Goal: Task Accomplishment & Management: Complete application form

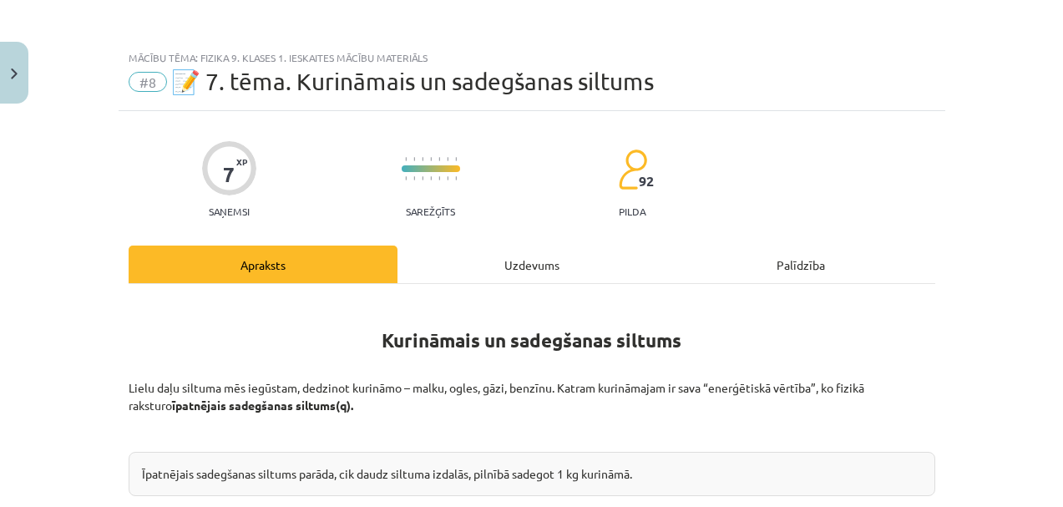
scroll to position [960, 0]
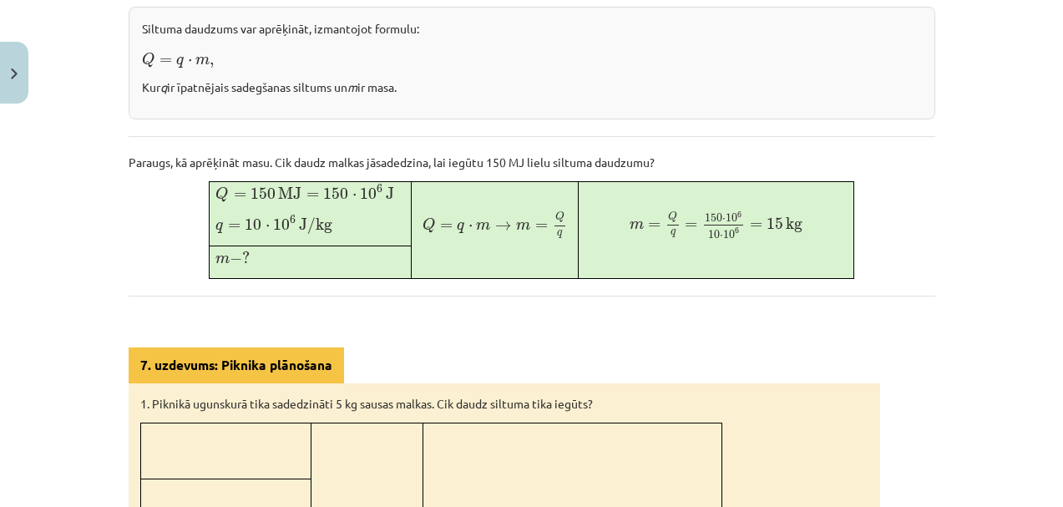
click at [365, 335] on div "Kurināmais un sadegšanas siltums Lielu daļu siltuma mēs iegūstam, dedzinot kuri…" at bounding box center [532, 318] width 807 height 1073
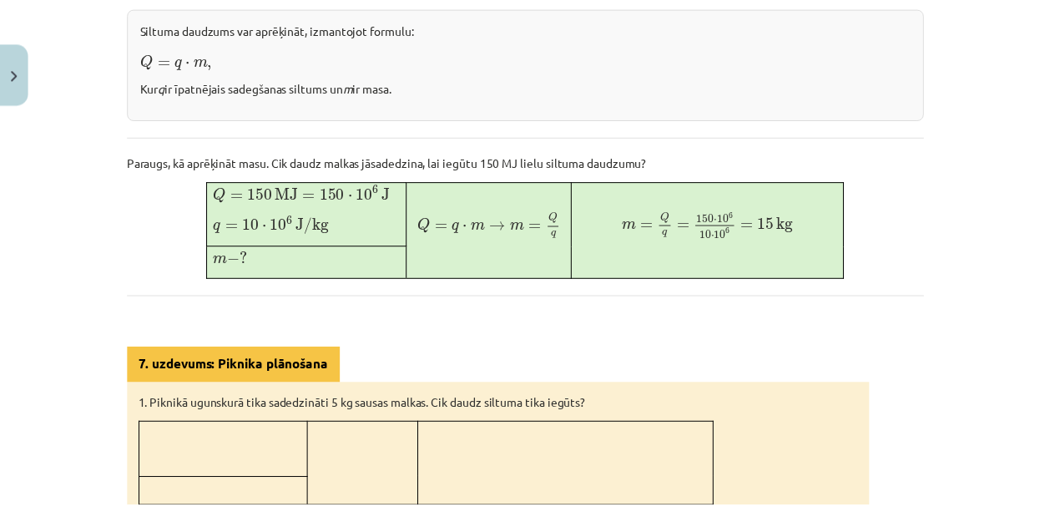
scroll to position [1063, 0]
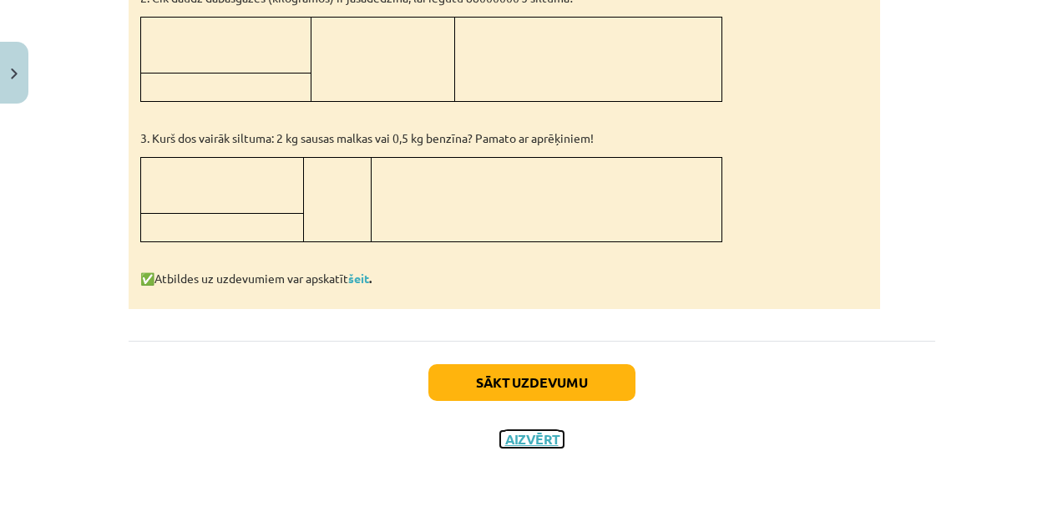
click at [540, 442] on button "Aizvērt" at bounding box center [531, 439] width 63 height 17
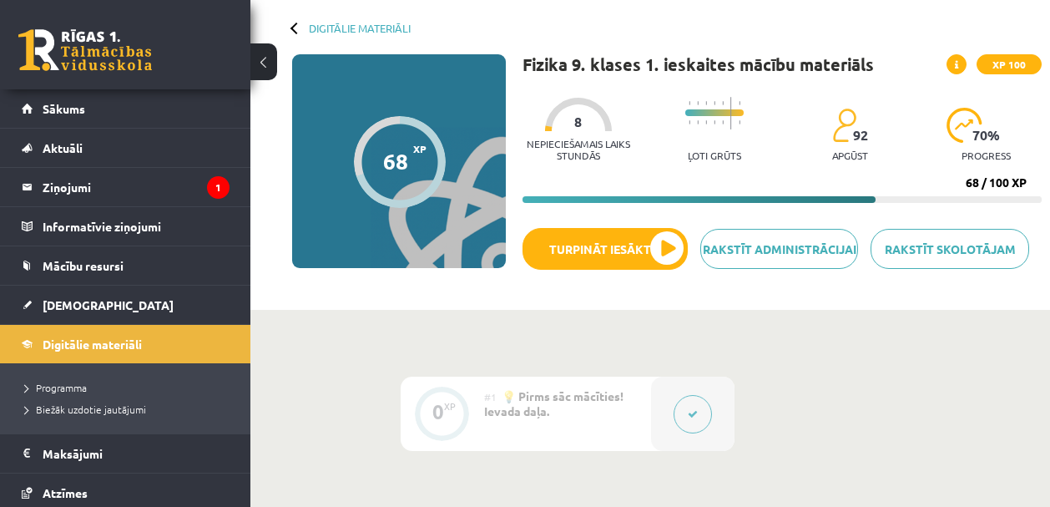
scroll to position [205, 0]
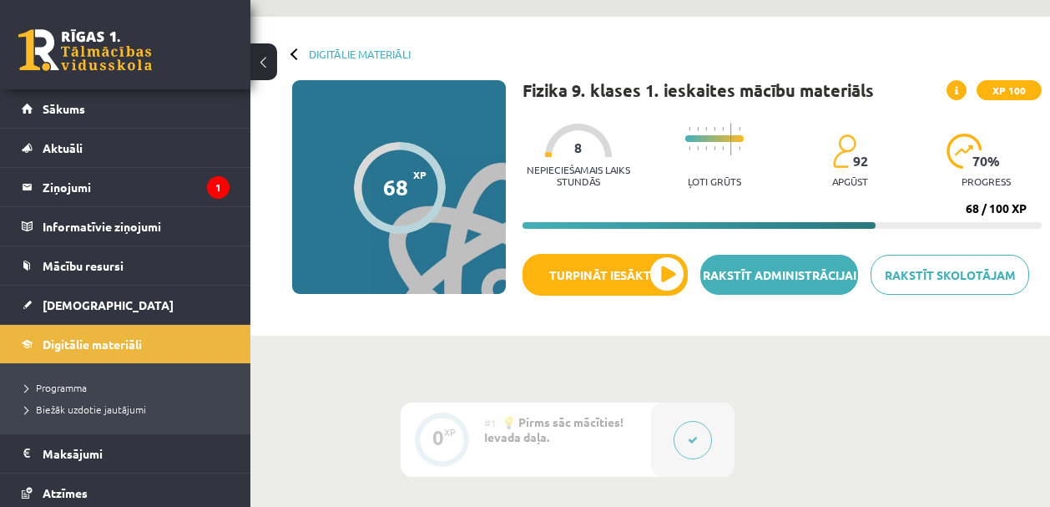
scroll to position [28, 0]
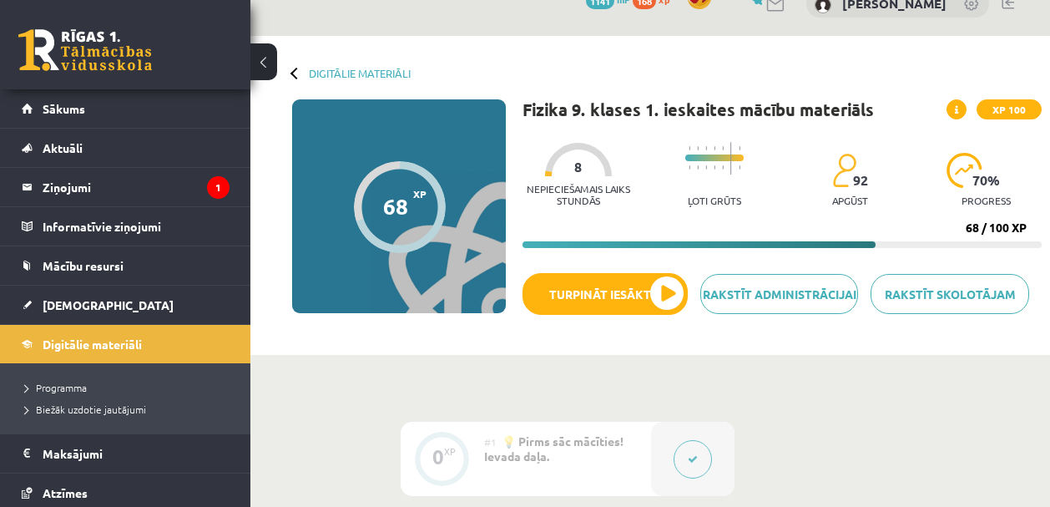
click at [595, 151] on div at bounding box center [578, 159] width 67 height 33
click at [579, 167] on span "8" at bounding box center [578, 166] width 8 height 15
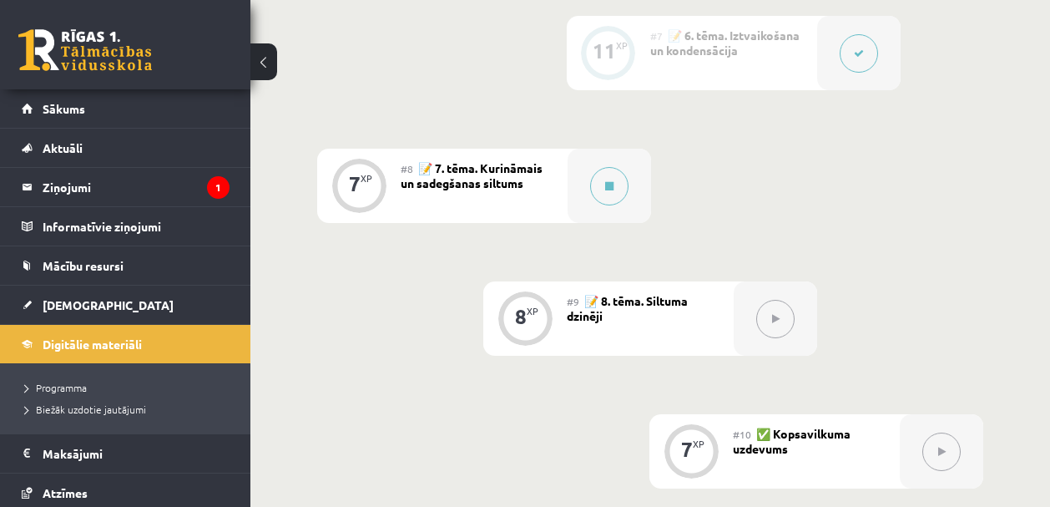
scroll to position [1262, 0]
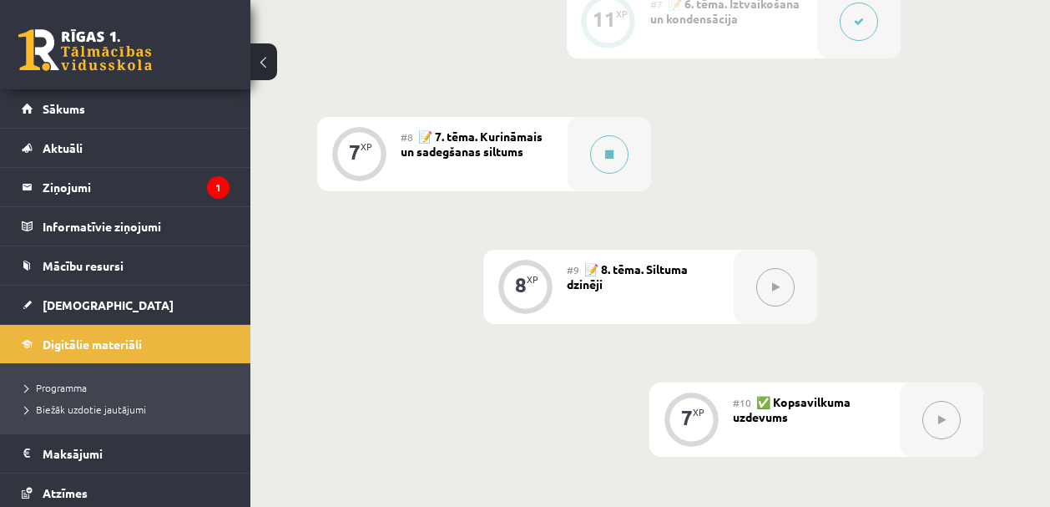
click at [495, 147] on span "📝 7. tēma. Kurināmais un sadegšanas siltums" at bounding box center [472, 144] width 142 height 30
click at [363, 153] on div "7 XP" at bounding box center [359, 152] width 50 height 50
click at [494, 156] on span "📝 7. tēma. Kurināmais un sadegšanas siltums" at bounding box center [472, 144] width 142 height 30
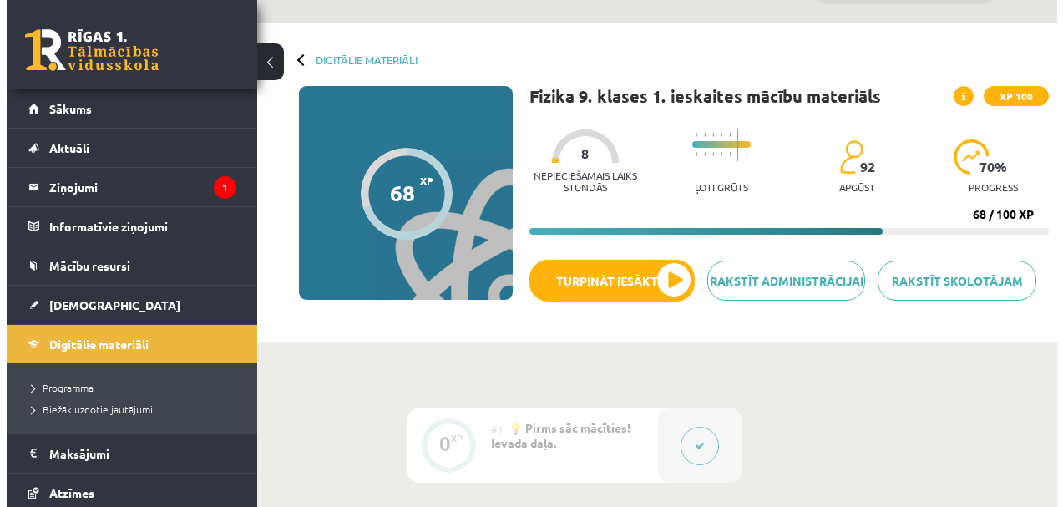
scroll to position [0, 0]
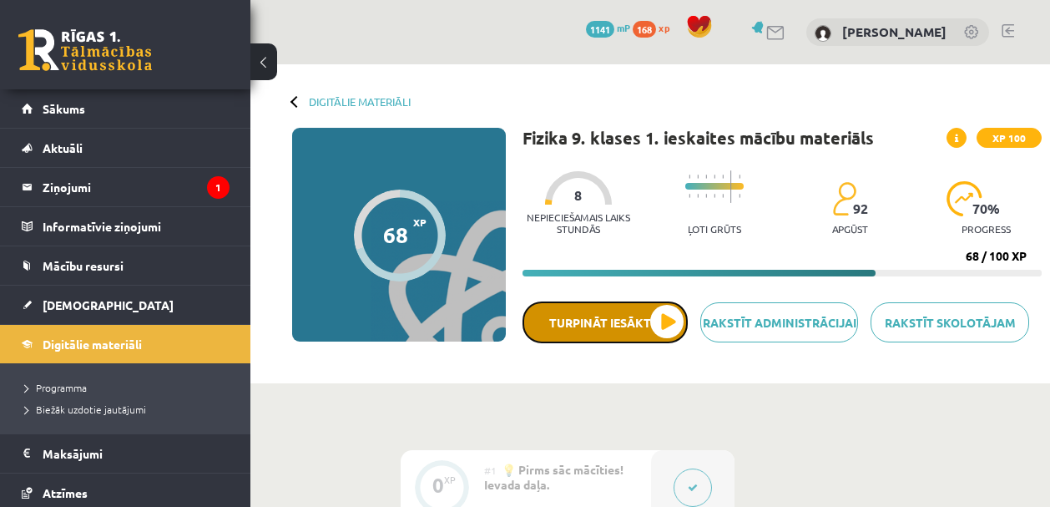
click at [596, 323] on button "Turpināt iesākto" at bounding box center [605, 322] width 165 height 42
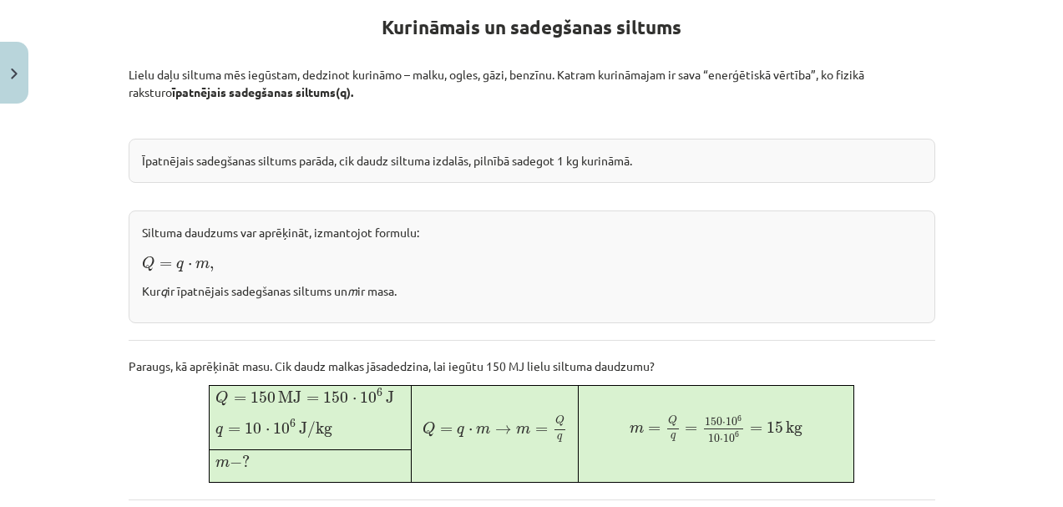
scroll to position [443, 0]
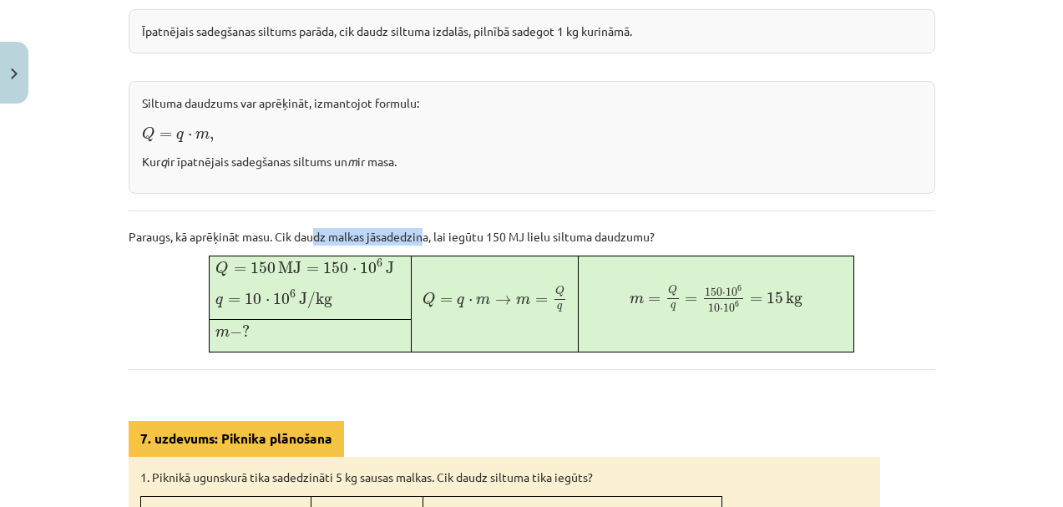
drag, startPoint x: 322, startPoint y: 235, endPoint x: 422, endPoint y: 238, distance: 99.4
click at [422, 238] on p "Paraugs, kā aprēķināt masu. Cik daudz malkas jāsadedzina, lai iegūtu 150 MJ lie…" at bounding box center [532, 237] width 807 height 18
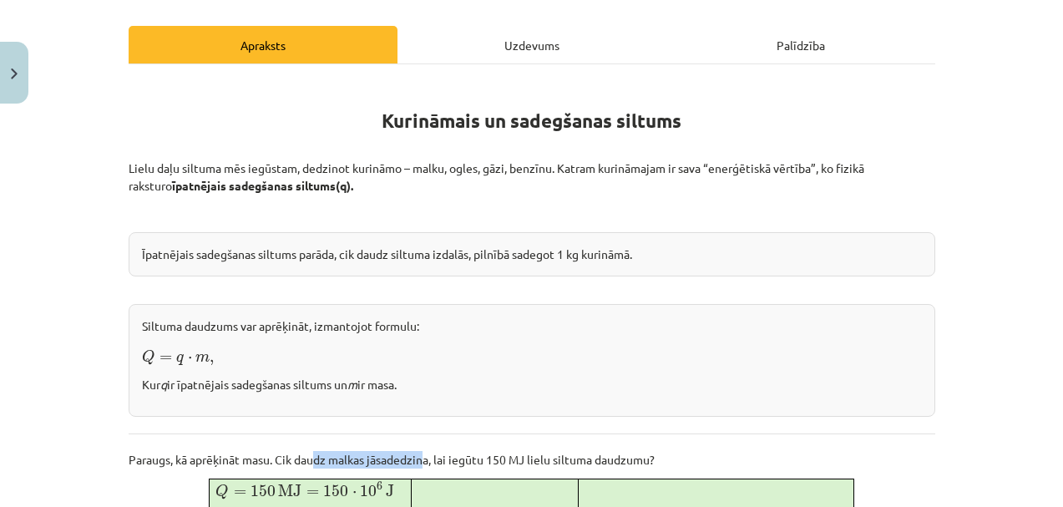
scroll to position [400, 0]
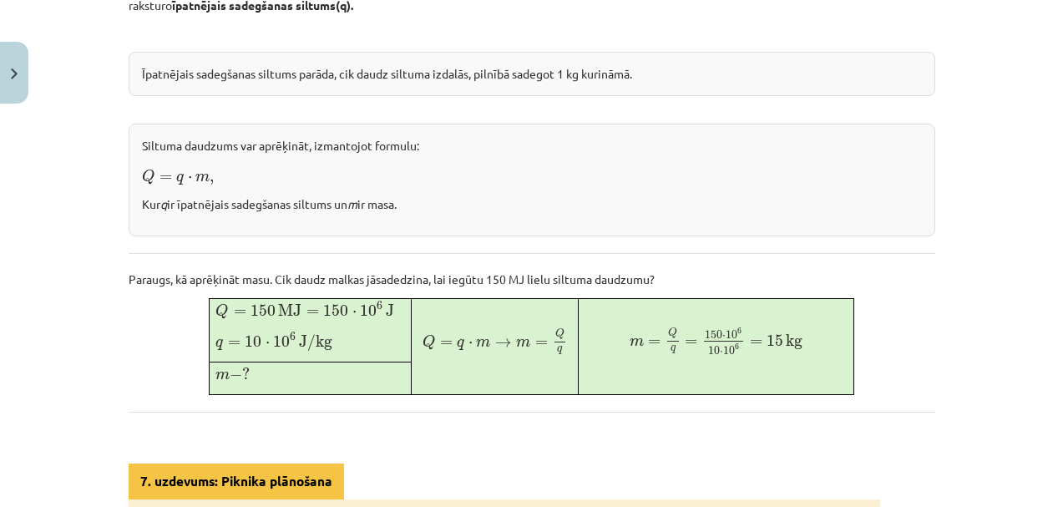
click at [384, 77] on div "Īpatnējais sadegšanas siltums parāda, cik daudz siltuma izdalās, pilnībā sadego…" at bounding box center [532, 74] width 807 height 44
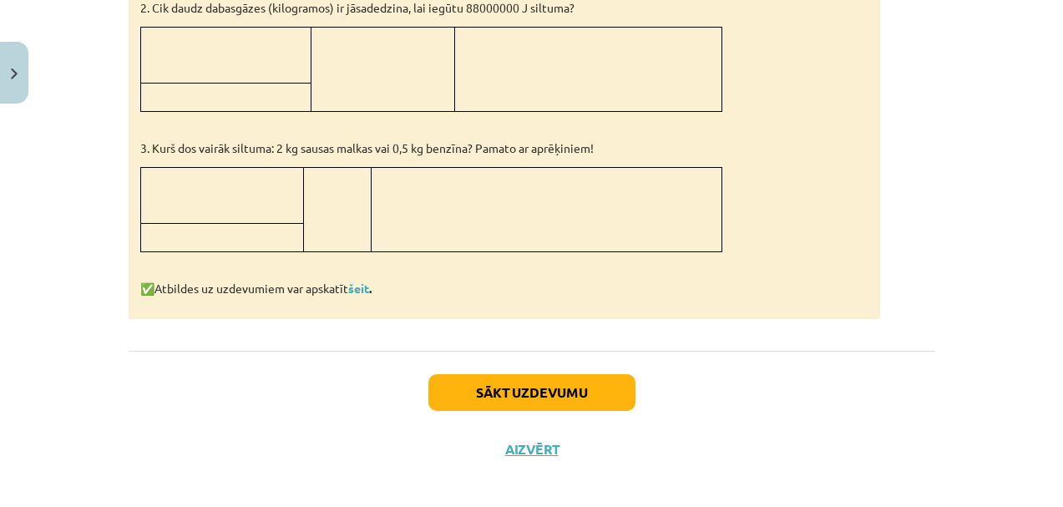
scroll to position [1063, 0]
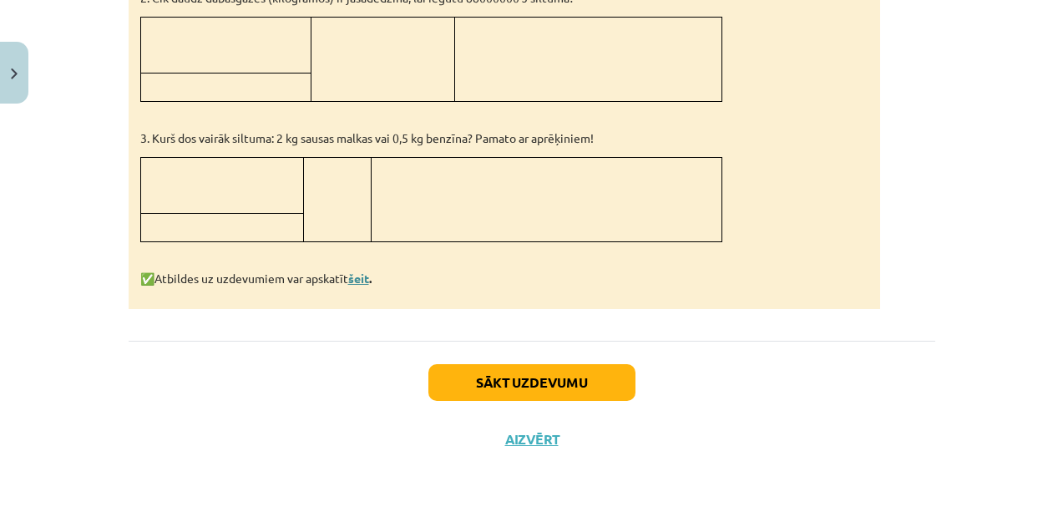
click at [356, 275] on link "šeit" at bounding box center [358, 278] width 21 height 15
click at [549, 385] on button "Sākt uzdevumu" at bounding box center [531, 382] width 207 height 37
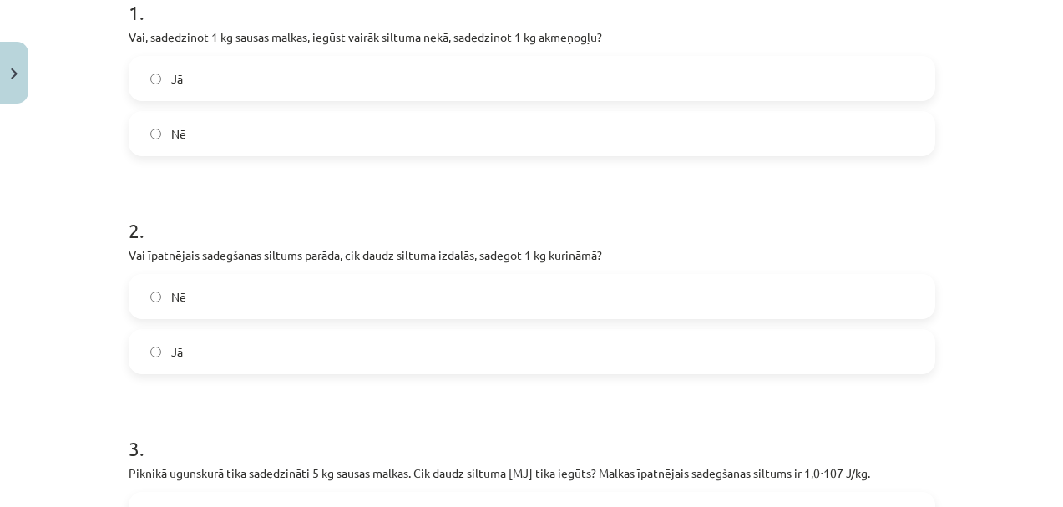
scroll to position [392, 0]
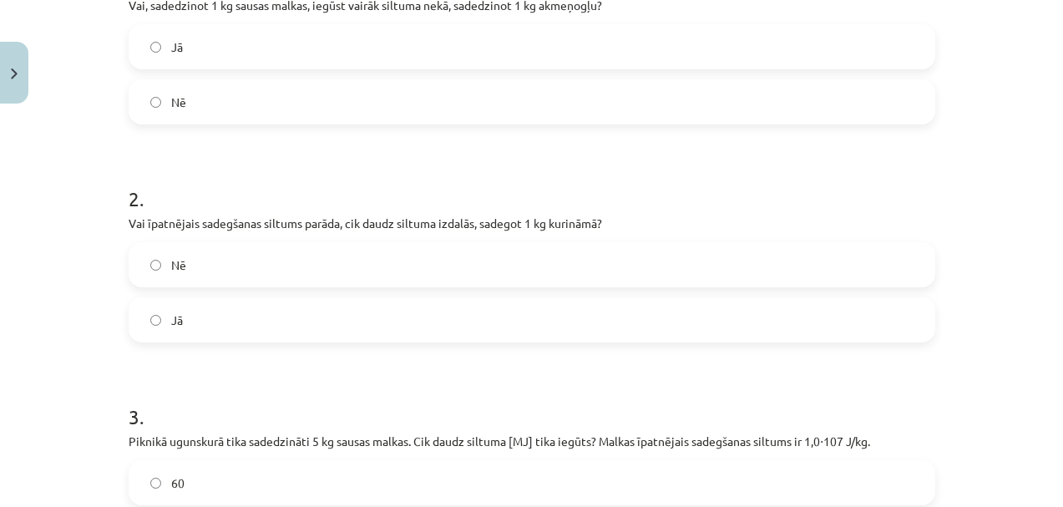
click at [227, 334] on label "Jā" at bounding box center [531, 320] width 803 height 42
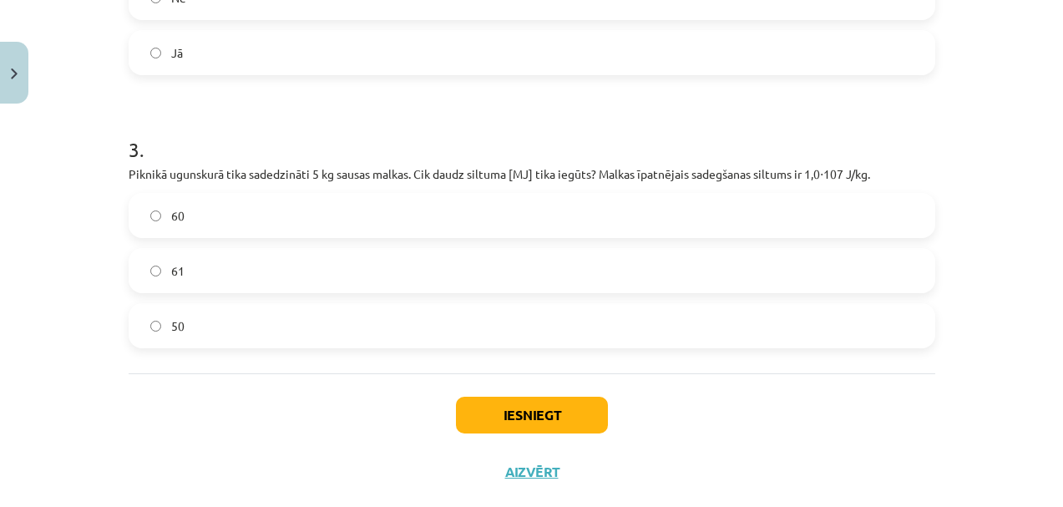
scroll to position [695, 0]
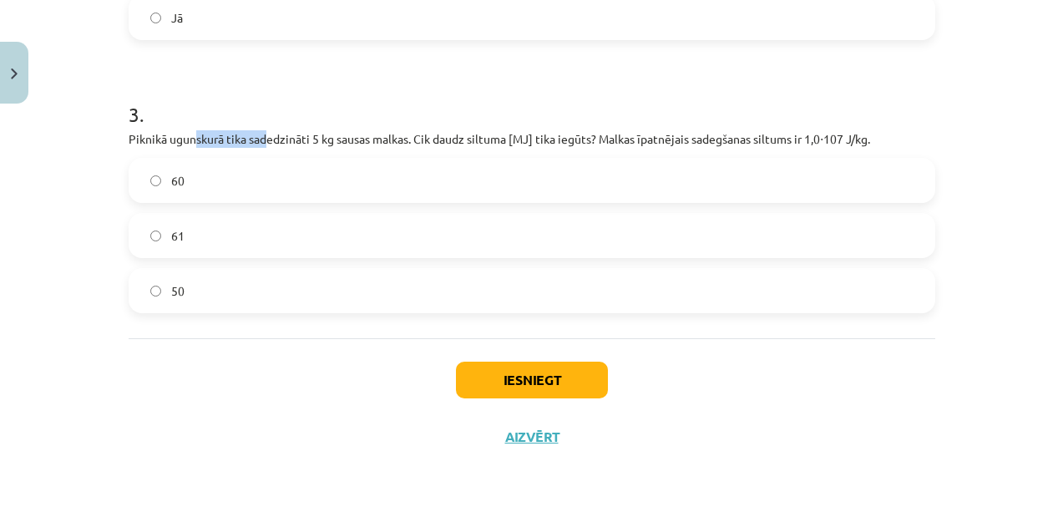
drag, startPoint x: 189, startPoint y: 143, endPoint x: 261, endPoint y: 139, distance: 72.7
click at [261, 139] on p "Piknikā ugunskurā tika sadedzināti 5 kg sausas malkas. Cik daudz siltuma [MJ] t…" at bounding box center [532, 139] width 807 height 18
click at [282, 114] on h1 "3 ." at bounding box center [532, 99] width 807 height 52
click at [200, 296] on label "50" at bounding box center [531, 291] width 803 height 42
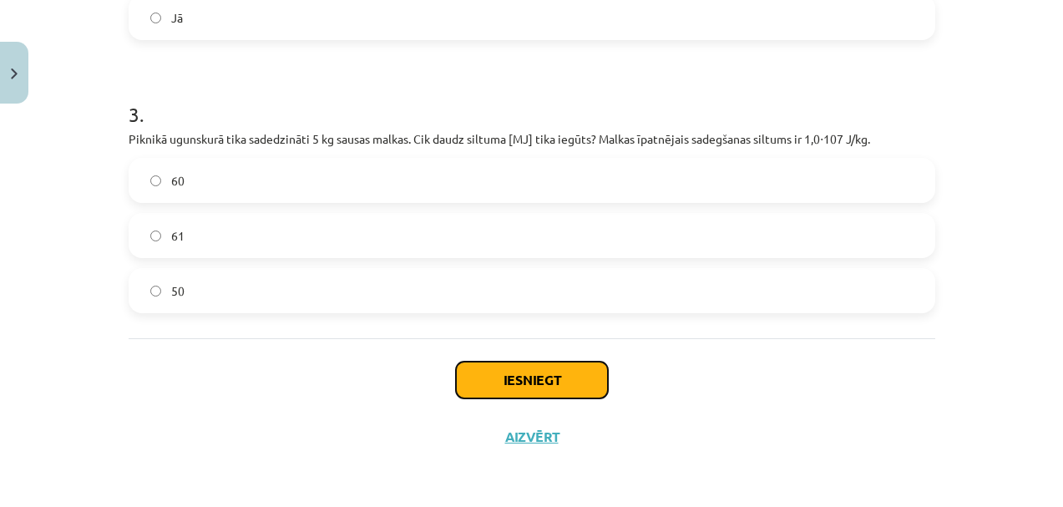
click at [508, 379] on button "Iesniegt" at bounding box center [532, 380] width 152 height 37
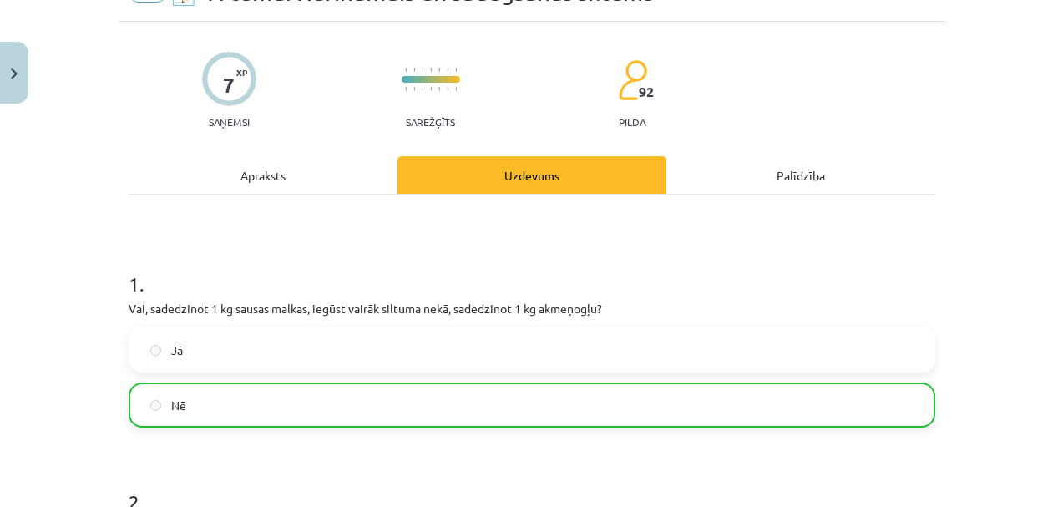
scroll to position [91, 0]
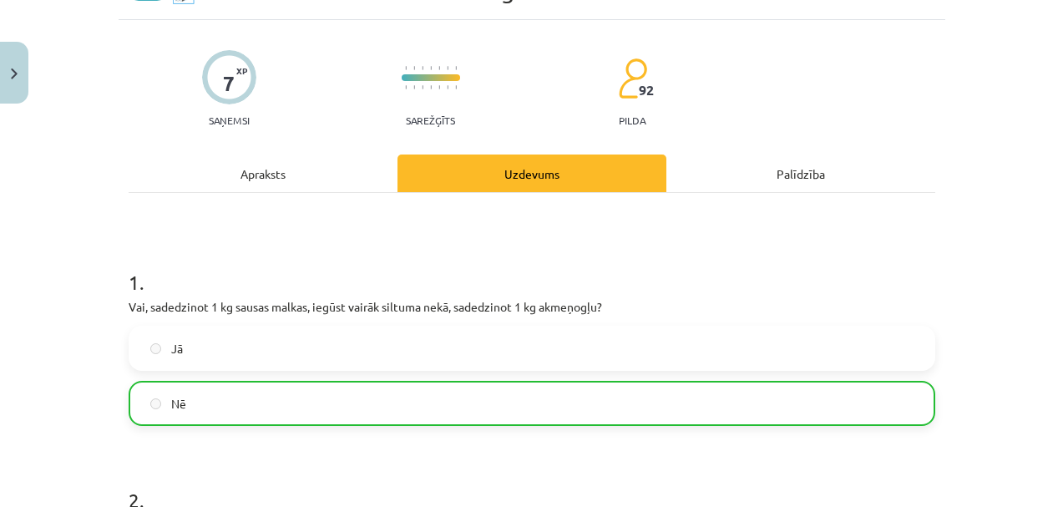
click at [268, 169] on div "Apraksts" at bounding box center [263, 173] width 269 height 38
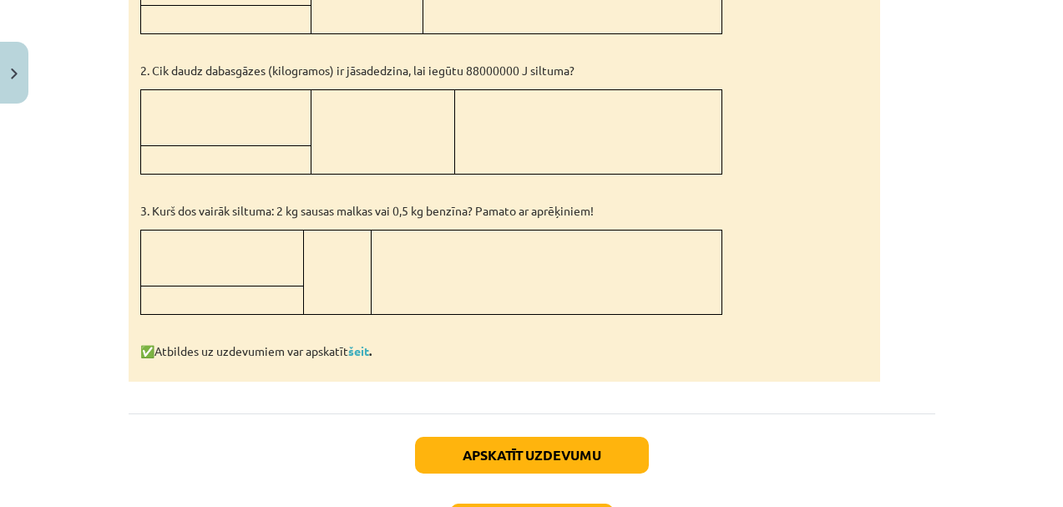
scroll to position [1116, 0]
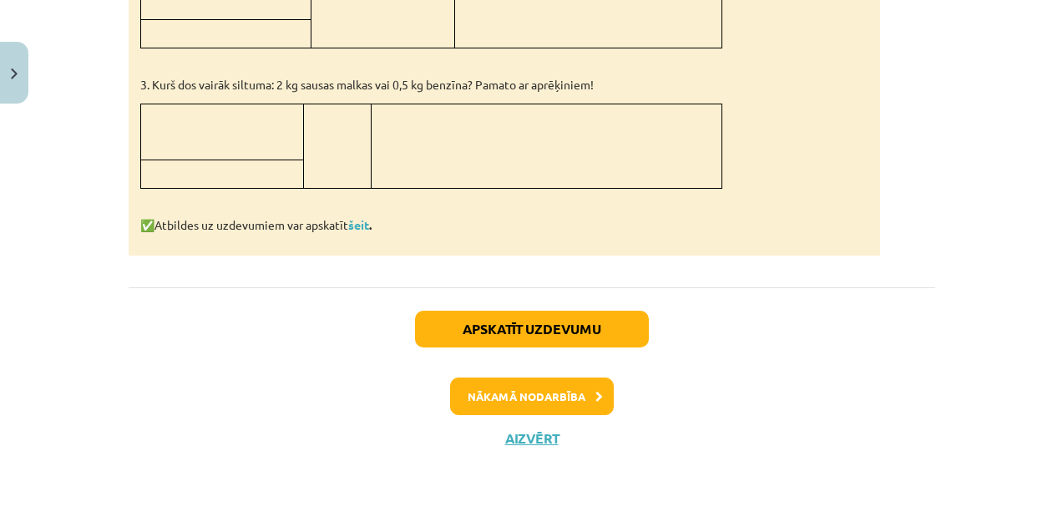
click at [700, 318] on div "Apskatīt uzdevumu Nākamā nodarbība Aizvērt" at bounding box center [532, 372] width 807 height 170
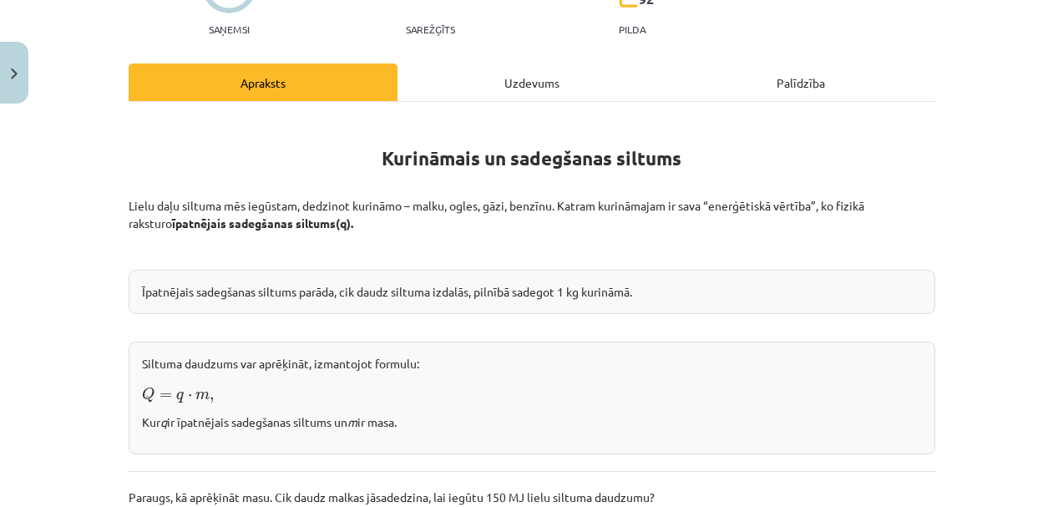
scroll to position [0, 0]
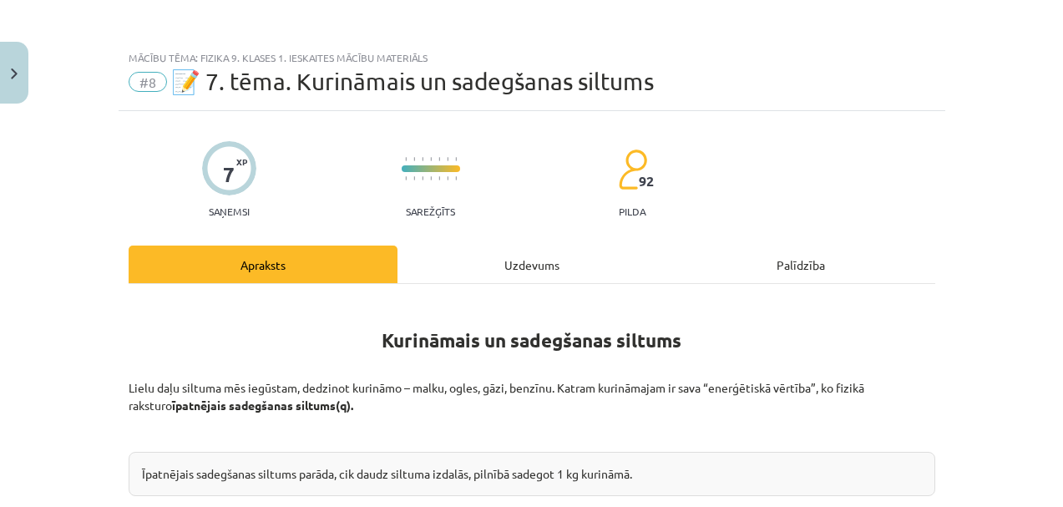
click at [497, 276] on div "Uzdevums" at bounding box center [531, 264] width 269 height 38
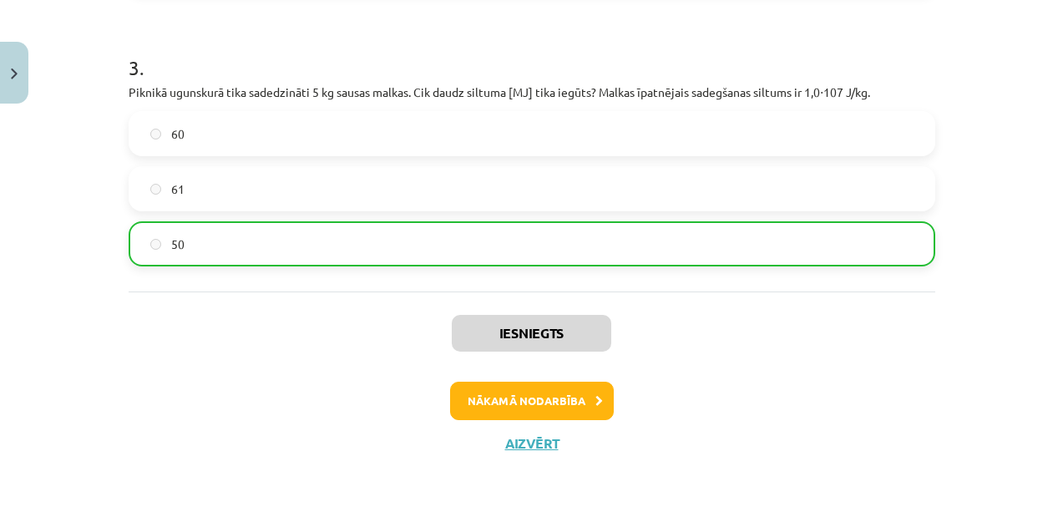
scroll to position [747, 0]
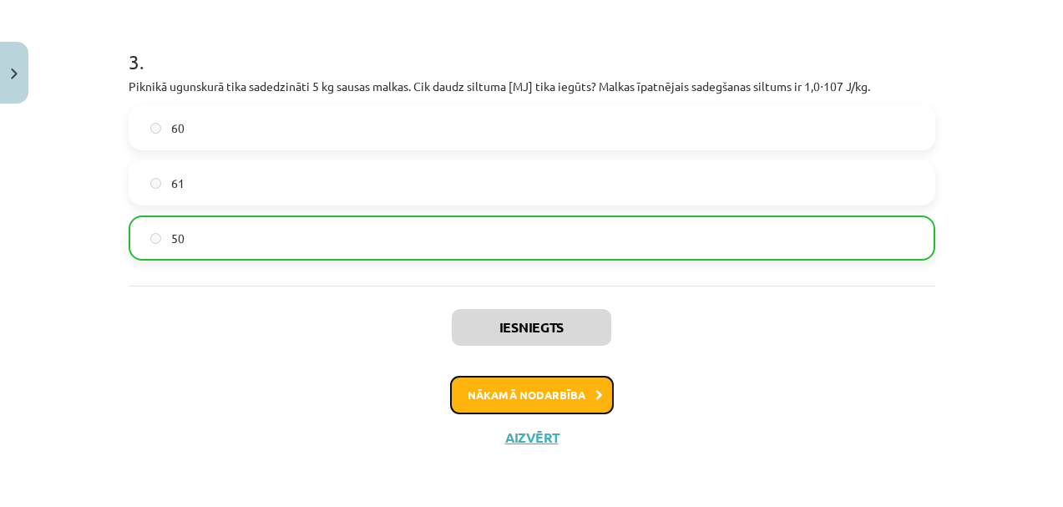
click at [576, 405] on button "Nākamā nodarbība" at bounding box center [532, 395] width 164 height 38
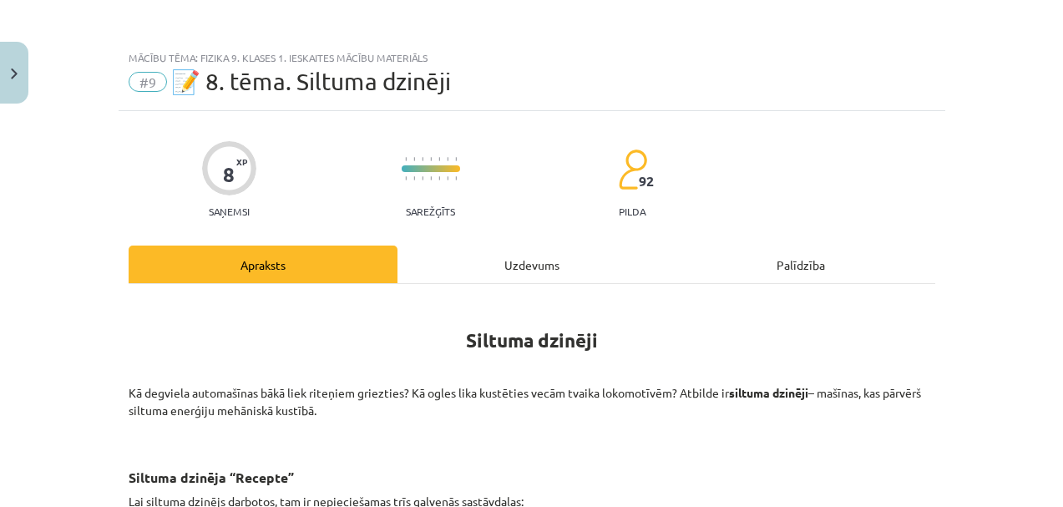
scroll to position [186, 0]
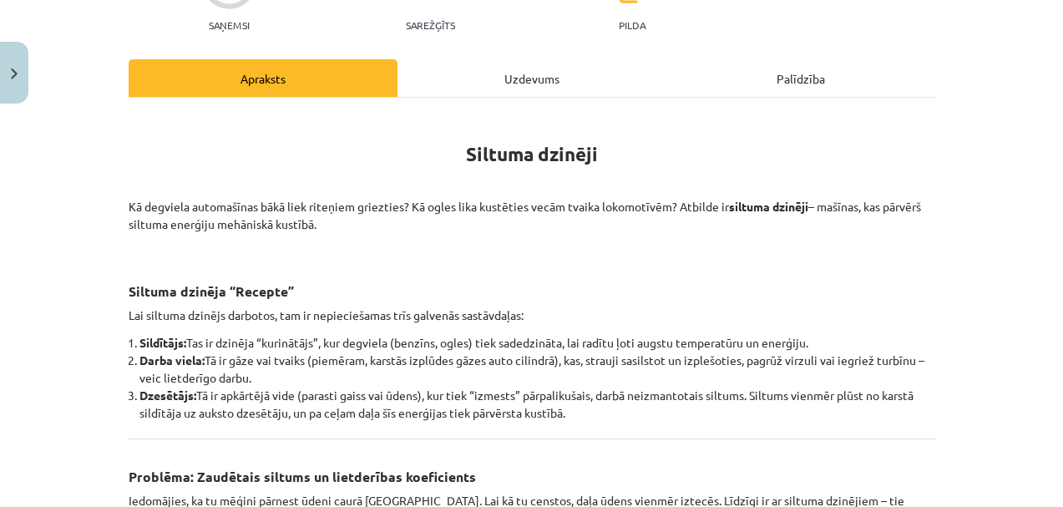
click at [424, 342] on li "Sildītājs: Tas ir dzinēja “kurinātājs”, kur degviela (benzīns, ogles) tiek sade…" at bounding box center [537, 343] width 796 height 18
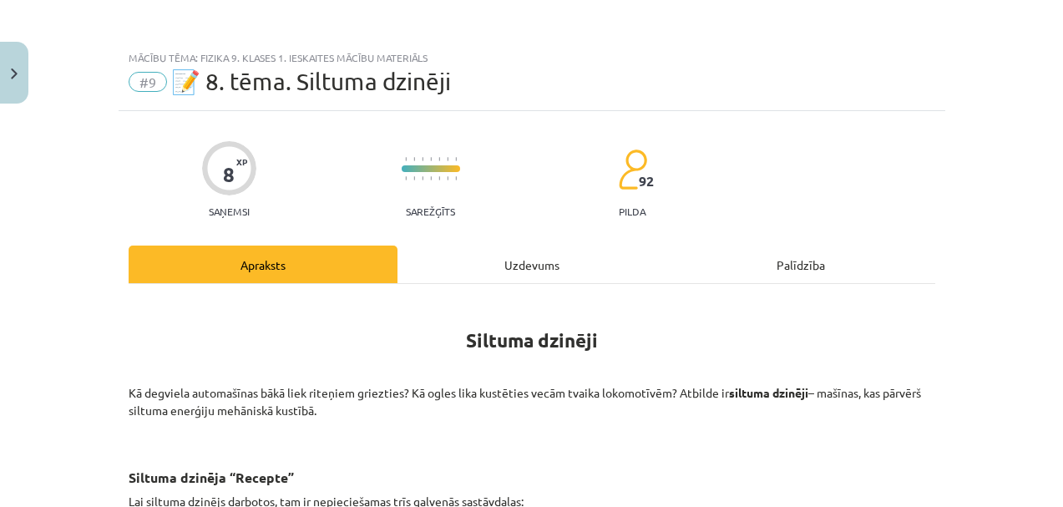
scroll to position [0, 0]
click at [450, 394] on p "Kā degviela automašīnas bākā liek riteņiem griezties? Kā ogles lika kustēties v…" at bounding box center [532, 401] width 807 height 35
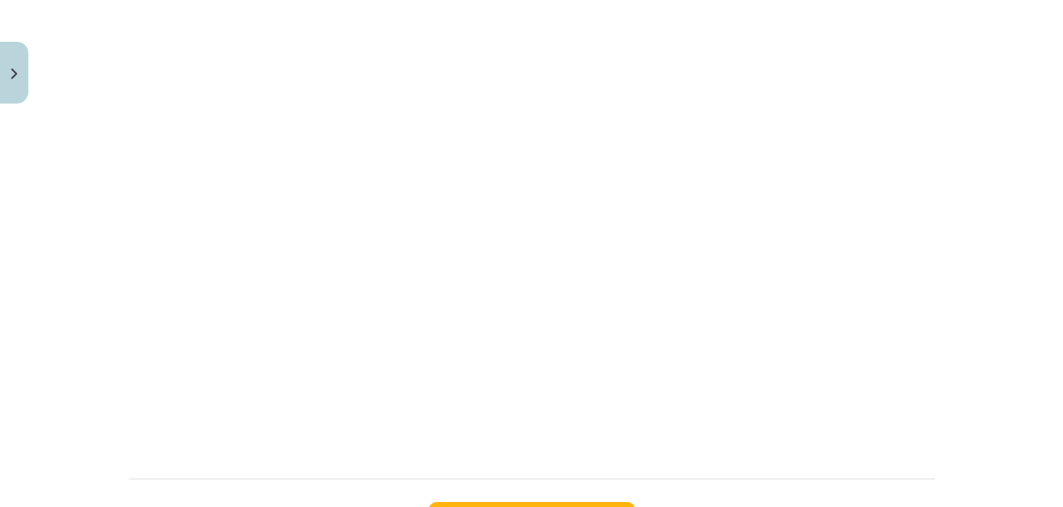
scroll to position [1391, 0]
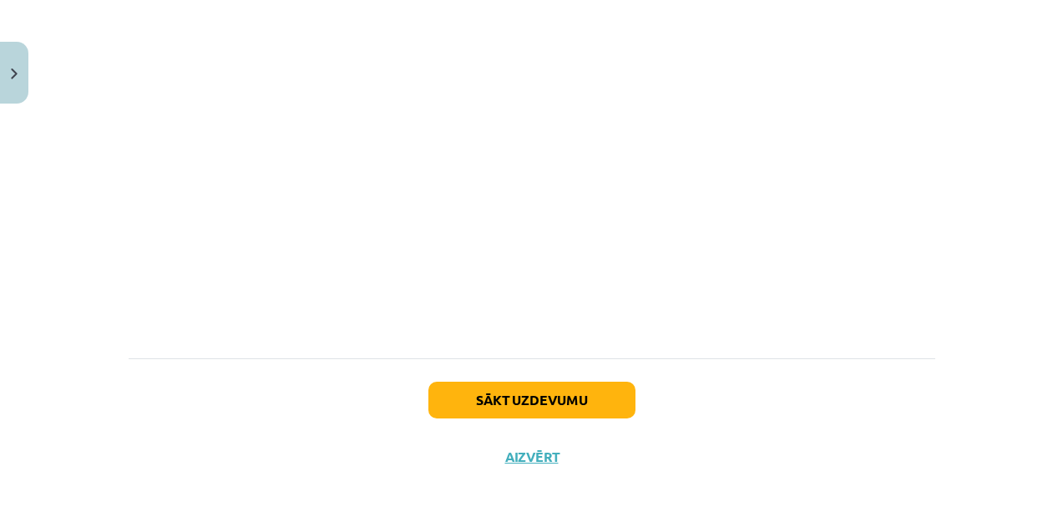
click at [993, 210] on div "Mācību tēma: Fizika 9. klases 1. ieskaites mācību materiāls #9 📝 8. tēma. Siltu…" at bounding box center [531, 253] width 1063 height 507
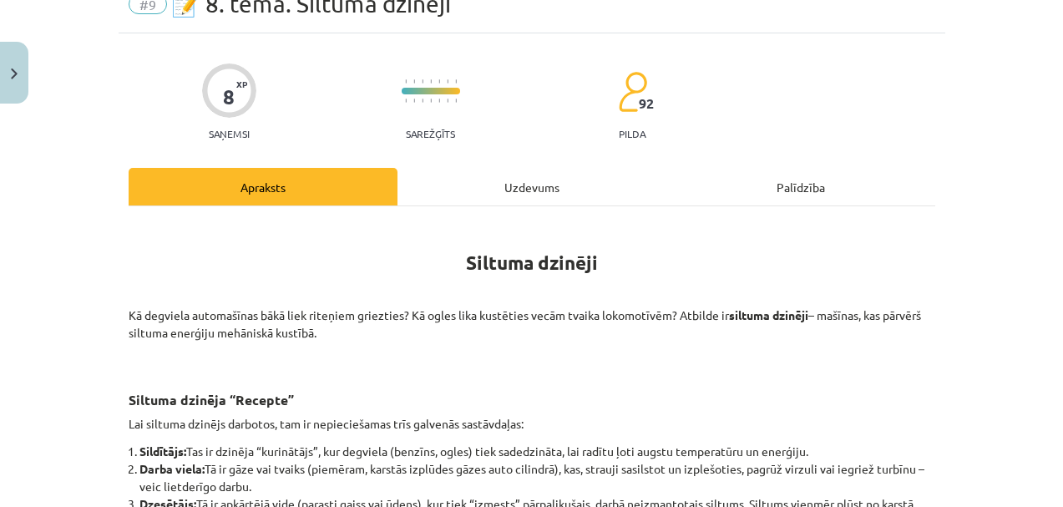
scroll to position [0, 0]
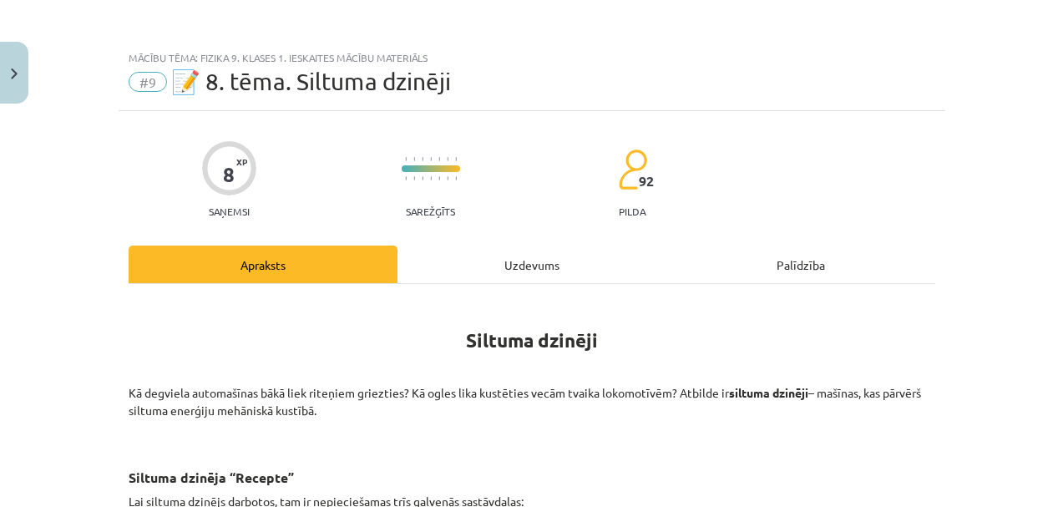
click at [500, 248] on div "Uzdevums" at bounding box center [531, 264] width 269 height 38
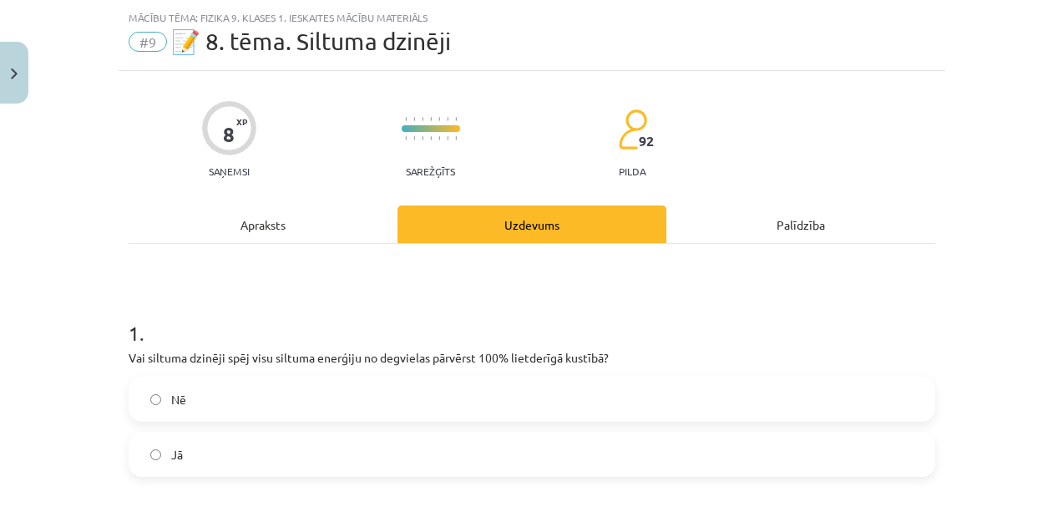
scroll to position [42, 0]
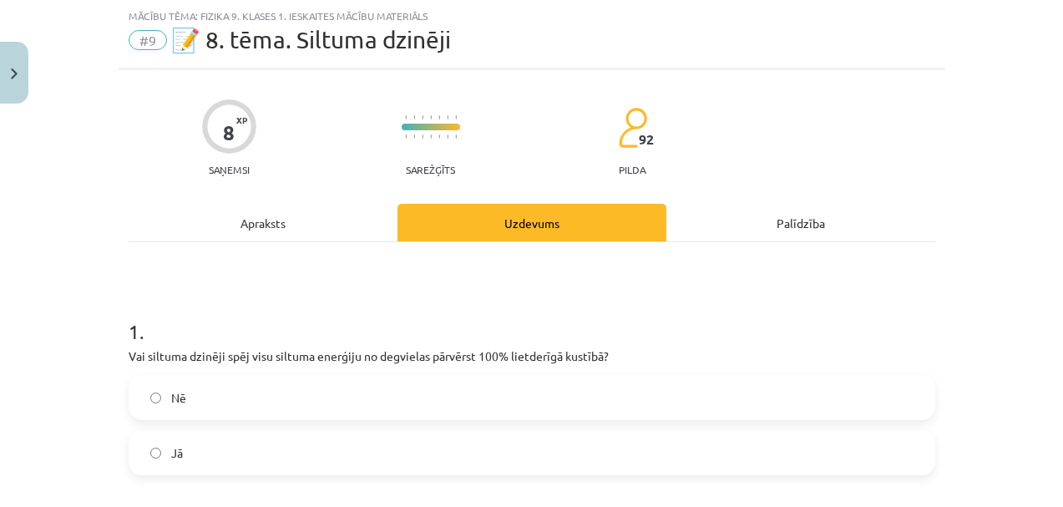
click at [272, 229] on div "Apraksts" at bounding box center [263, 223] width 269 height 38
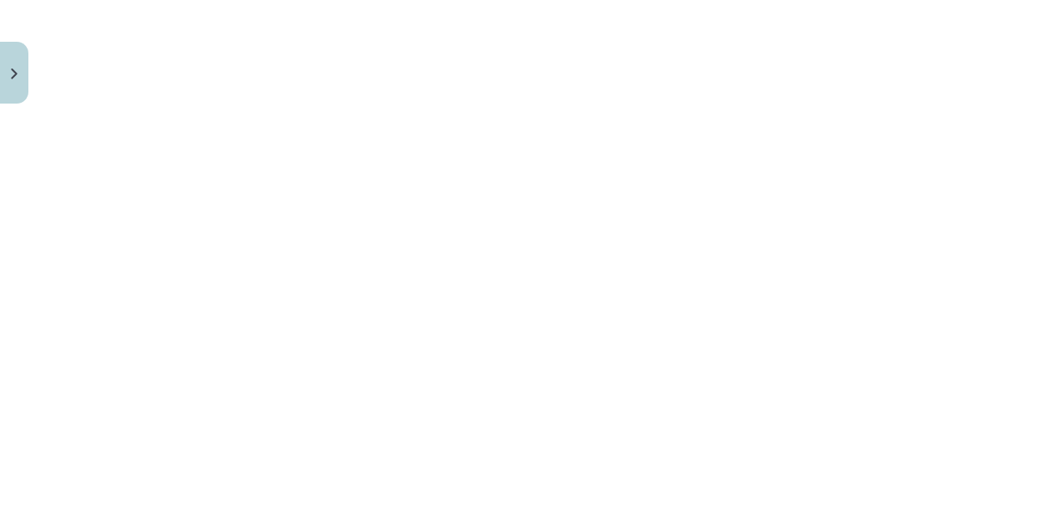
scroll to position [1288, 0]
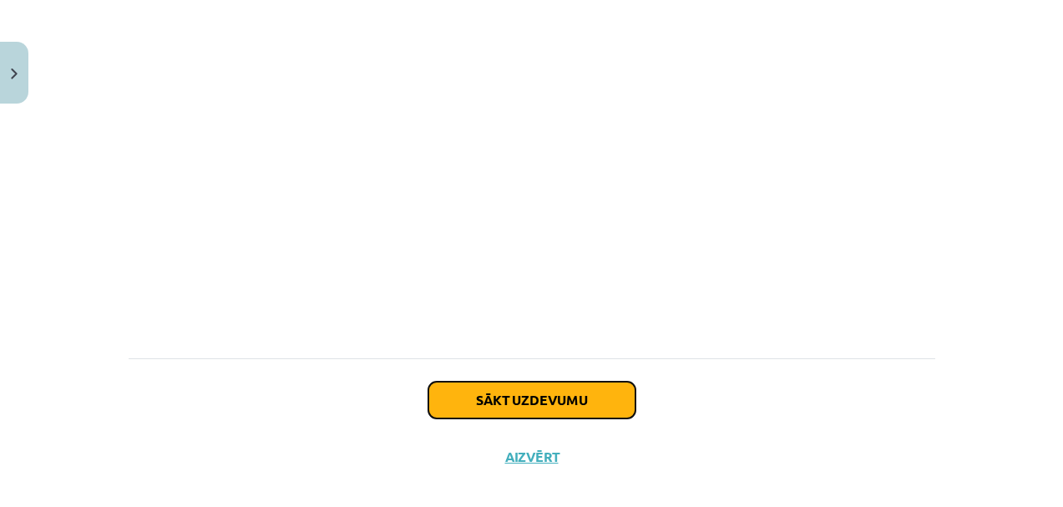
click at [546, 389] on button "Sākt uzdevumu" at bounding box center [531, 400] width 207 height 37
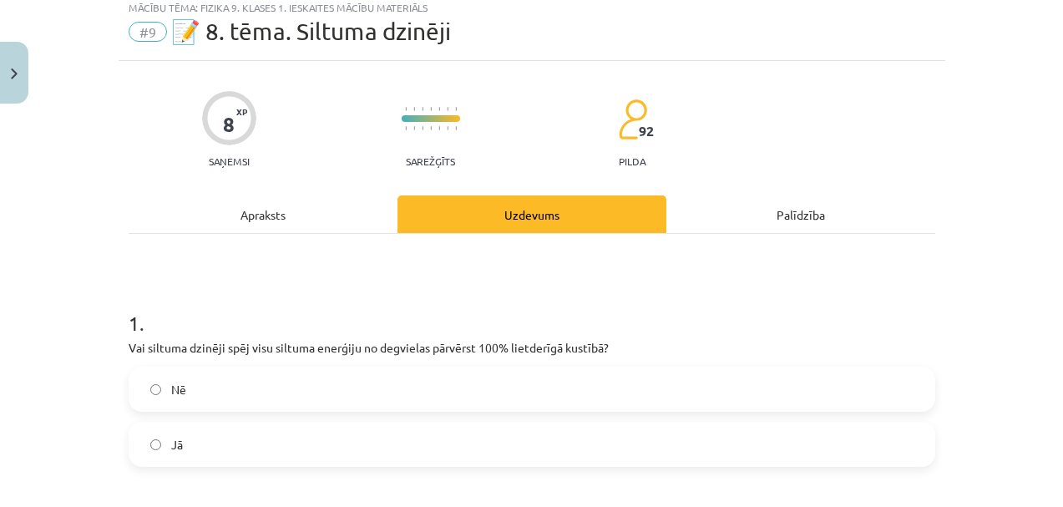
scroll to position [277, 0]
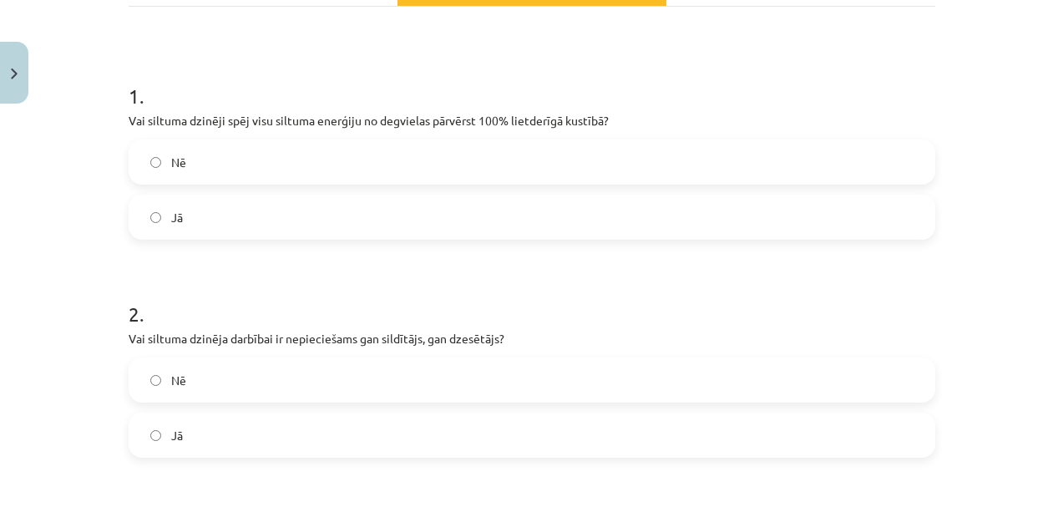
click at [180, 153] on label "Nē" at bounding box center [531, 162] width 803 height 42
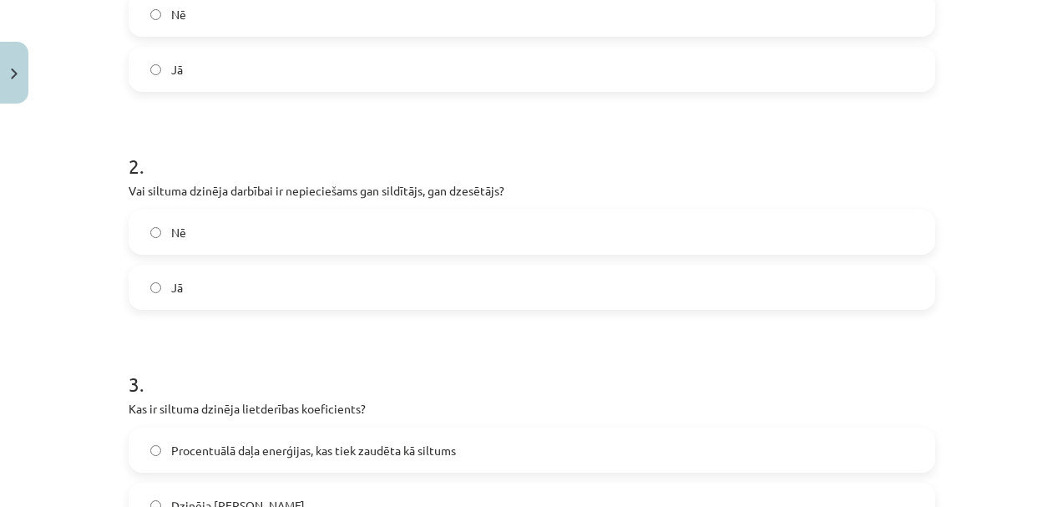
scroll to position [430, 0]
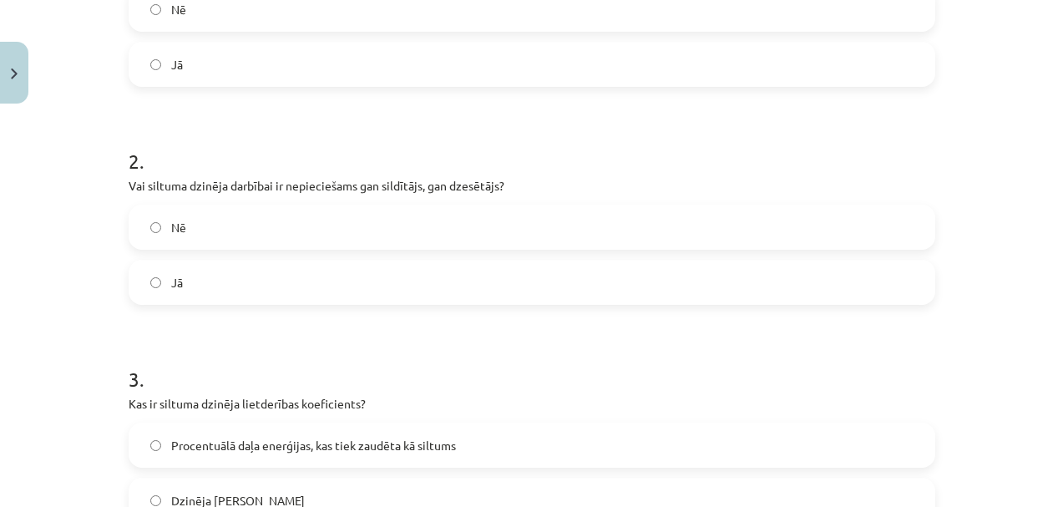
click at [162, 307] on form "1 . Vai siltuma dzinēji spēj visu siltuma enerģiju no degvielas pārvērst 100% l…" at bounding box center [532, 431] width 807 height 1059
click at [164, 302] on label "Jā" at bounding box center [531, 282] width 803 height 42
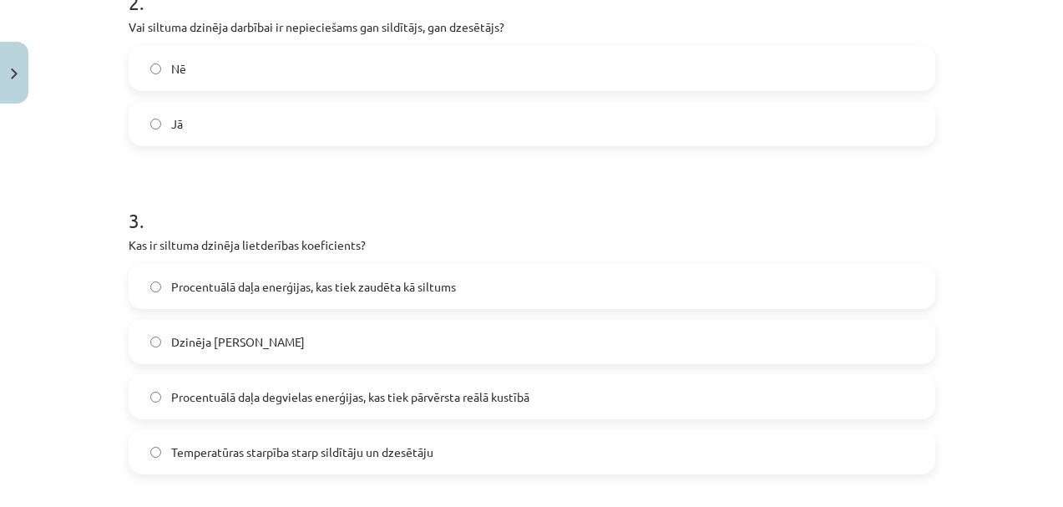
scroll to position [757, 0]
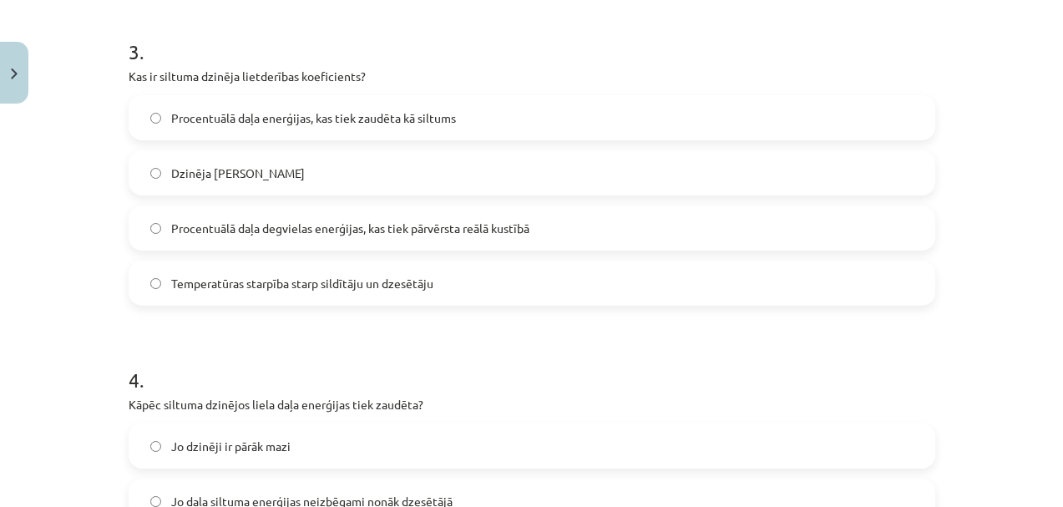
click at [171, 230] on span "Procentuālā daļa degvielas enerģijas, kas tiek pārvērsta reālā kustībā" at bounding box center [350, 229] width 358 height 18
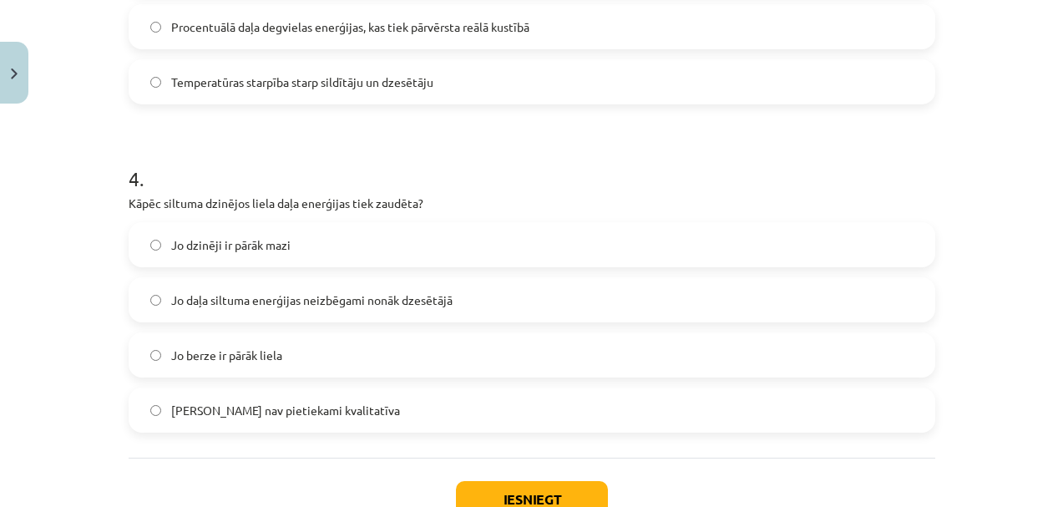
scroll to position [989, 0]
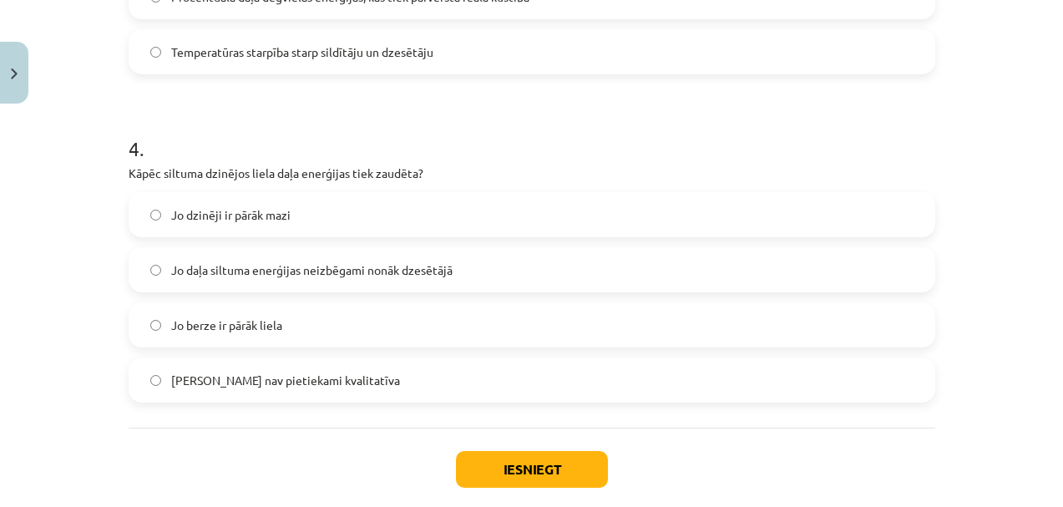
click at [366, 276] on span "Jo daļa siltuma enerģijas neizbēgami nonāk dzesētājā" at bounding box center [311, 270] width 281 height 18
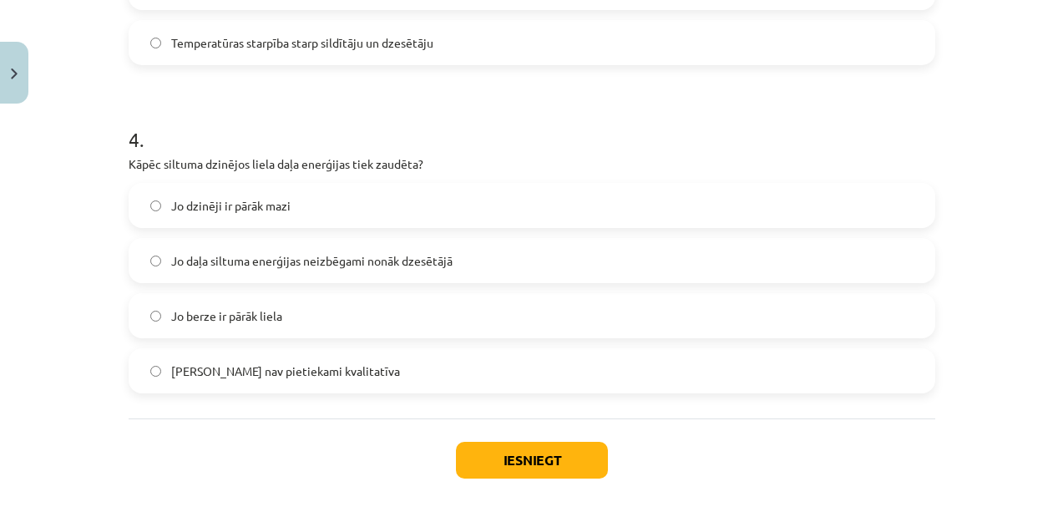
scroll to position [982, 0]
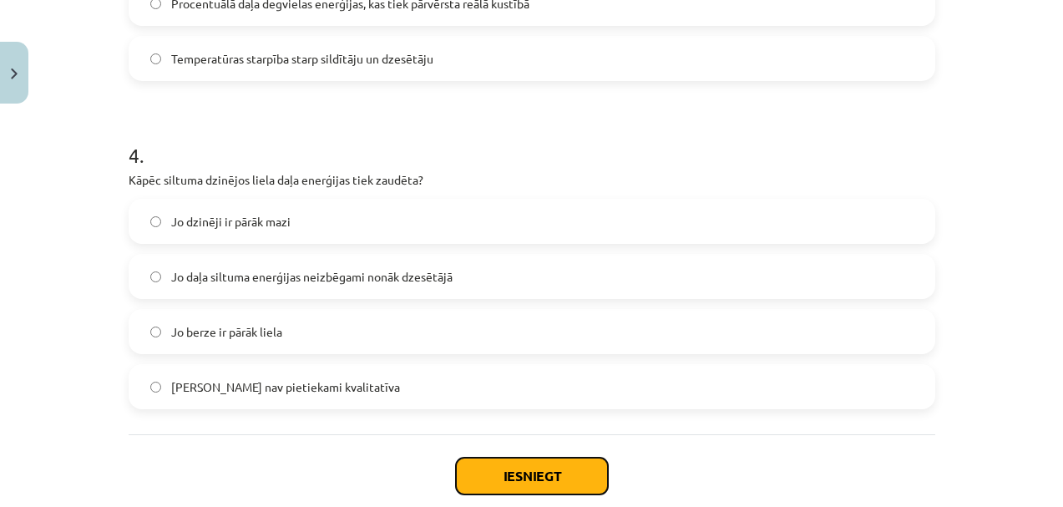
click at [524, 473] on button "Iesniegt" at bounding box center [532, 476] width 152 height 37
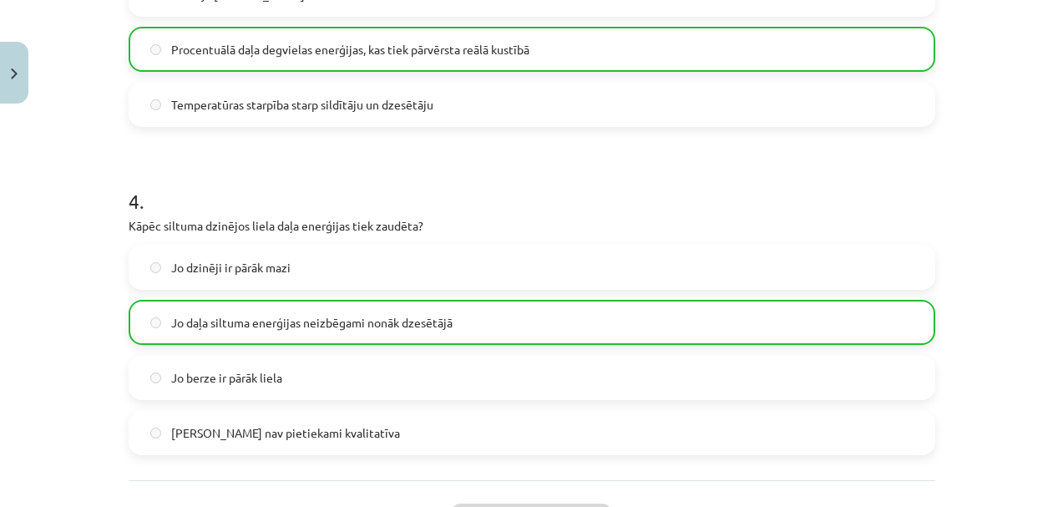
scroll to position [1131, 0]
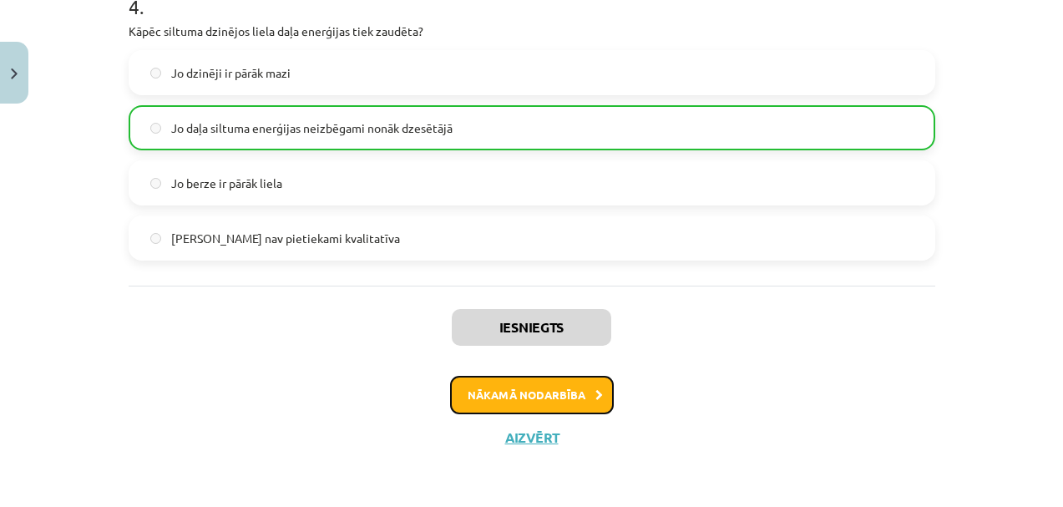
click at [503, 395] on button "Nākamā nodarbība" at bounding box center [532, 395] width 164 height 38
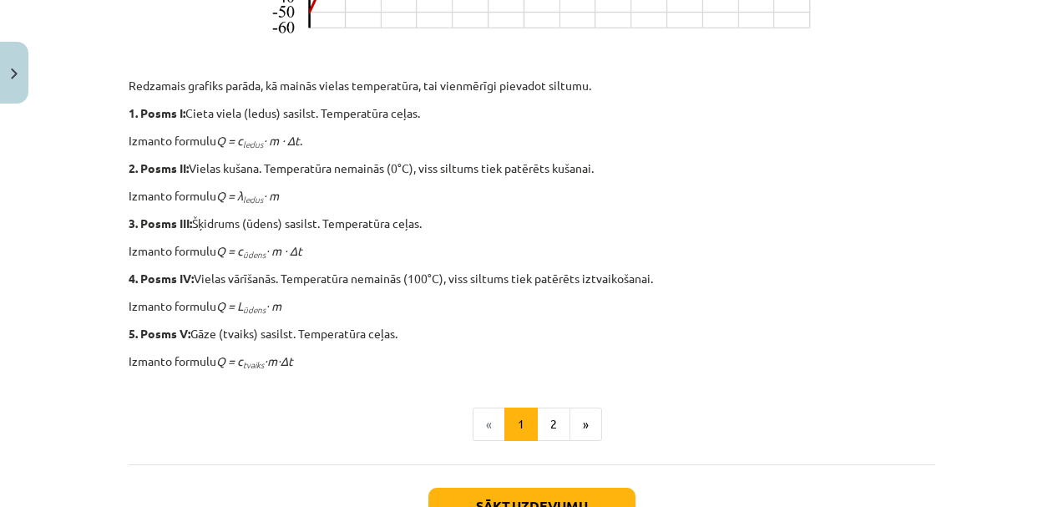
scroll to position [911, 0]
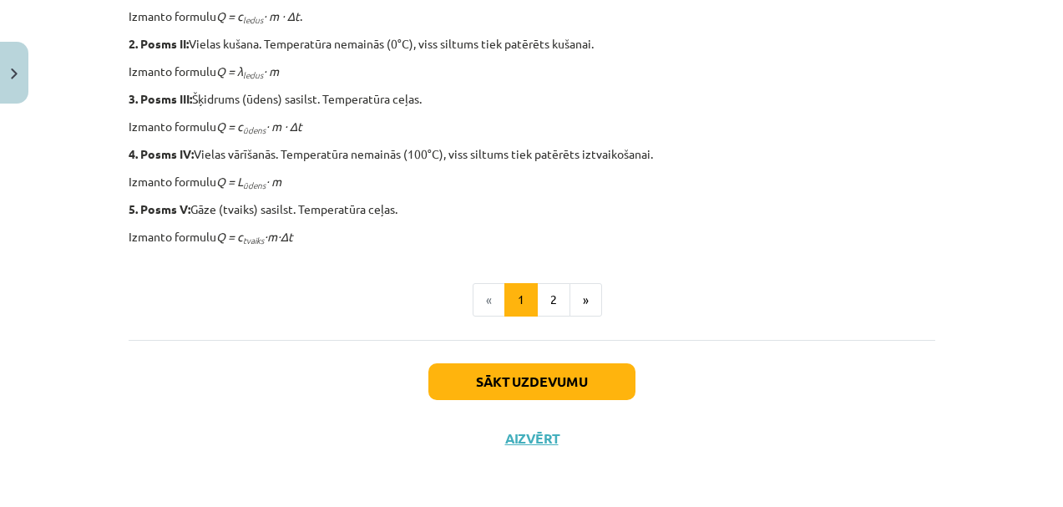
click at [539, 296] on button "2" at bounding box center [553, 299] width 33 height 33
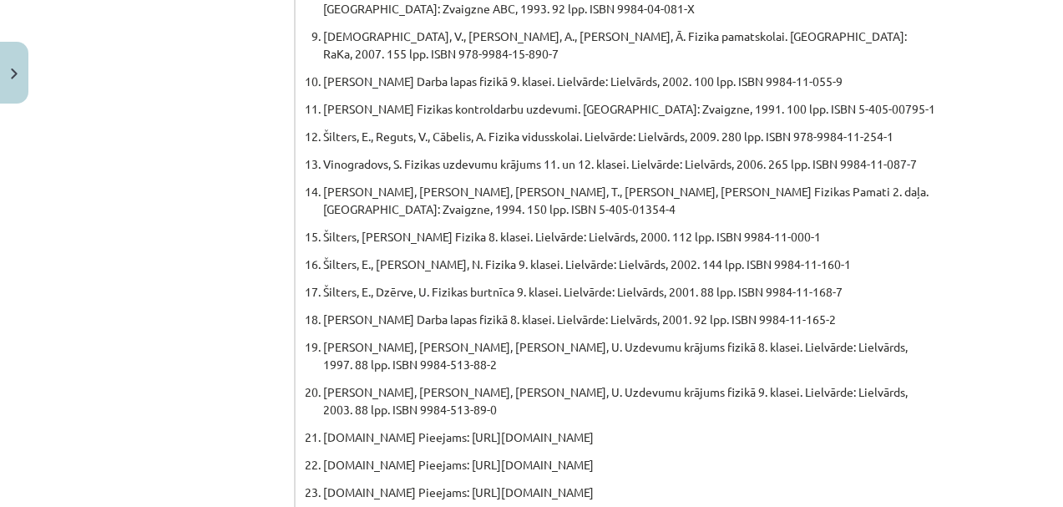
scroll to position [1038, 0]
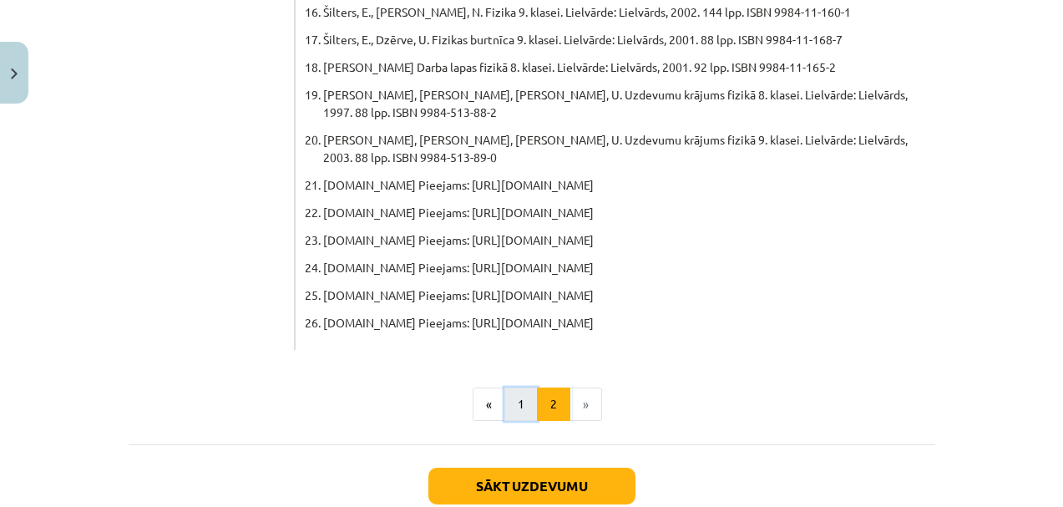
click at [512, 387] on button "1" at bounding box center [520, 403] width 33 height 33
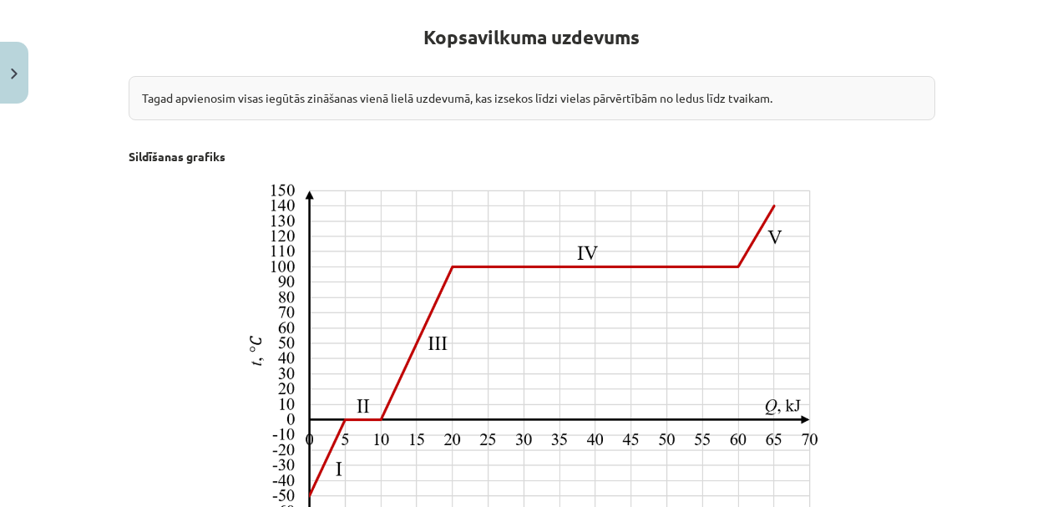
scroll to position [299, 0]
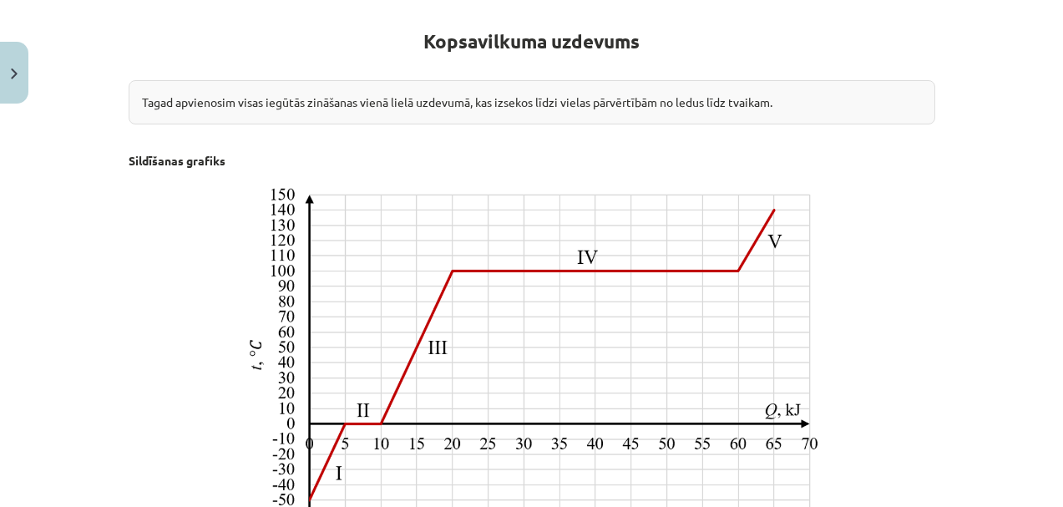
click at [161, 252] on p at bounding box center [532, 353] width 807 height 347
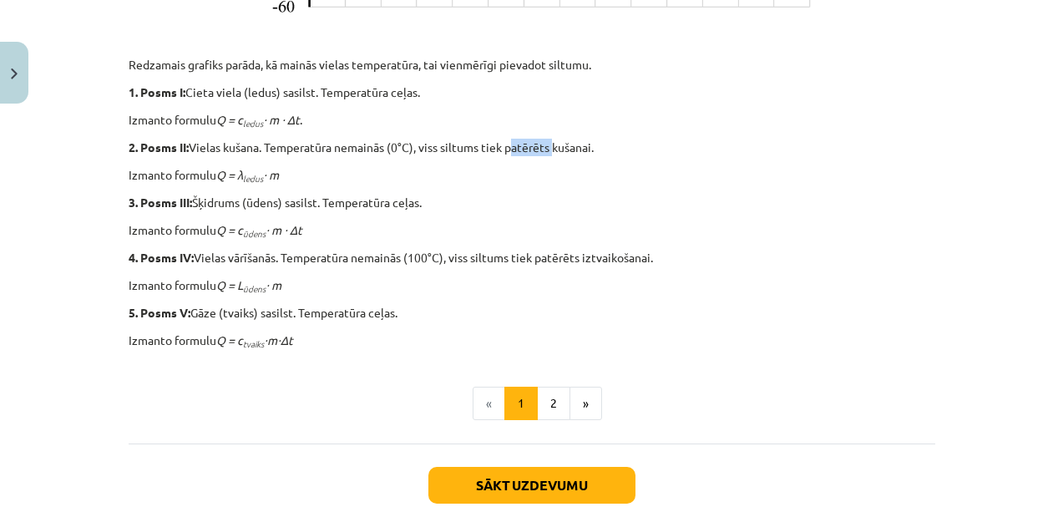
scroll to position [827, 0]
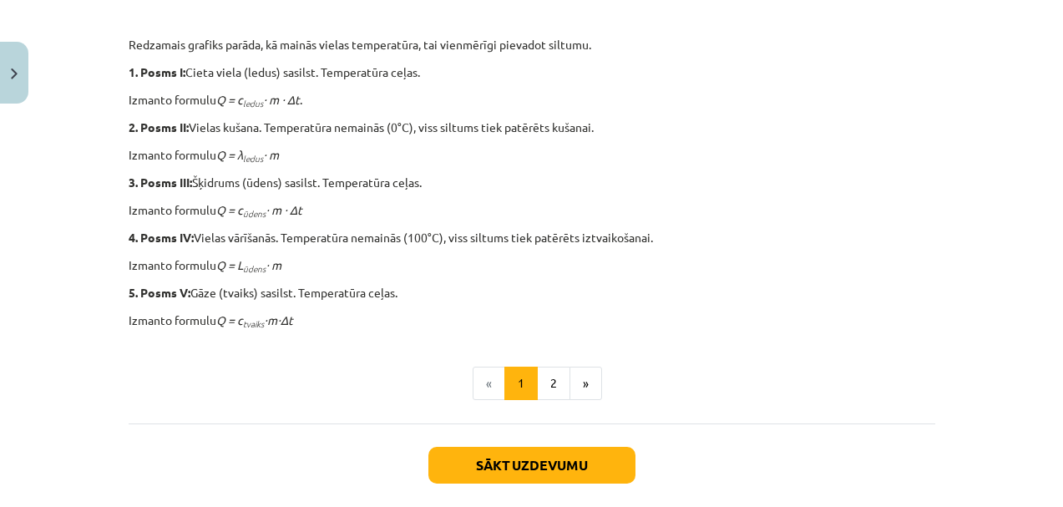
click at [333, 388] on ul "« 1 2 »" at bounding box center [532, 383] width 807 height 33
click at [469, 459] on button "Sākt uzdevumu" at bounding box center [531, 465] width 207 height 37
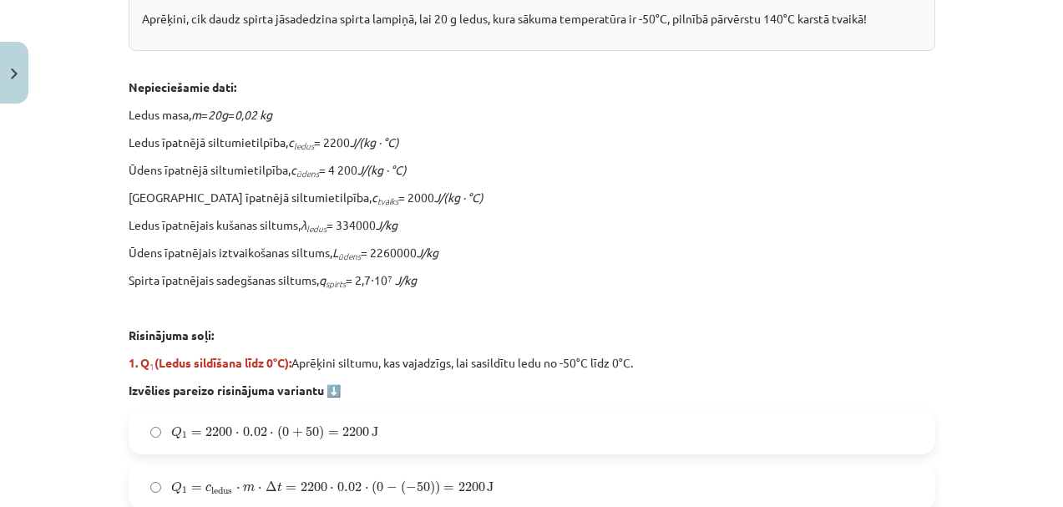
scroll to position [575, 0]
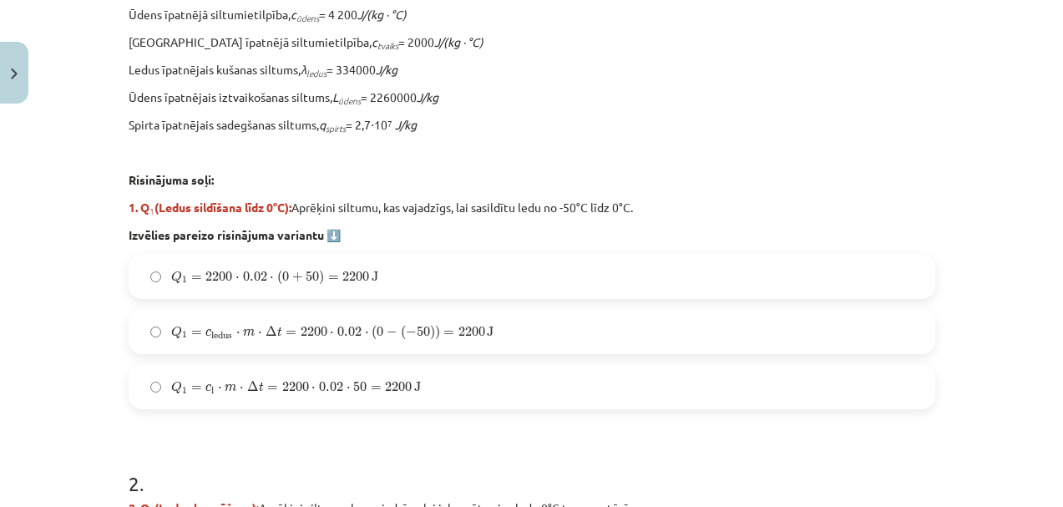
click at [327, 231] on strong "Izvēlies pareizo risinājuma variantu ⬇️" at bounding box center [235, 234] width 212 height 15
click at [477, 138] on div "Uzdevums: No ledus līdz tvaikam Aprēķini, cik daudz spirta jāsadedzina spirta l…" at bounding box center [532, 29] width 807 height 430
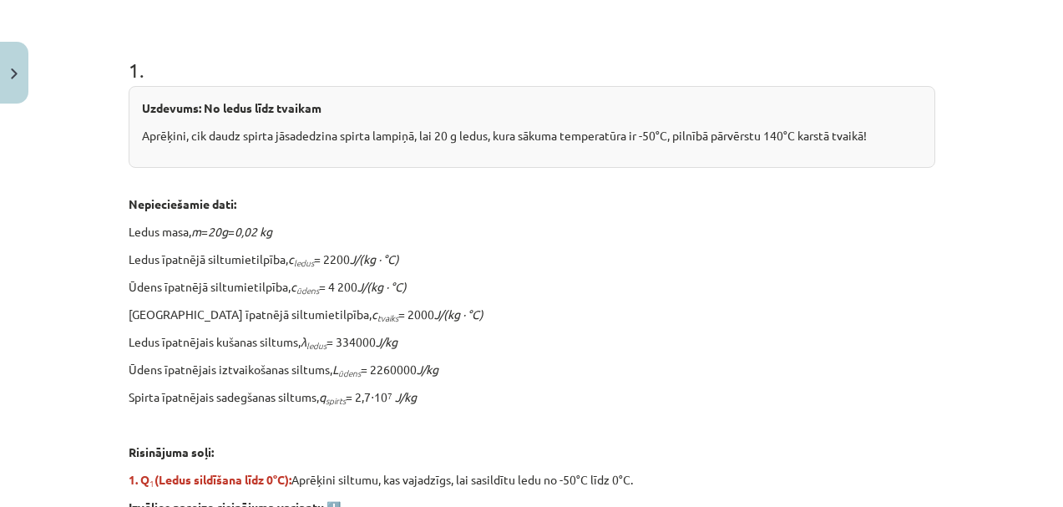
scroll to position [306, 0]
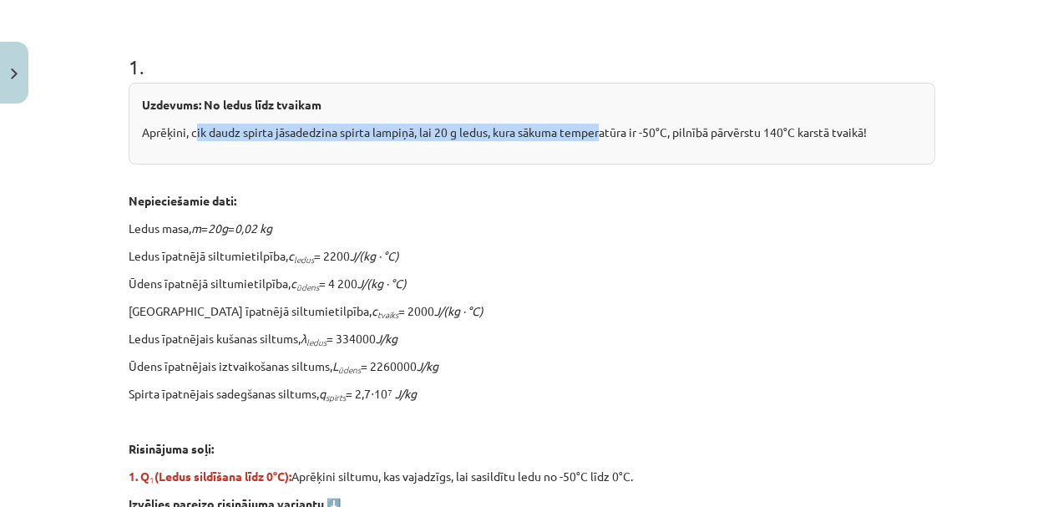
drag, startPoint x: 188, startPoint y: 134, endPoint x: 598, endPoint y: 125, distance: 410.1
click at [598, 125] on p "Aprēķini, cik daudz spirta jāsadedzina spirta lampiņā, lai 20 g ledus, kura sāk…" at bounding box center [532, 133] width 780 height 18
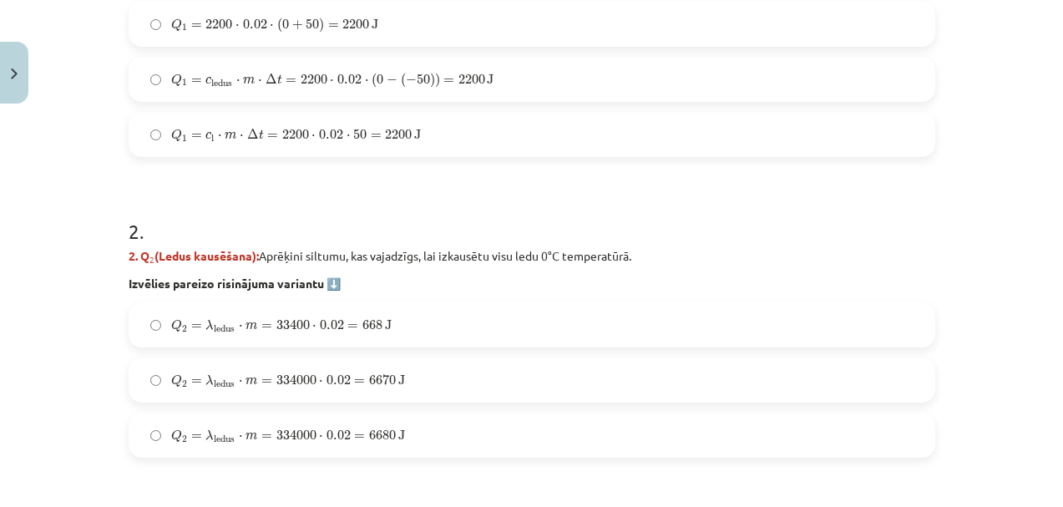
scroll to position [846, 0]
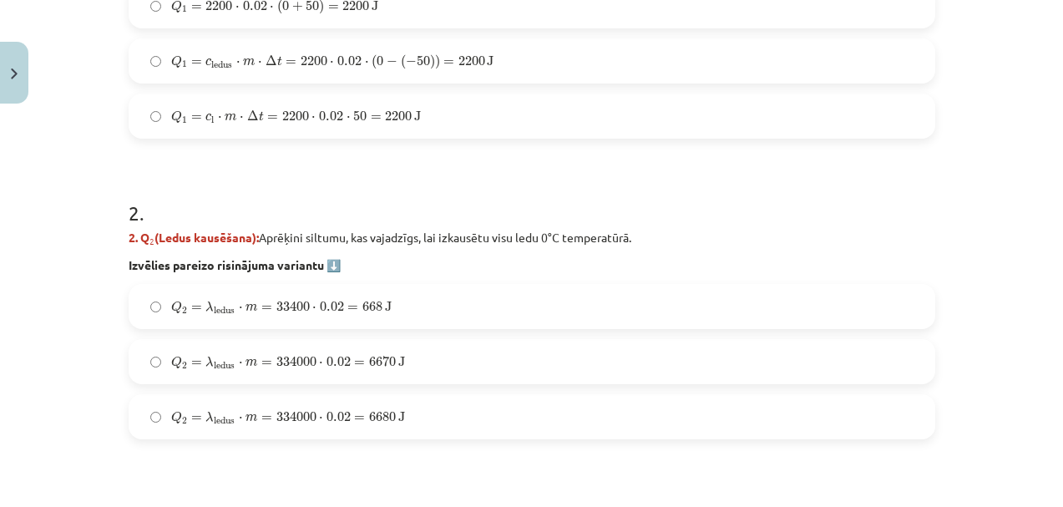
click at [328, 265] on strong "Izvēlies pareizo risinājuma variantu ⬇️" at bounding box center [235, 264] width 212 height 15
drag, startPoint x: 380, startPoint y: 239, endPoint x: 465, endPoint y: 244, distance: 85.3
click at [465, 244] on p "2. Q 2 (Ledus kausēšana): Aprēķini siltumu, kas vajadzīgs, lai izkausētu visu l…" at bounding box center [532, 238] width 807 height 18
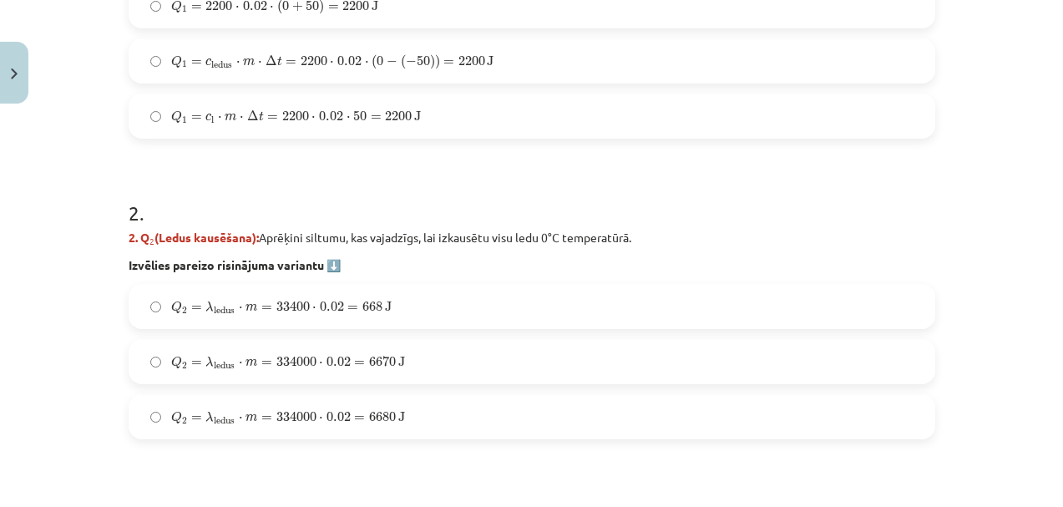
drag, startPoint x: 287, startPoint y: 239, endPoint x: 446, endPoint y: 235, distance: 158.7
click at [446, 235] on p "2. Q 2 (Ledus kausēšana): Aprēķini siltumu, kas vajadzīgs, lai izkausētu visu l…" at bounding box center [532, 238] width 807 height 18
click at [483, 244] on p "2. Q 2 (Ledus kausēšana): Aprēķini siltumu, kas vajadzīgs, lai izkausētu visu l…" at bounding box center [532, 238] width 807 height 18
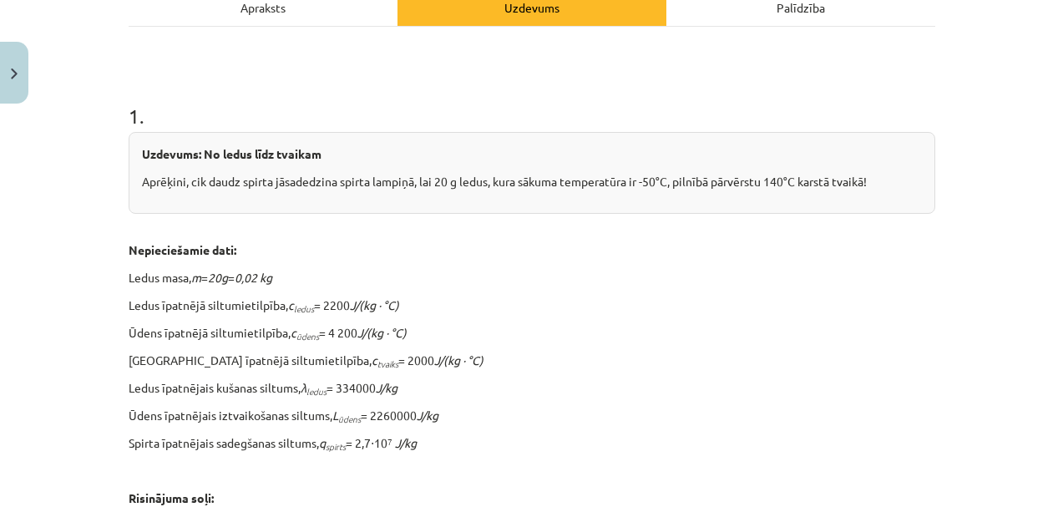
scroll to position [355, 0]
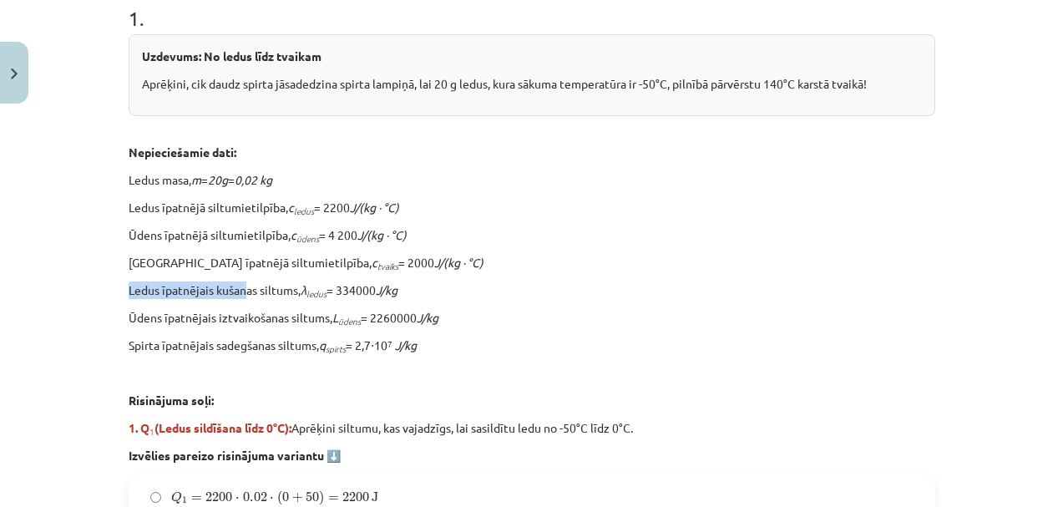
drag, startPoint x: 242, startPoint y: 288, endPoint x: 296, endPoint y: 280, distance: 54.9
click at [296, 280] on div "Uzdevums: No ledus līdz tvaikam Aprēķini, cik daudz spirta jāsadedzina spirta l…" at bounding box center [532, 249] width 807 height 430
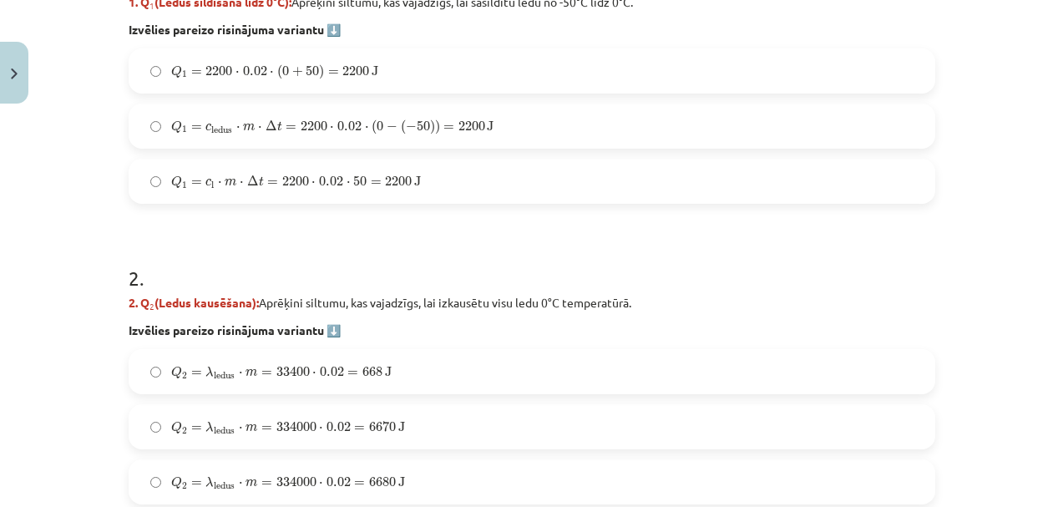
scroll to position [817, 0]
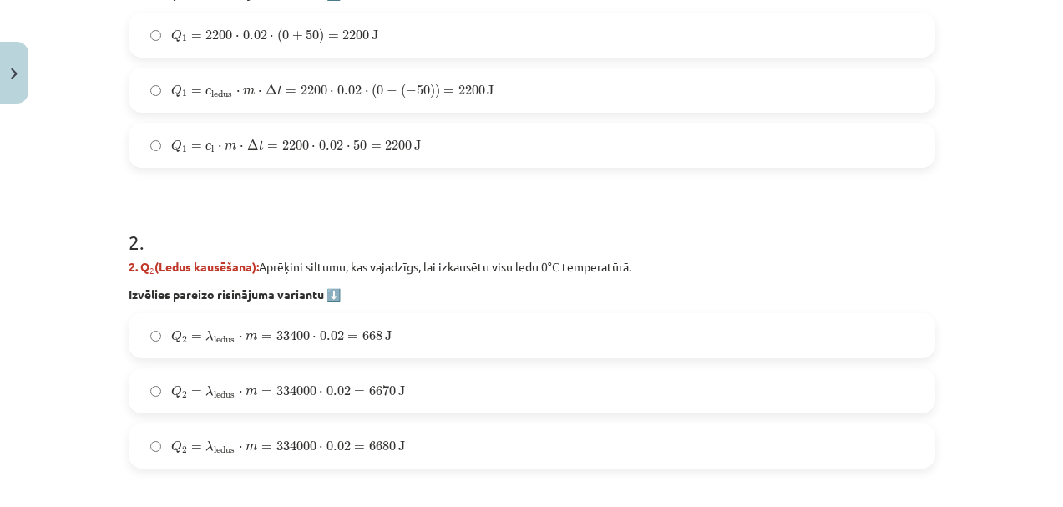
click at [337, 451] on span "0.02" at bounding box center [338, 446] width 24 height 10
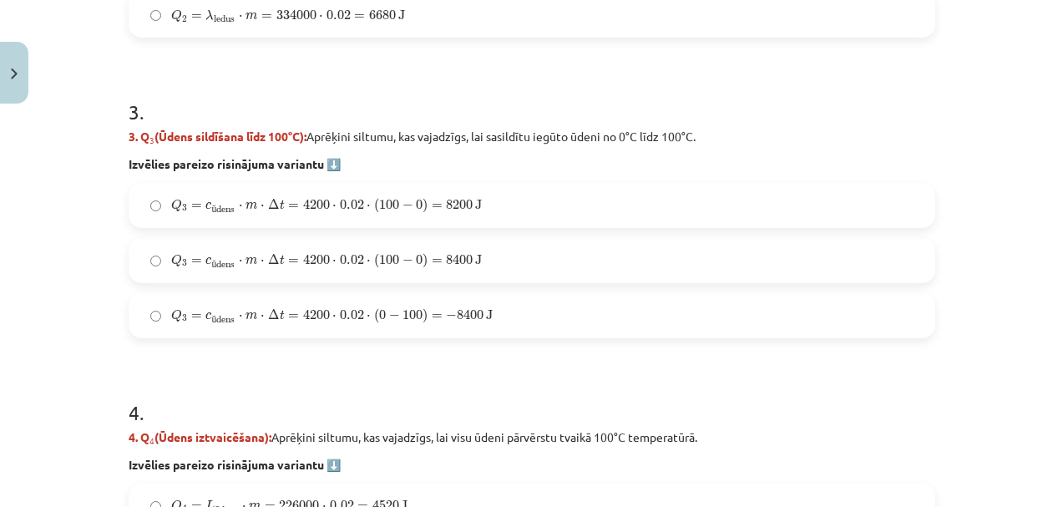
scroll to position [1272, 0]
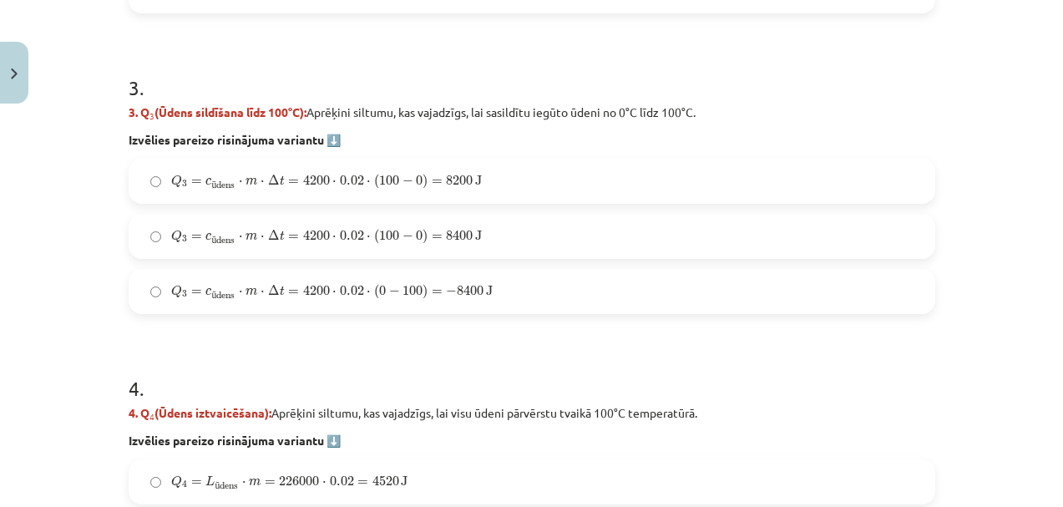
click at [216, 240] on span "dens" at bounding box center [225, 241] width 18 height 3
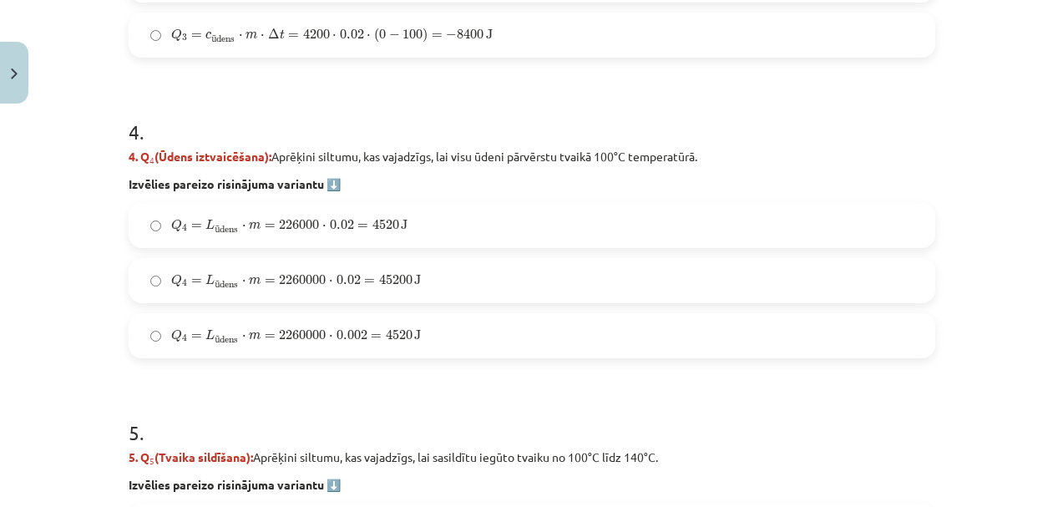
scroll to position [1531, 0]
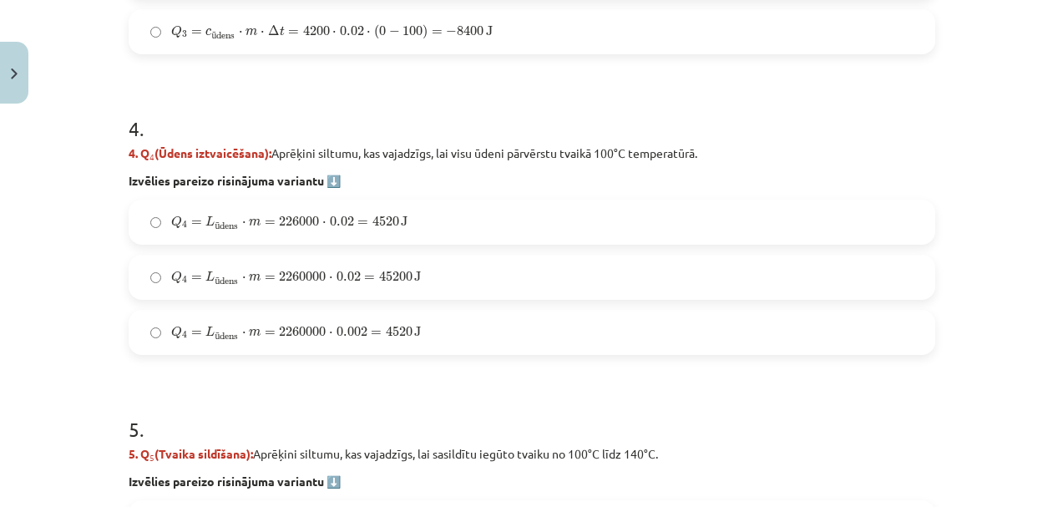
click at [327, 271] on span "Q 4 = L ū dens ⋅ m = 2260000 ⋅ 0.02 = 45200 J" at bounding box center [296, 279] width 250 height 16
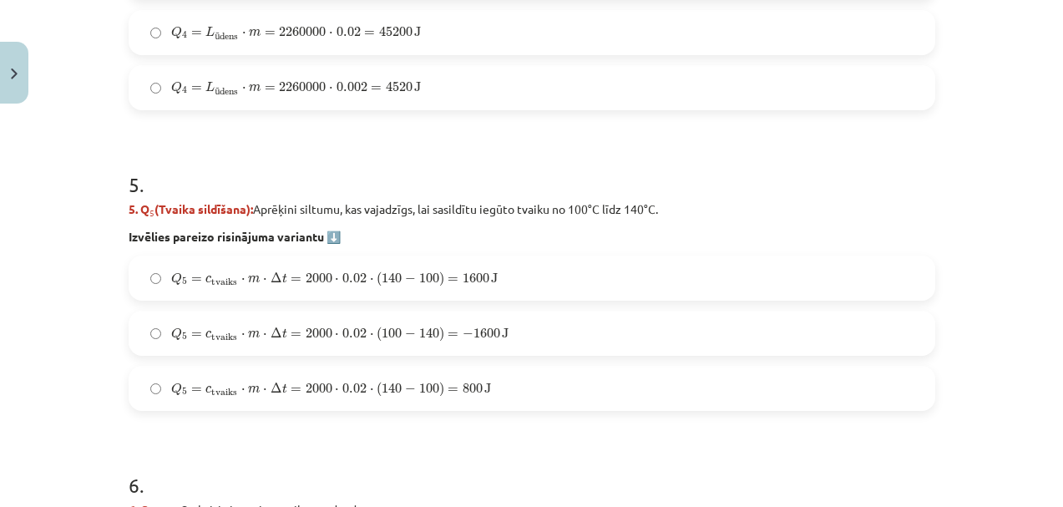
scroll to position [1706, 0]
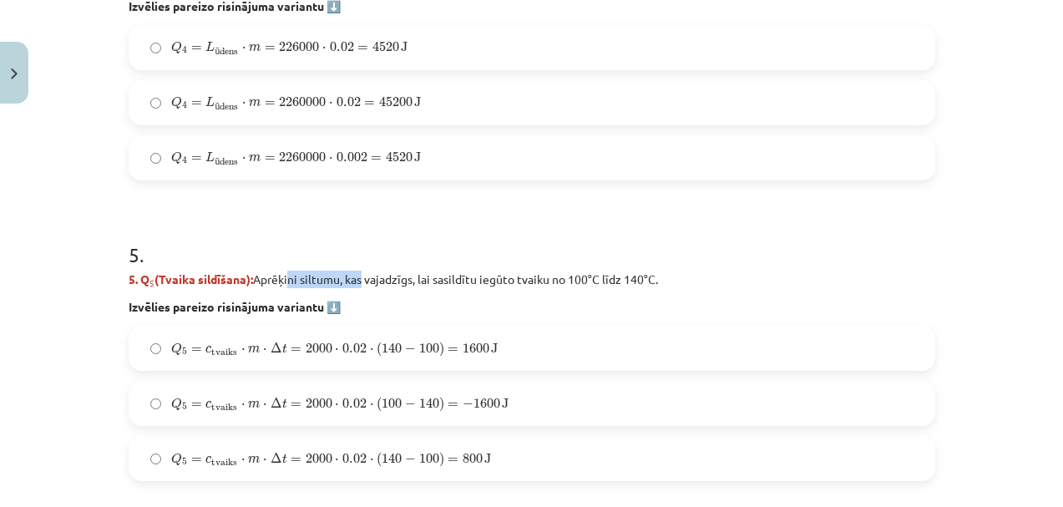
drag, startPoint x: 288, startPoint y: 279, endPoint x: 362, endPoint y: 277, distance: 73.5
click at [362, 277] on p "5. Q 5 (Tvaika sildīšana): Aprēķini siltumu, kas vajadzīgs, lai sasildītu iegūt…" at bounding box center [532, 280] width 807 height 18
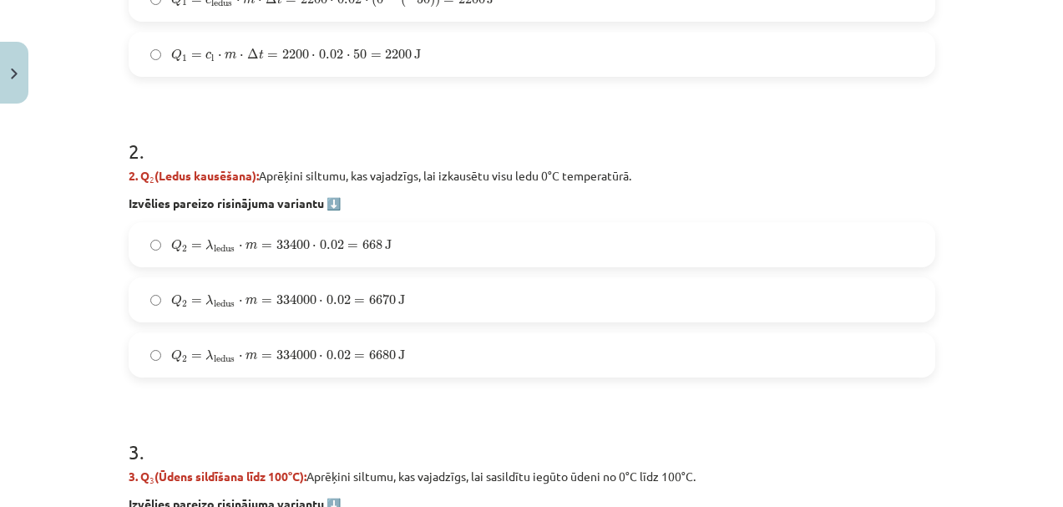
scroll to position [923, 0]
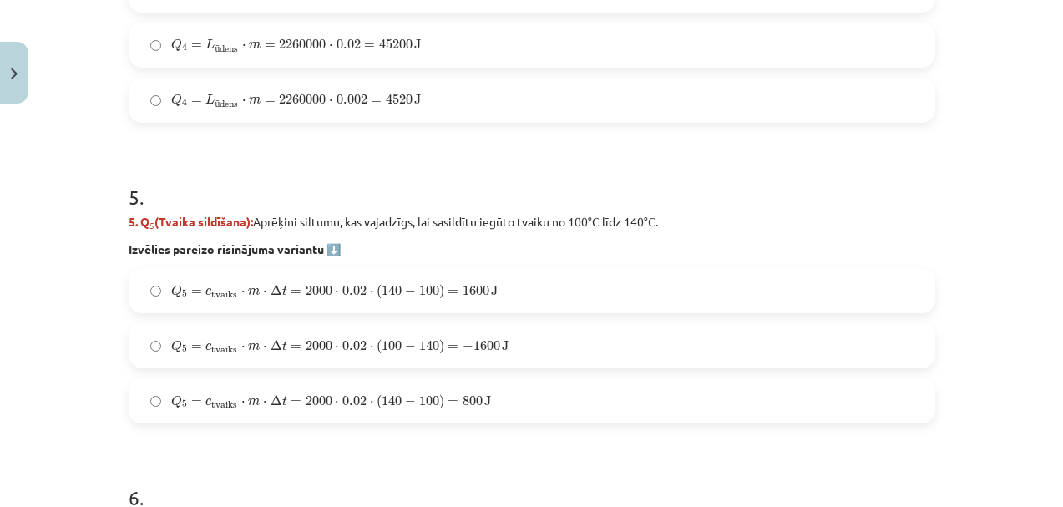
scroll to position [1764, 0]
click at [306, 290] on span "2000" at bounding box center [319, 290] width 27 height 10
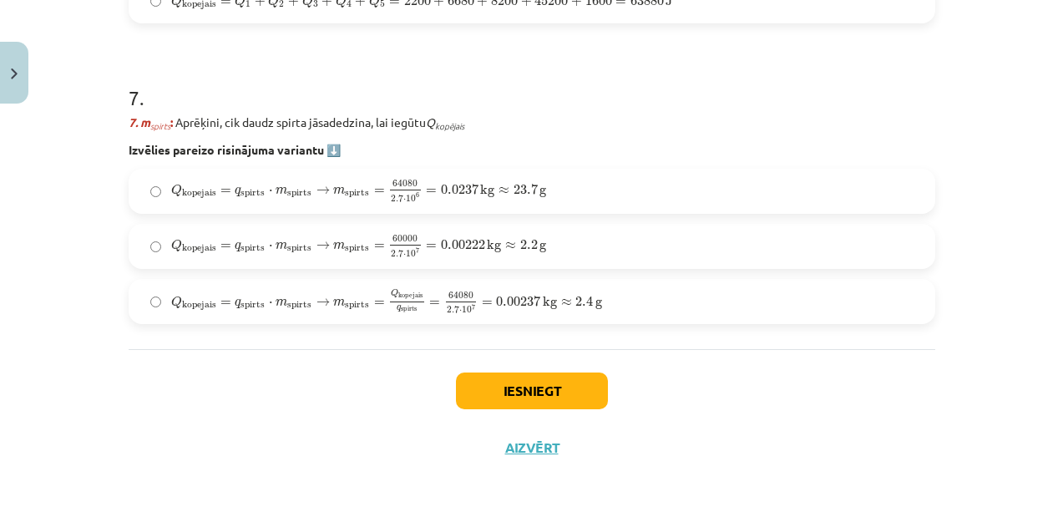
scroll to position [2475, 0]
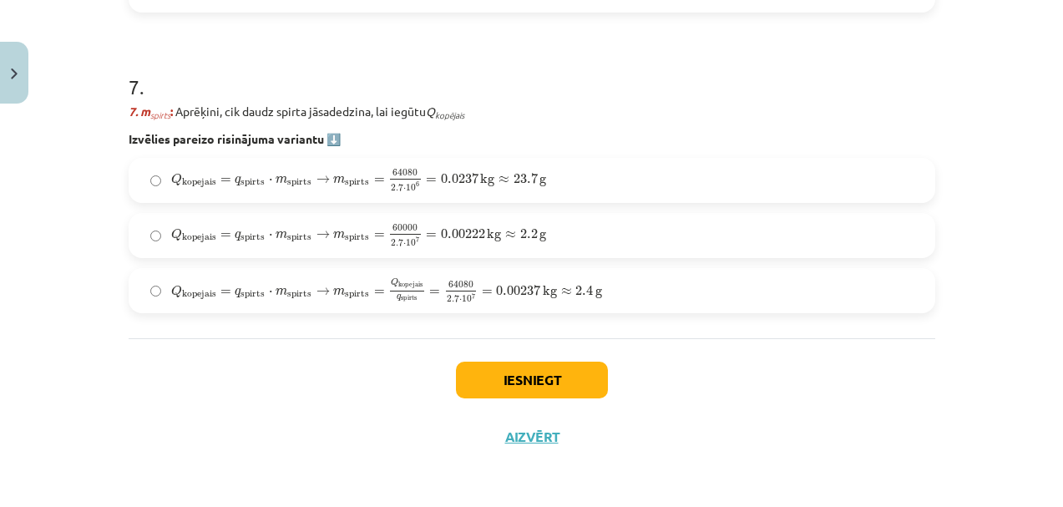
click at [154, 281] on label "Q kopejais = q spirts ⋅ m spirts → m spirts = Q kopejais q spirts = 64080 2.7 ⋅…" at bounding box center [531, 291] width 803 height 42
click at [549, 392] on button "Iesniegt" at bounding box center [532, 380] width 152 height 37
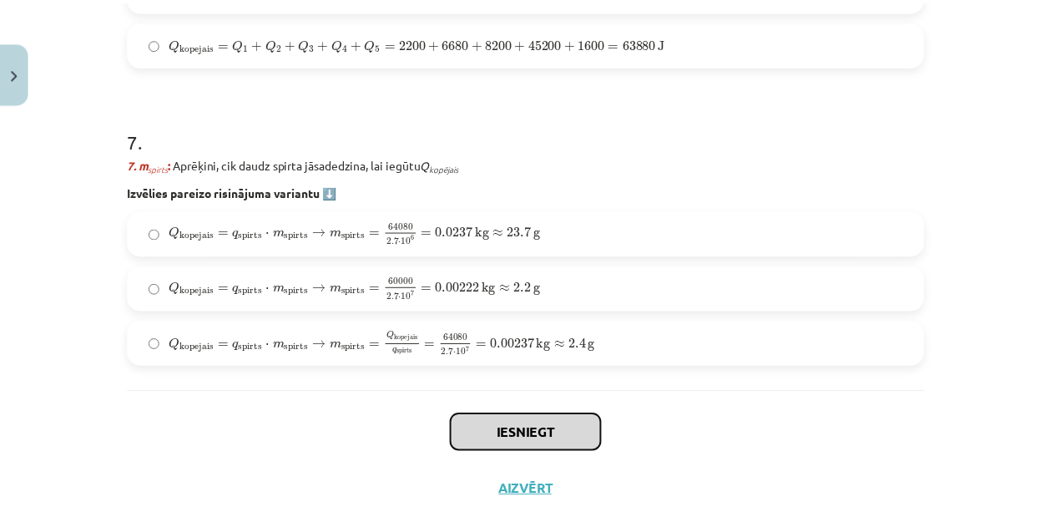
scroll to position [2400, 0]
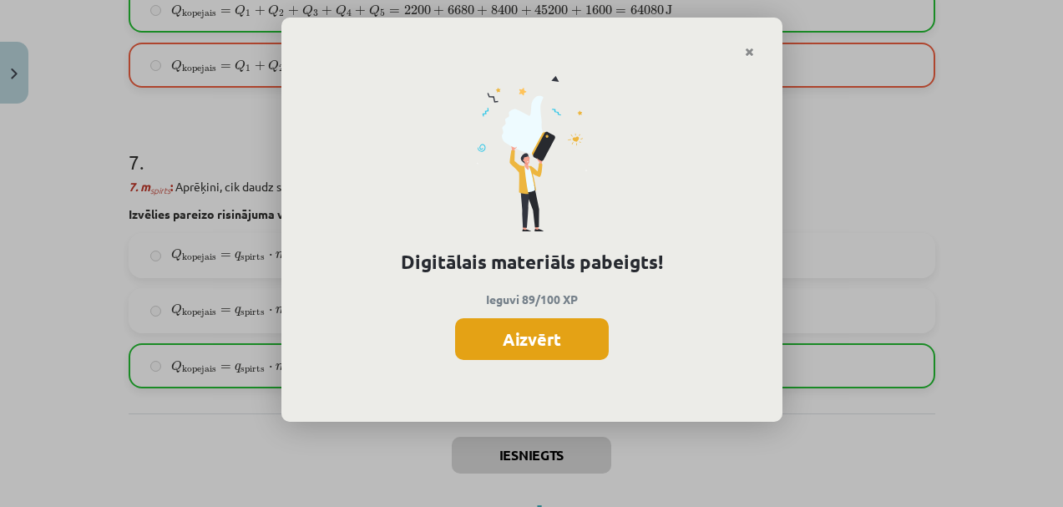
click at [597, 331] on button "Aizvērt" at bounding box center [532, 339] width 154 height 42
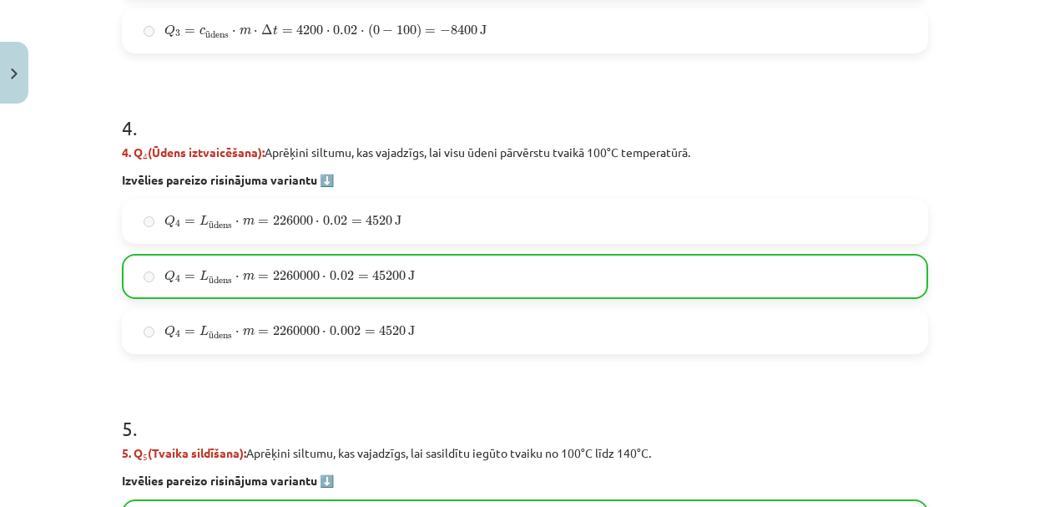
scroll to position [1545, 0]
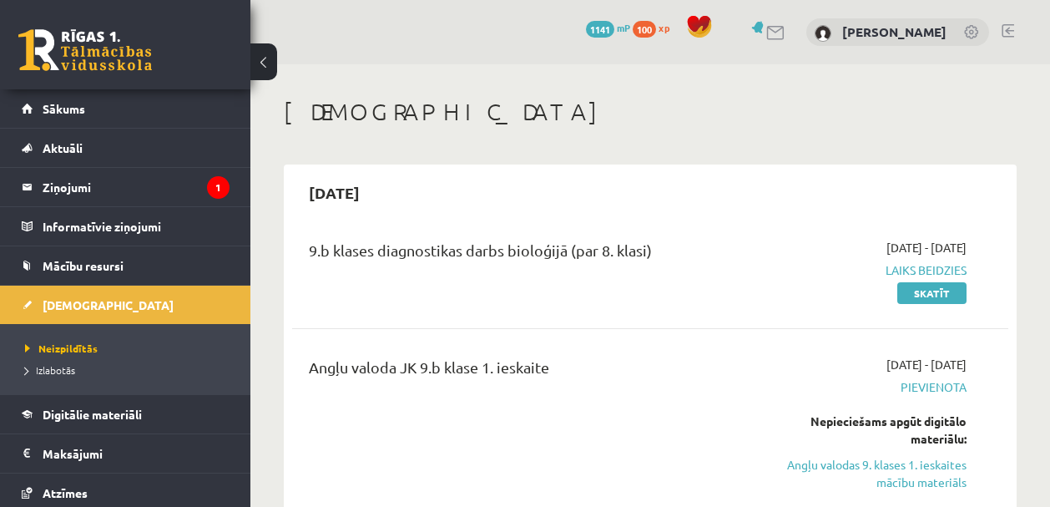
scroll to position [571, 0]
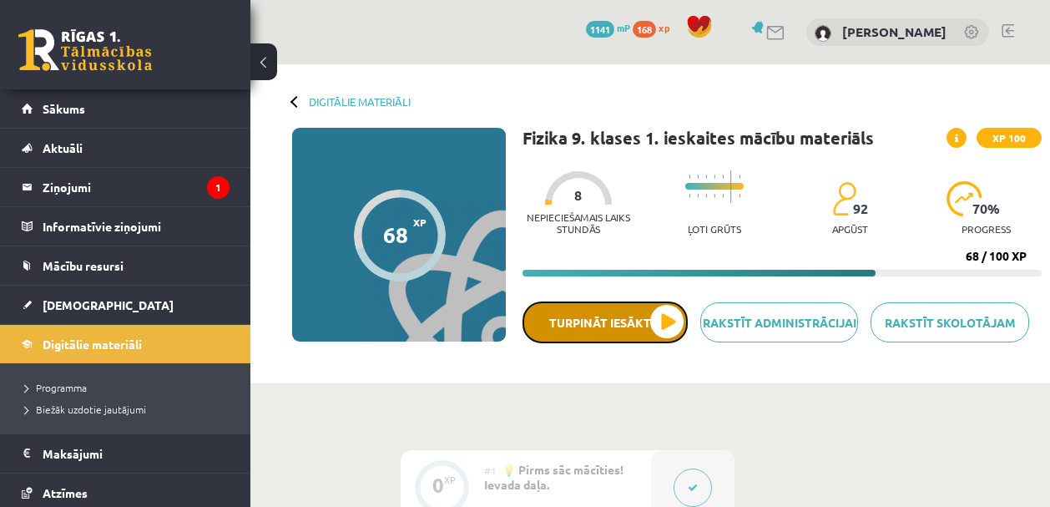
click at [625, 336] on button "Turpināt iesākto" at bounding box center [605, 322] width 165 height 42
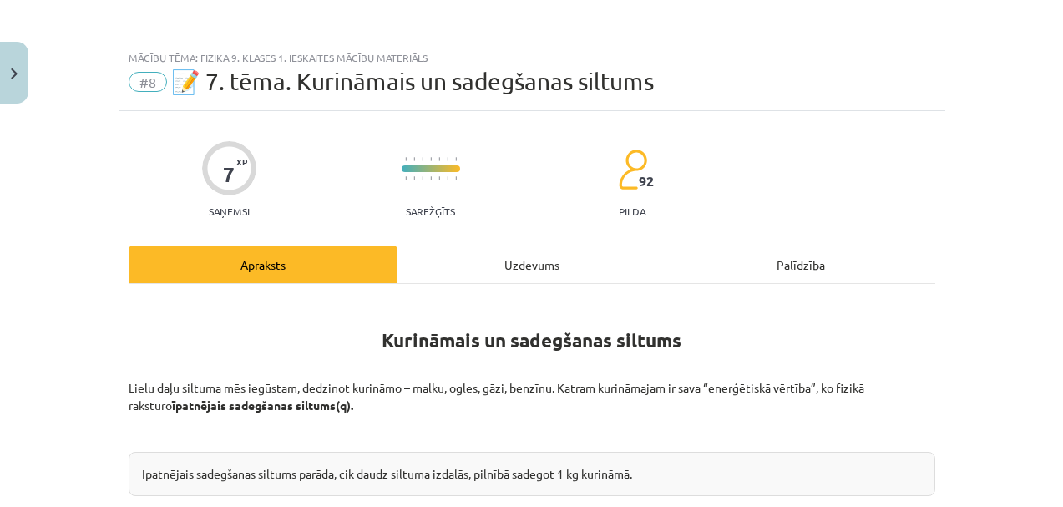
click at [512, 270] on div "Uzdevums" at bounding box center [531, 264] width 269 height 38
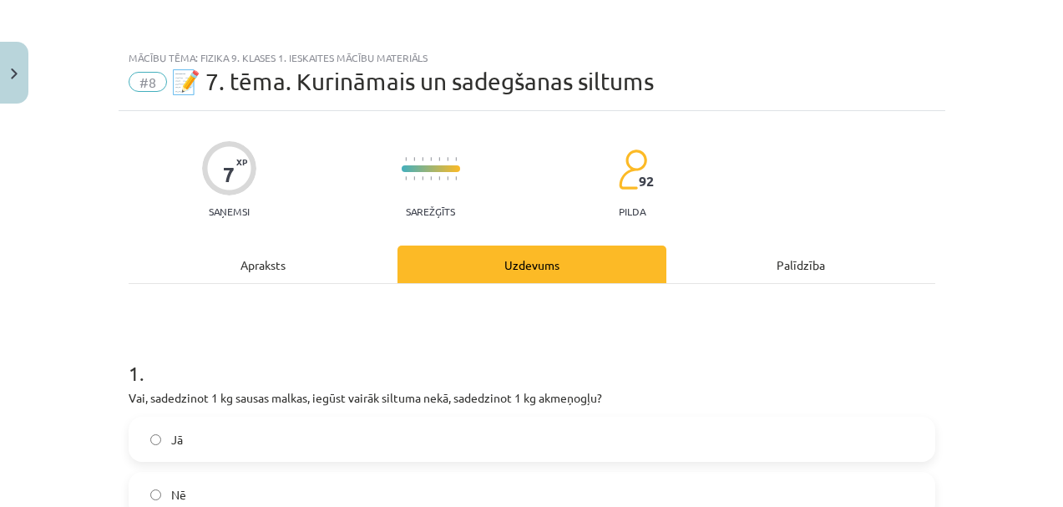
scroll to position [42, 0]
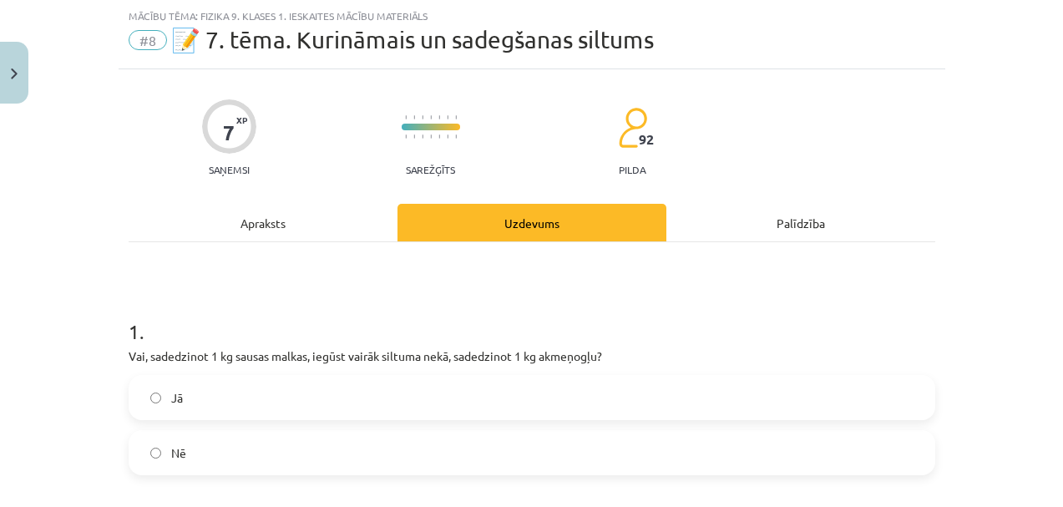
click at [238, 222] on div "Apraksts" at bounding box center [263, 223] width 269 height 38
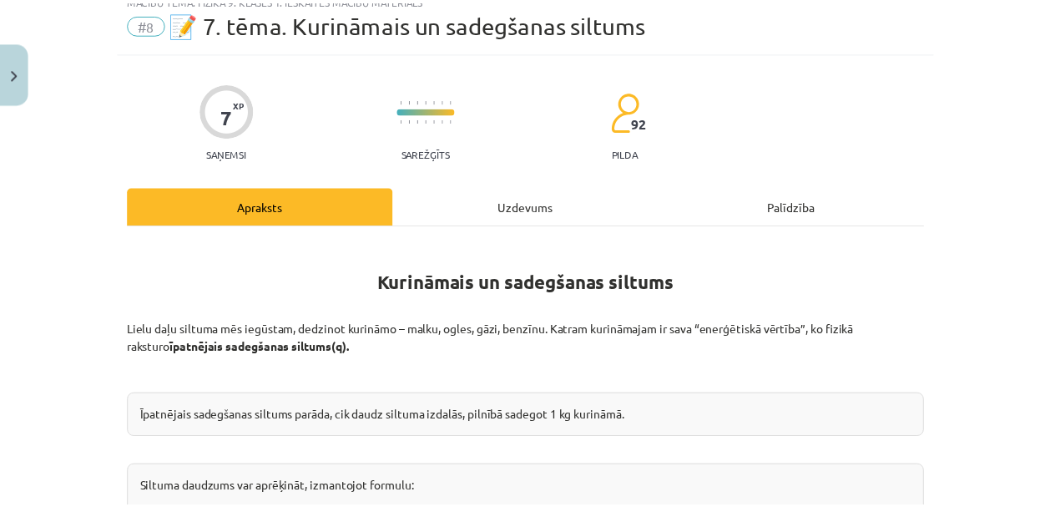
scroll to position [0, 0]
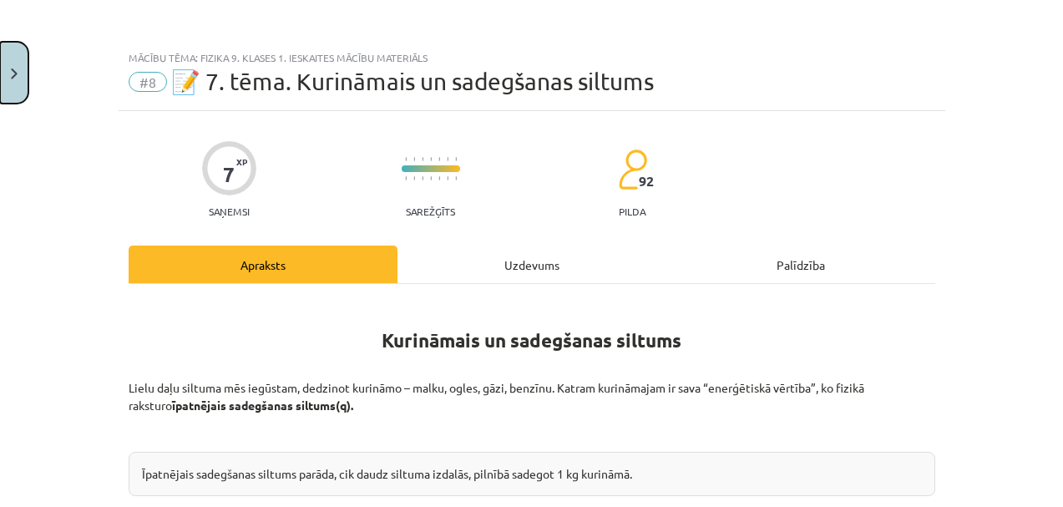
click at [22, 86] on button "Close" at bounding box center [14, 73] width 28 height 62
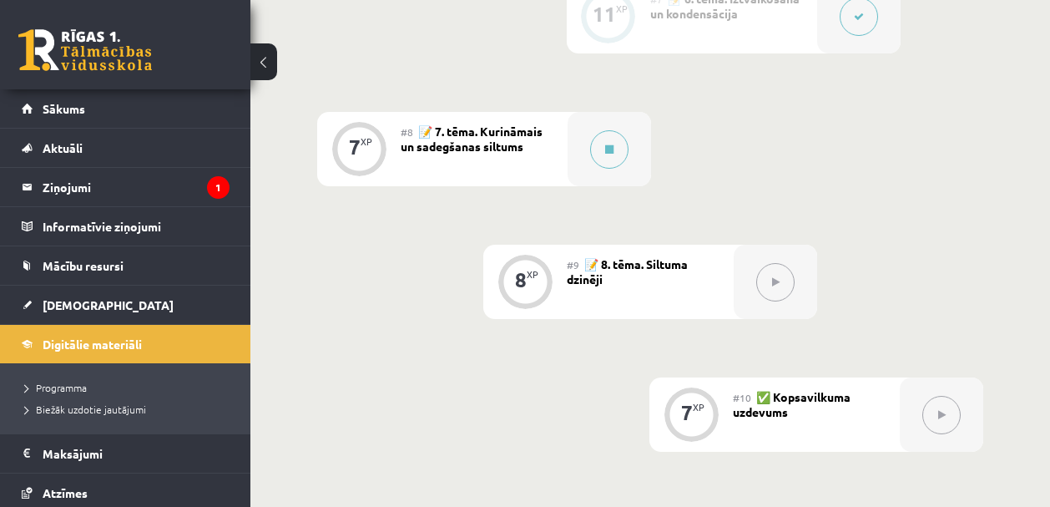
scroll to position [1271, 0]
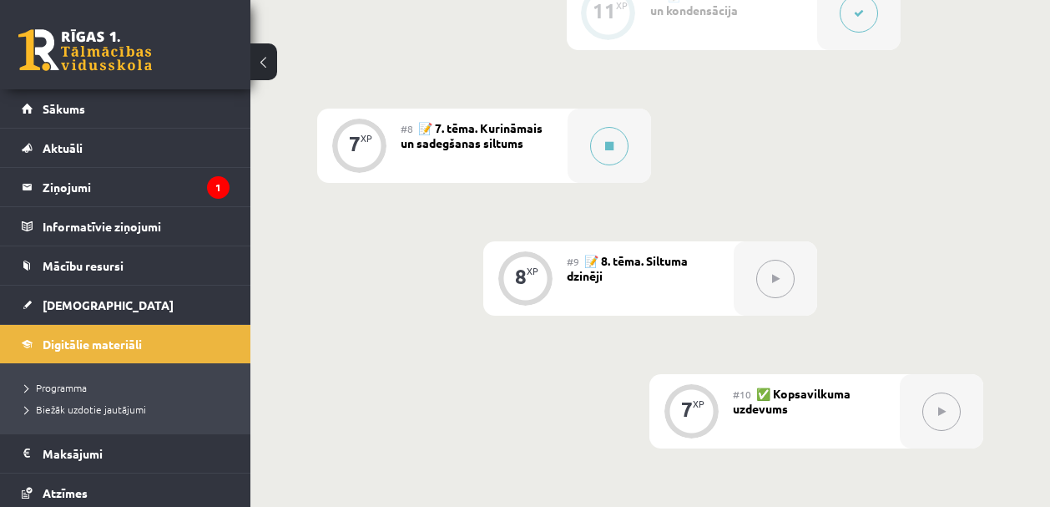
click at [745, 271] on div at bounding box center [775, 278] width 83 height 74
click at [786, 273] on button at bounding box center [775, 279] width 38 height 38
click at [779, 280] on button at bounding box center [775, 279] width 38 height 38
click at [463, 142] on span "📝 7. tēma. Kurināmais un sadegšanas siltums" at bounding box center [472, 135] width 142 height 30
click at [552, 140] on div "#8 📝 7. tēma. Kurināmais un sadegšanas siltums" at bounding box center [484, 146] width 167 height 74
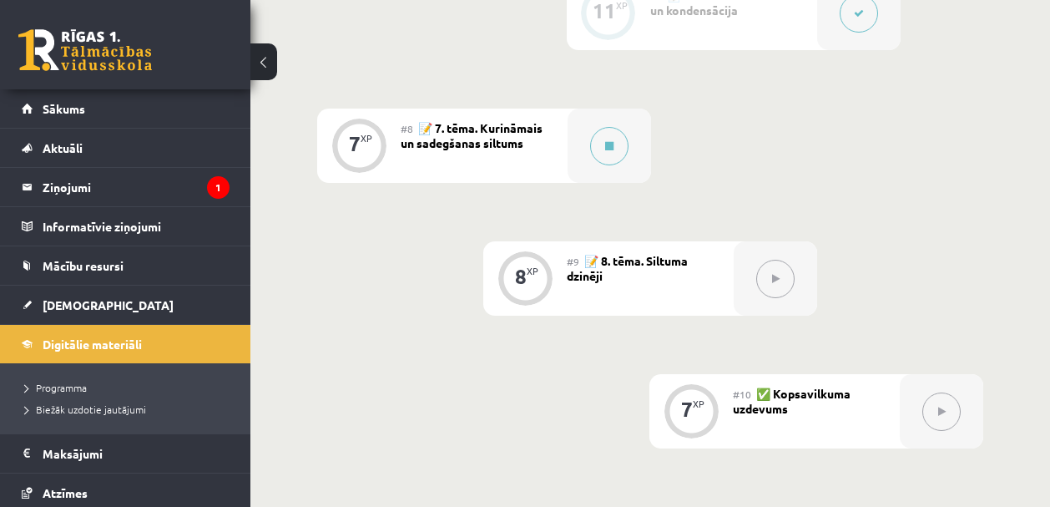
click at [435, 137] on span "📝 7. tēma. Kurināmais un sadegšanas siltums" at bounding box center [472, 135] width 142 height 30
click at [383, 149] on div "7 XP" at bounding box center [358, 146] width 83 height 74
click at [383, 149] on div "7 XP" at bounding box center [359, 144] width 50 height 50
click at [805, 430] on div "#10 ✅ Kopsavilkuma uzdevums" at bounding box center [816, 411] width 167 height 74
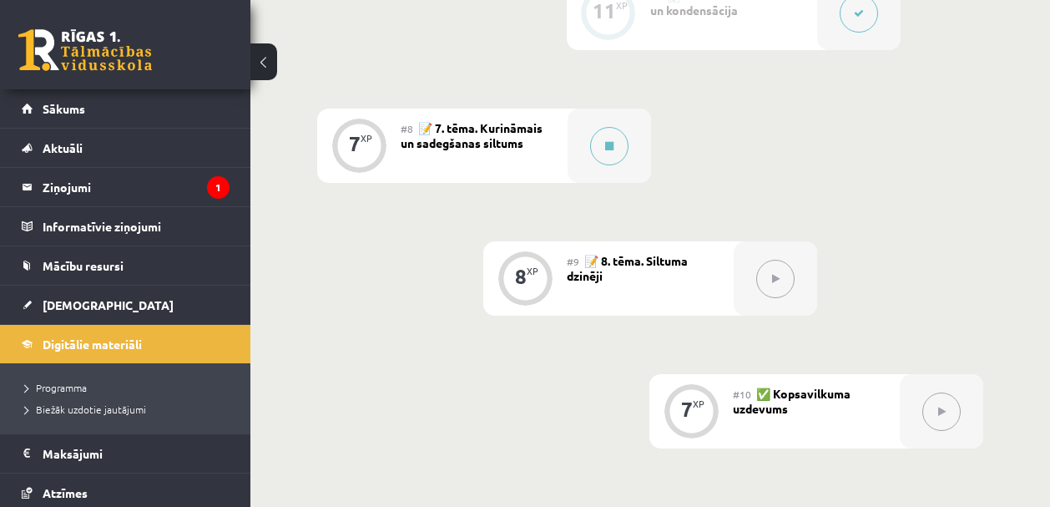
click at [800, 415] on div "#10 ✅ Kopsavilkuma uzdevums" at bounding box center [816, 411] width 167 height 74
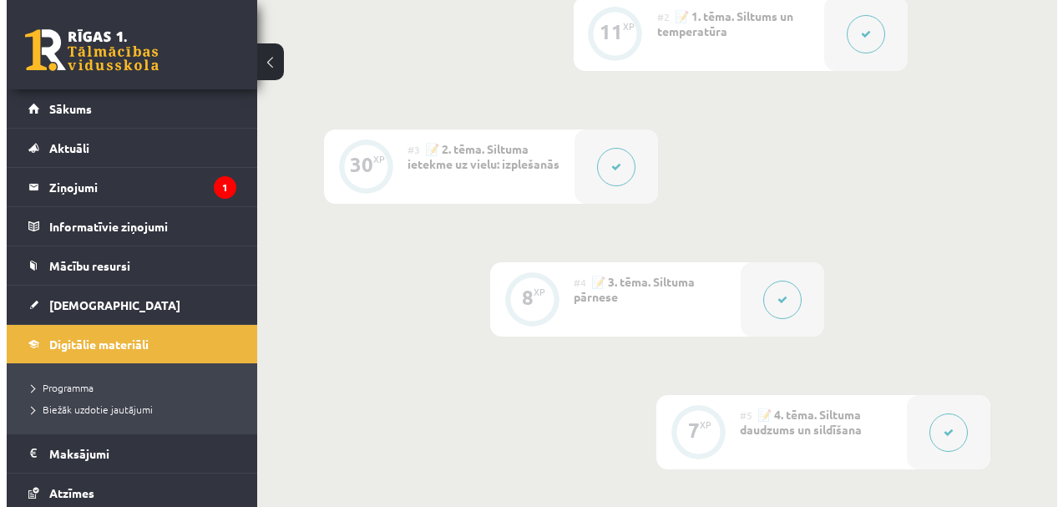
scroll to position [0, 0]
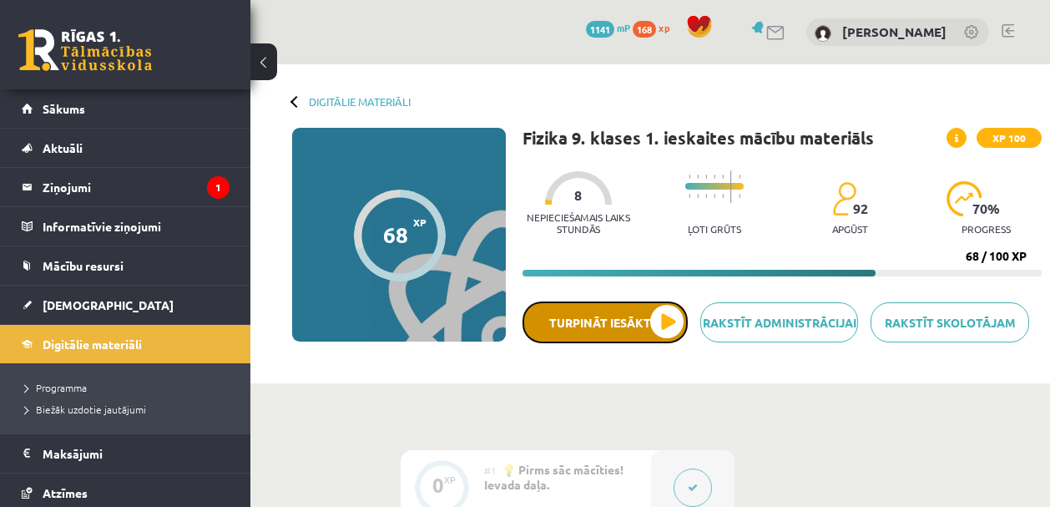
click at [675, 326] on button "Turpināt iesākto" at bounding box center [605, 322] width 165 height 42
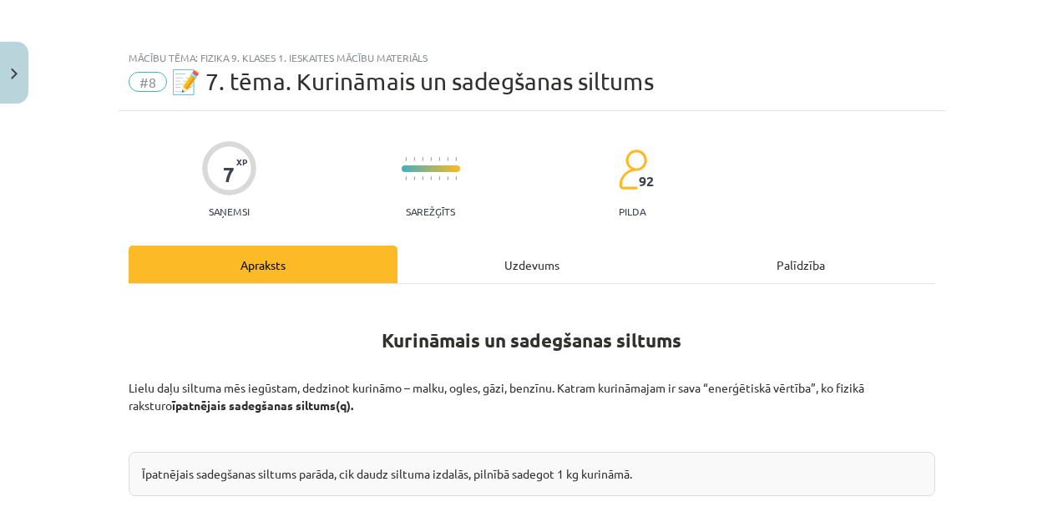
click at [519, 258] on div "Uzdevums" at bounding box center [531, 264] width 269 height 38
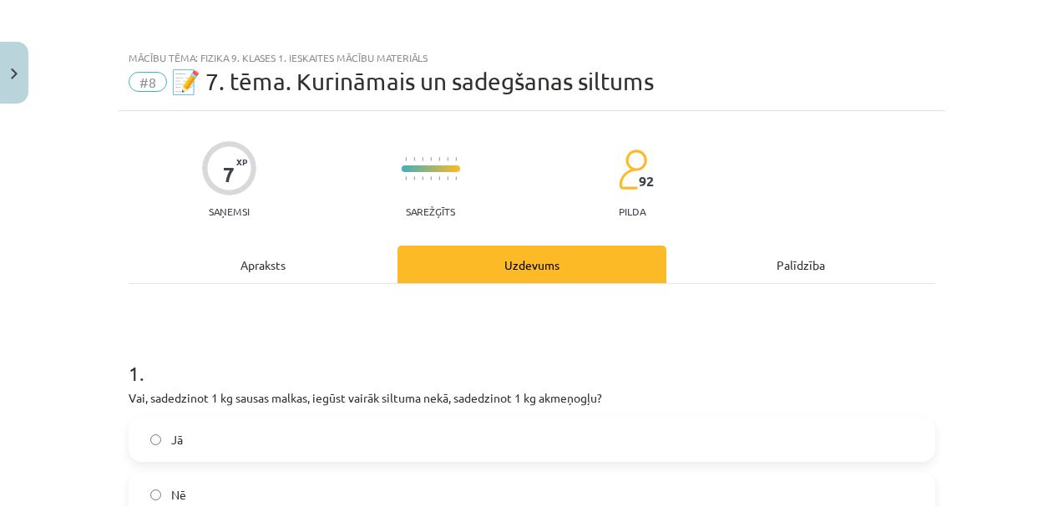
click at [255, 266] on div "Apraksts" at bounding box center [263, 264] width 269 height 38
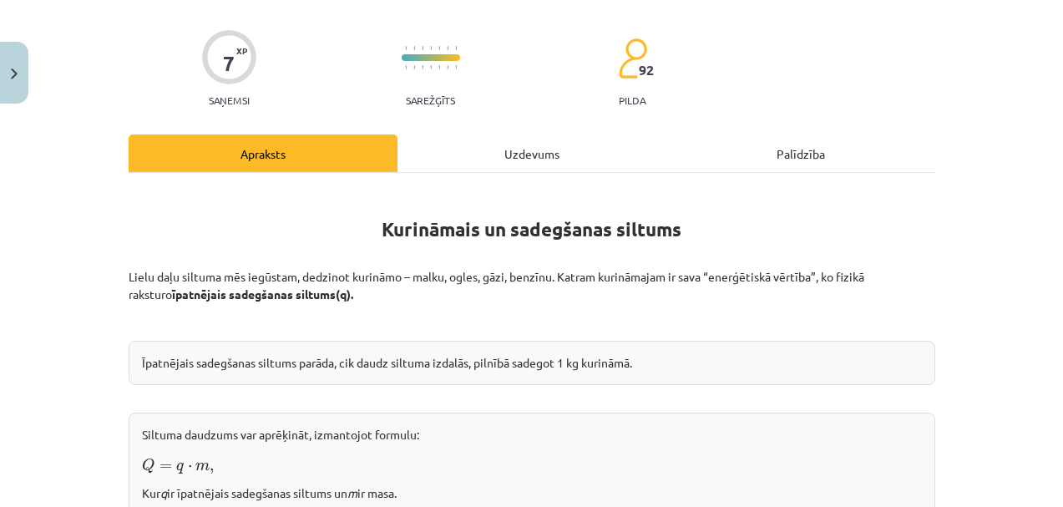
scroll to position [112, 0]
click at [544, 134] on div "Uzdevums" at bounding box center [531, 153] width 269 height 38
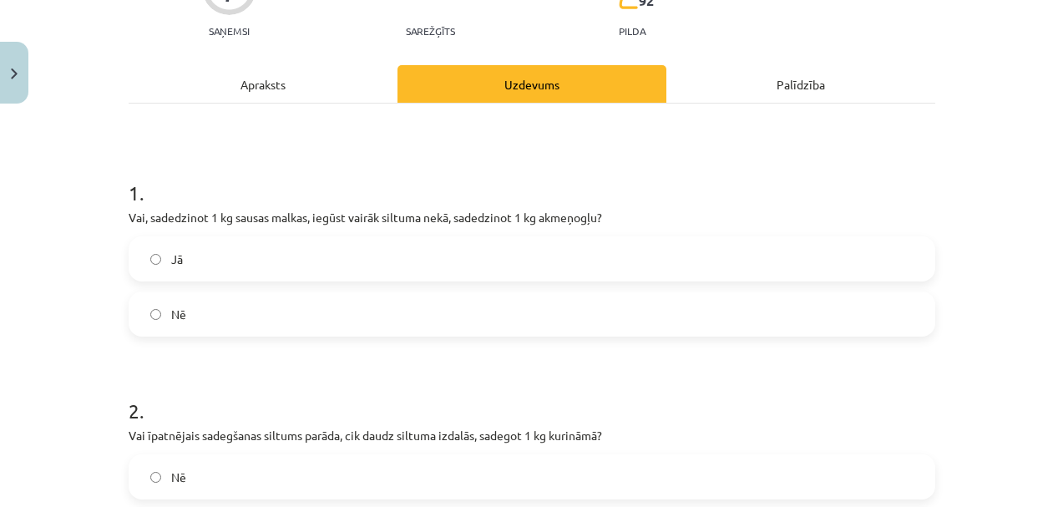
scroll to position [238, 0]
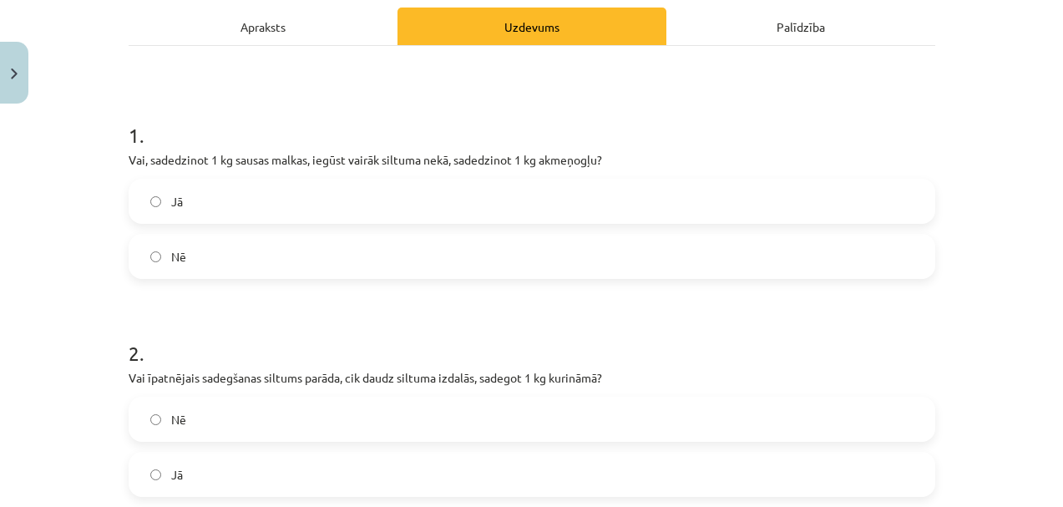
click at [175, 265] on label "Nē" at bounding box center [531, 256] width 803 height 42
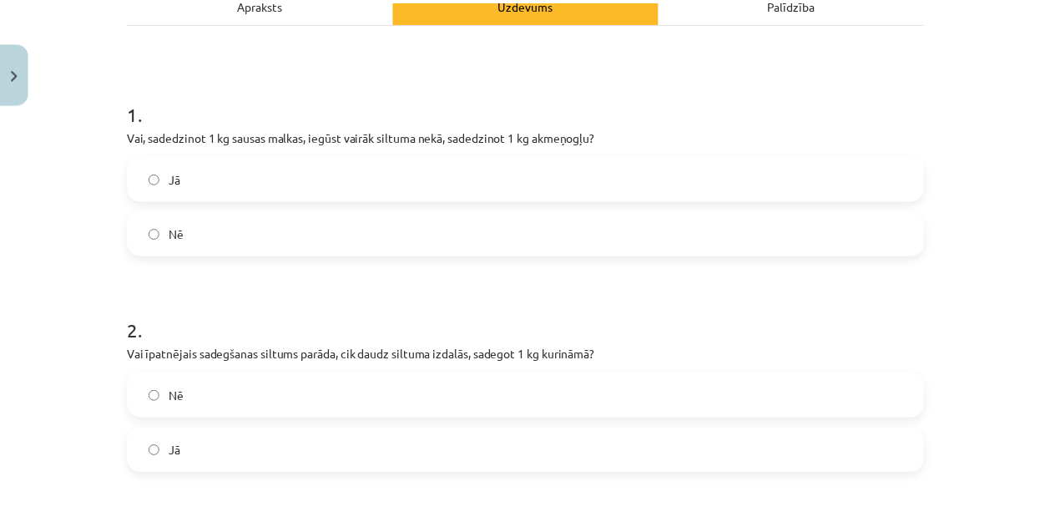
scroll to position [262, 0]
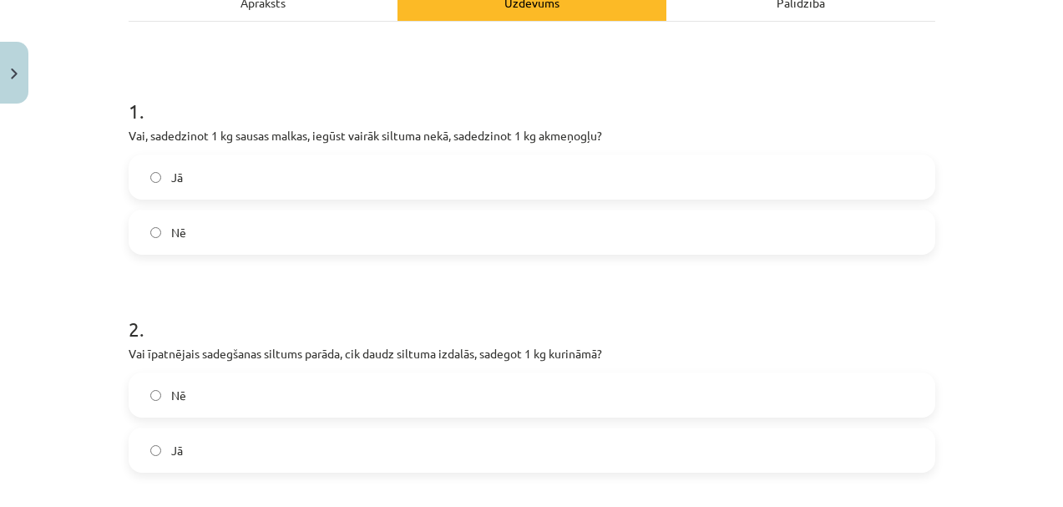
click at [176, 230] on span "Nē" at bounding box center [178, 233] width 15 height 18
click at [9, 78] on button "Close" at bounding box center [14, 73] width 28 height 62
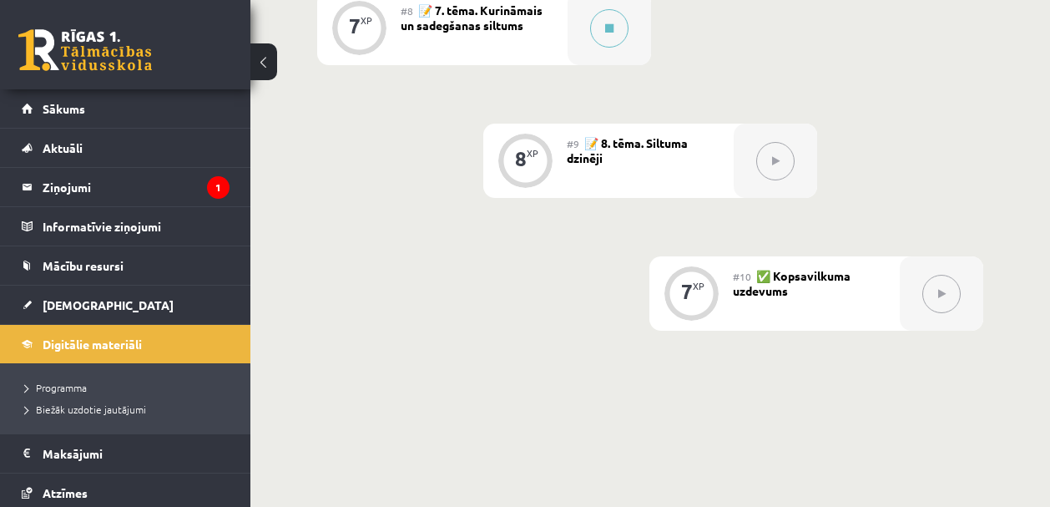
scroll to position [1396, 0]
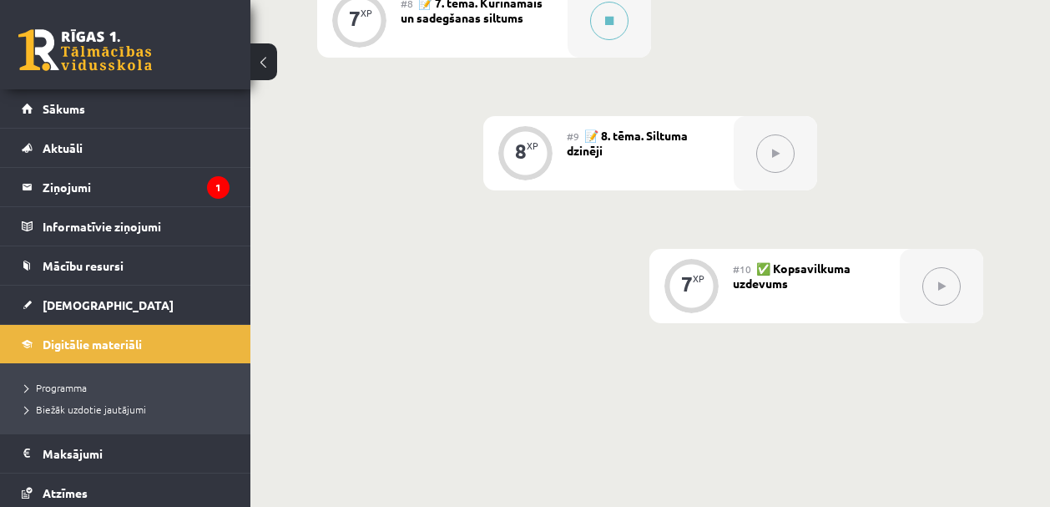
click at [759, 274] on div "#10 ✅ Kopsavilkuma uzdevums" at bounding box center [816, 286] width 167 height 74
click at [703, 292] on div "7 XP" at bounding box center [691, 284] width 50 height 50
click at [114, 340] on span "Digitālie materiāli" at bounding box center [92, 343] width 99 height 15
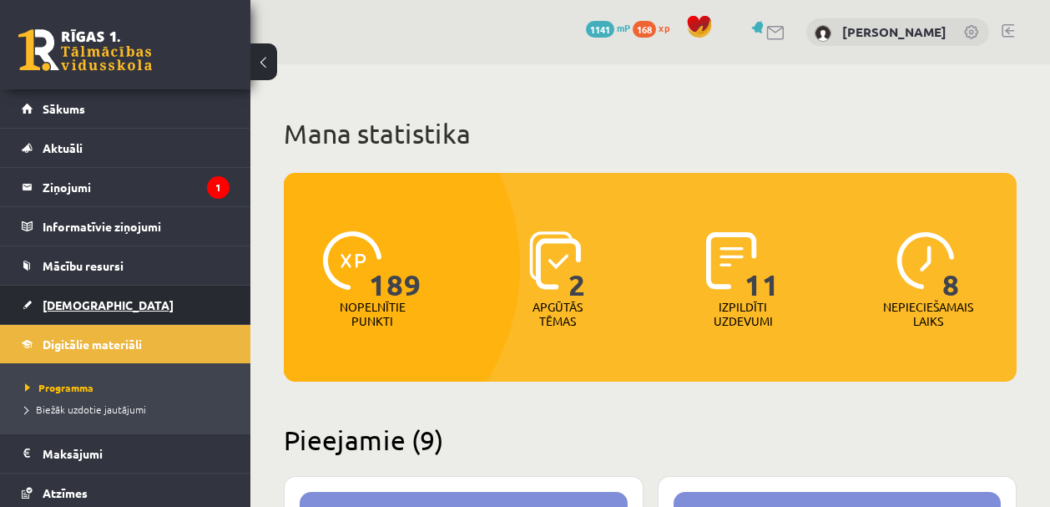
click at [59, 293] on link "[DEMOGRAPHIC_DATA]" at bounding box center [126, 305] width 208 height 38
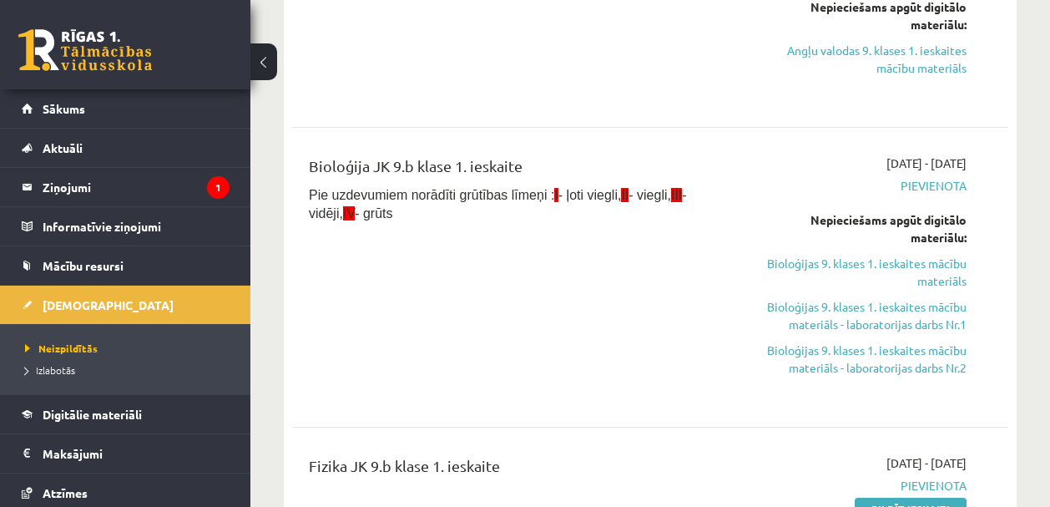
scroll to position [544, 0]
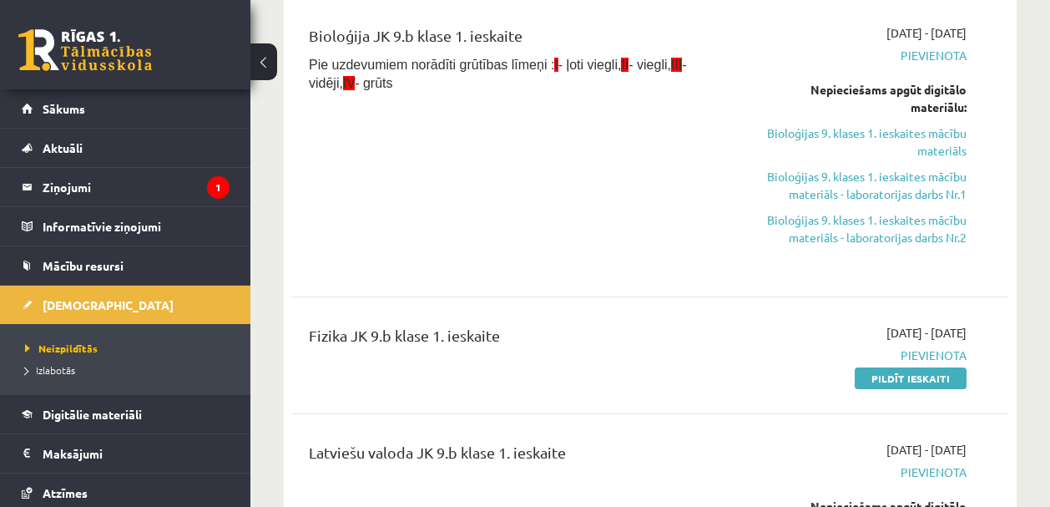
click at [767, 377] on div "2025-09-01 - 2025-09-15 Pievienota Pildīt ieskaiti" at bounding box center [865, 355] width 228 height 63
click at [658, 342] on div "Fizika JK 9.b klase 1. ieskaite" at bounding box center [524, 339] width 430 height 31
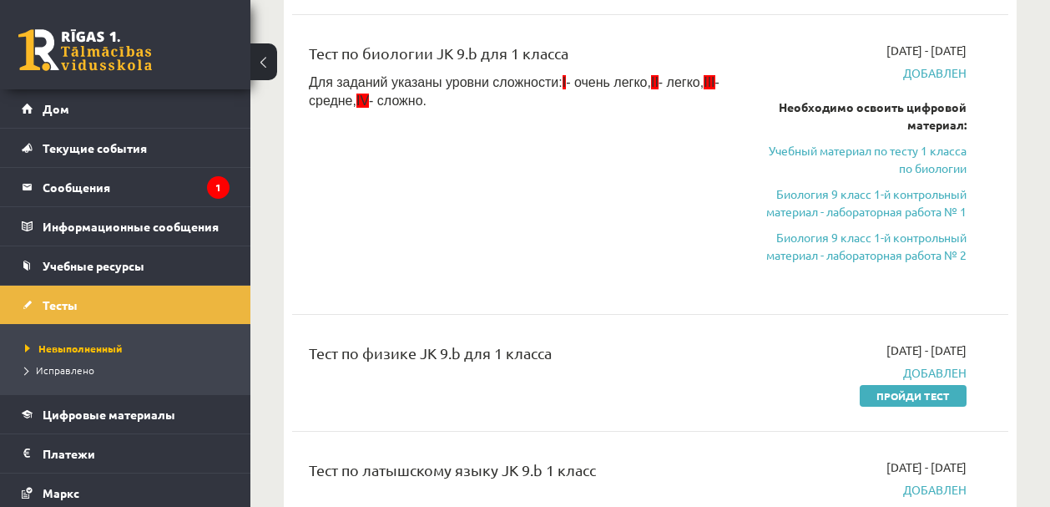
scroll to position [562, 0]
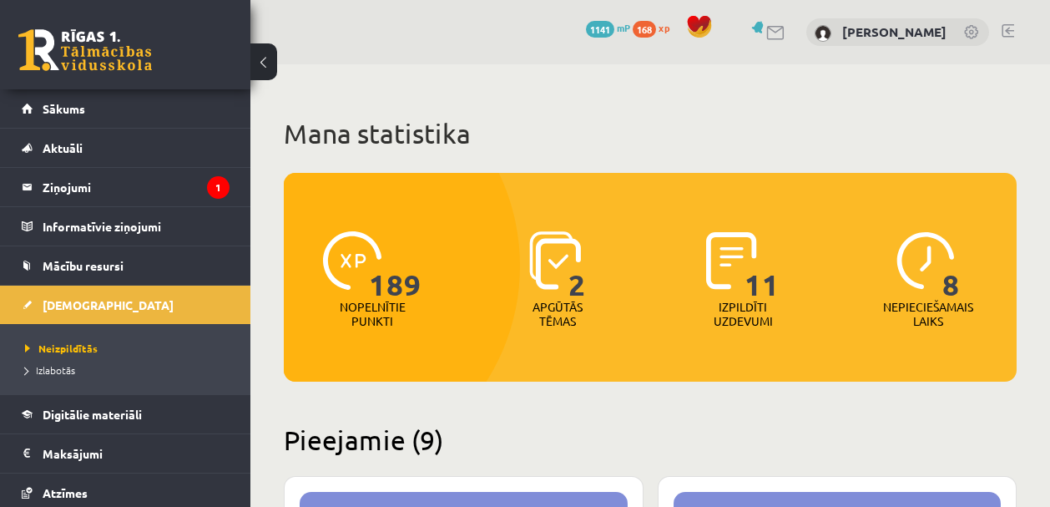
click at [706, 139] on h1 "Mana statistika" at bounding box center [650, 133] width 733 height 33
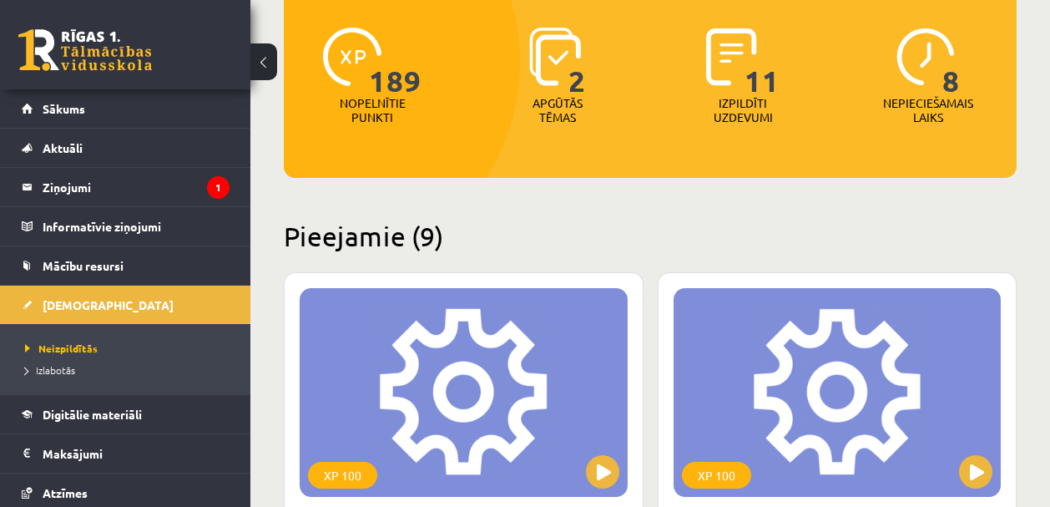
scroll to position [210, 0]
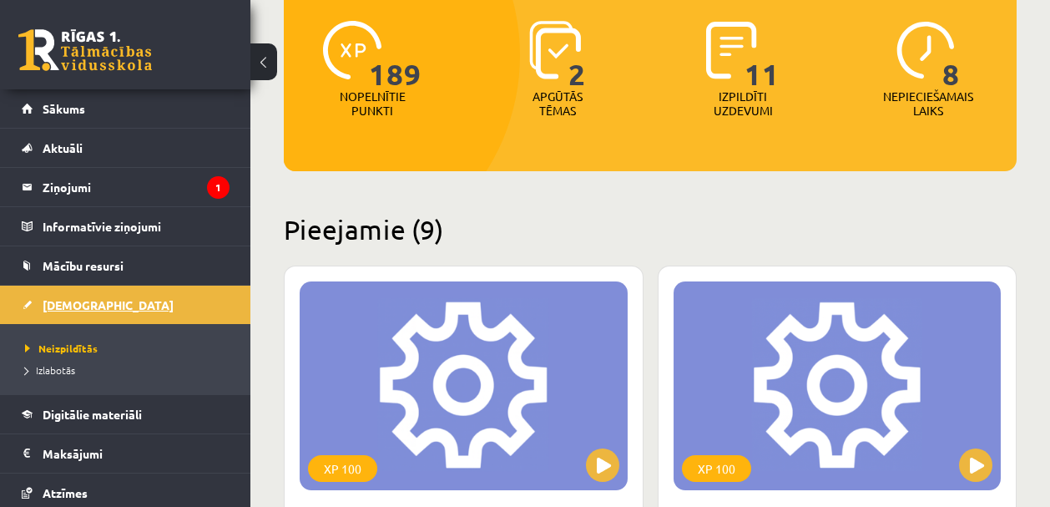
click at [58, 315] on link "[DEMOGRAPHIC_DATA]" at bounding box center [126, 305] width 208 height 38
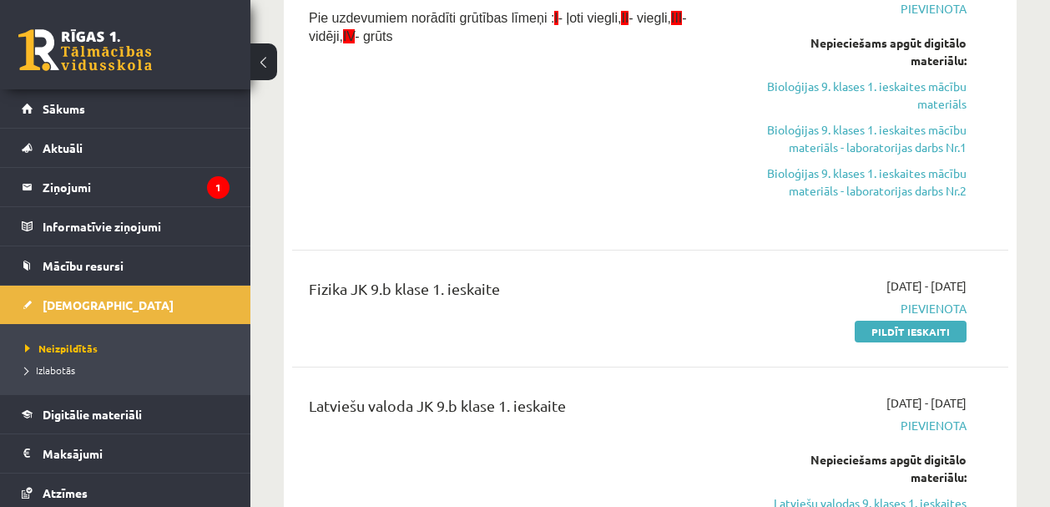
scroll to position [597, 0]
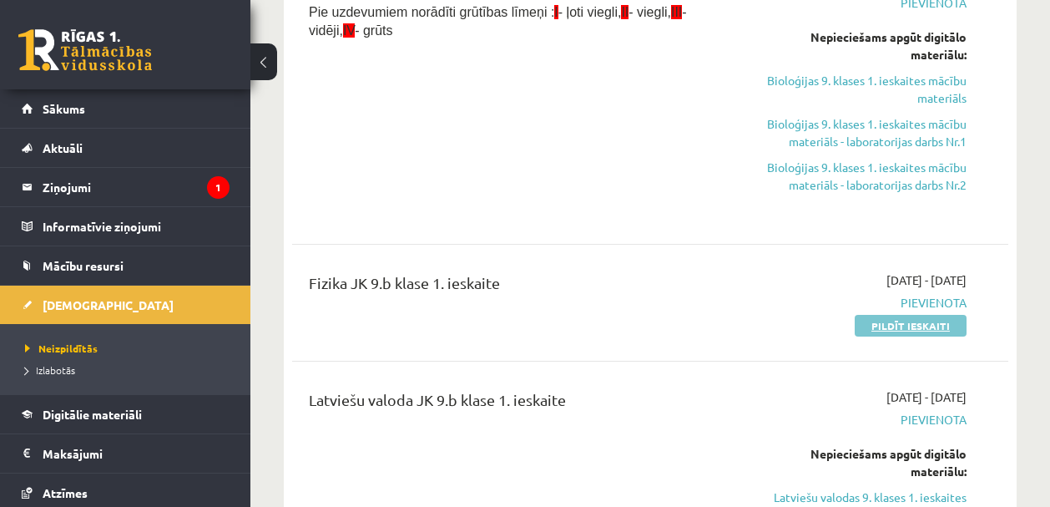
click at [908, 319] on link "Pildīt ieskaiti" at bounding box center [911, 326] width 112 height 22
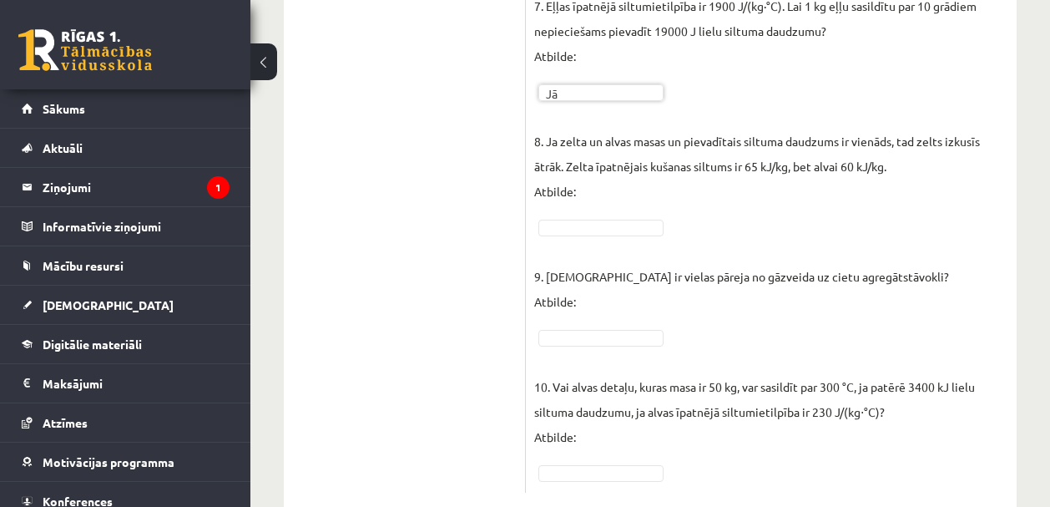
scroll to position [1165, 0]
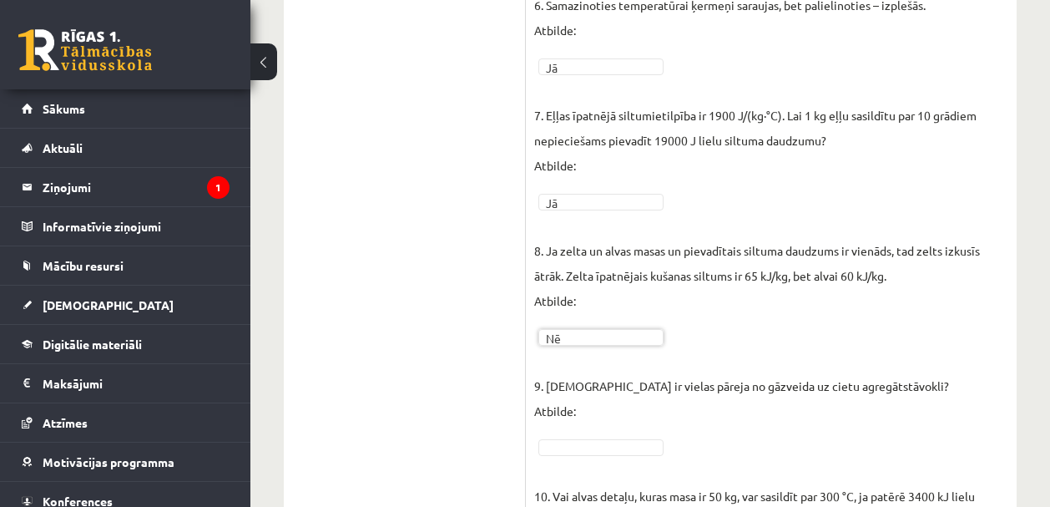
scroll to position [1123, 0]
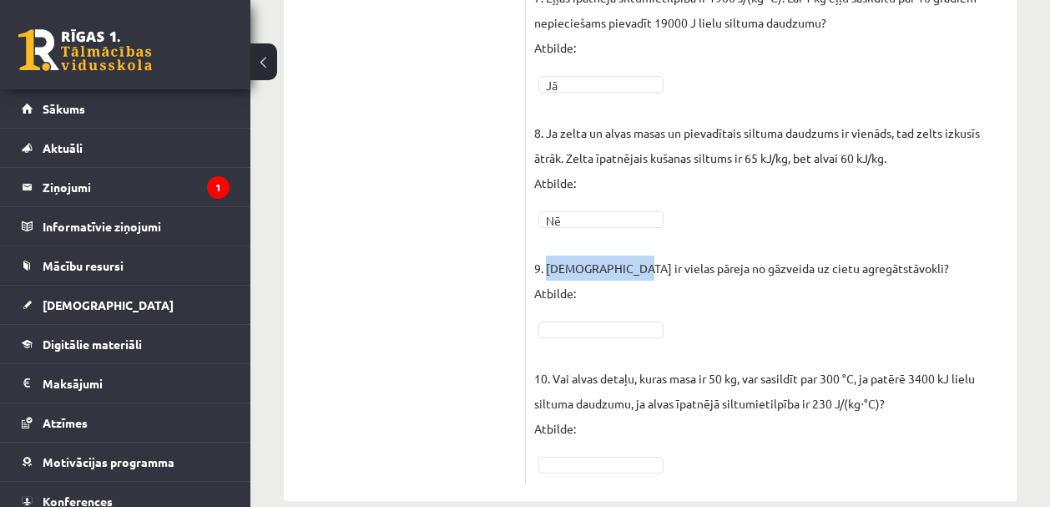
drag, startPoint x: 549, startPoint y: 271, endPoint x: 624, endPoint y: 265, distance: 75.4
click at [624, 265] on p "9. Kristalizēšanās ir vielas pāreja no gāzveida uz cietu agregātstāvokli? Atbil…" at bounding box center [741, 267] width 415 height 75
copy p "Kristalizēšanās"
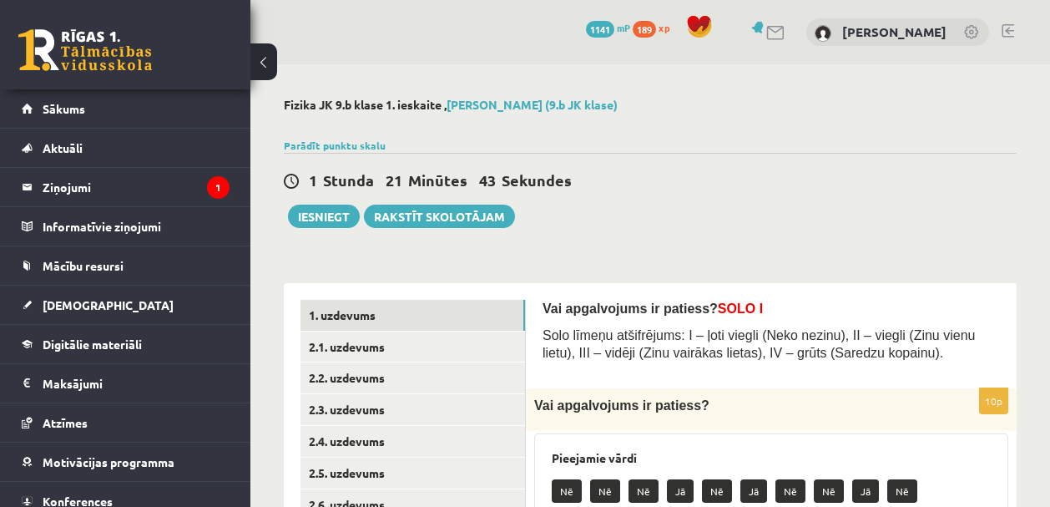
scroll to position [177, 0]
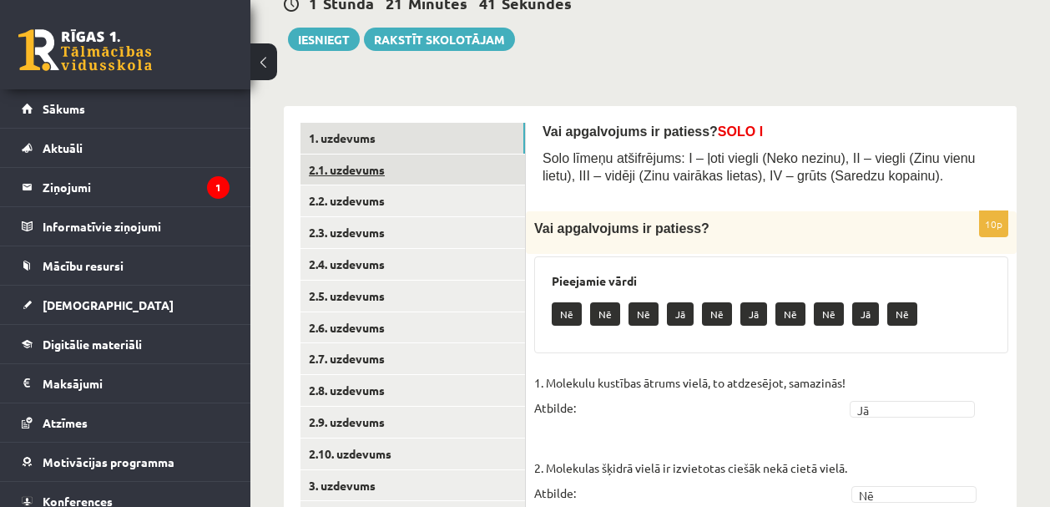
click at [367, 180] on link "2.1. uzdevums" at bounding box center [413, 169] width 225 height 31
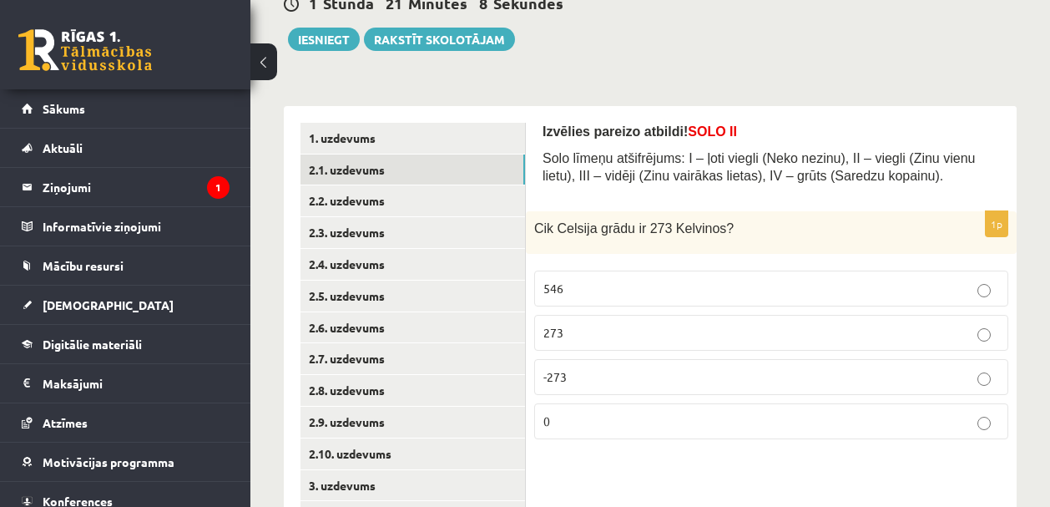
click at [637, 420] on p "0" at bounding box center [772, 421] width 456 height 18
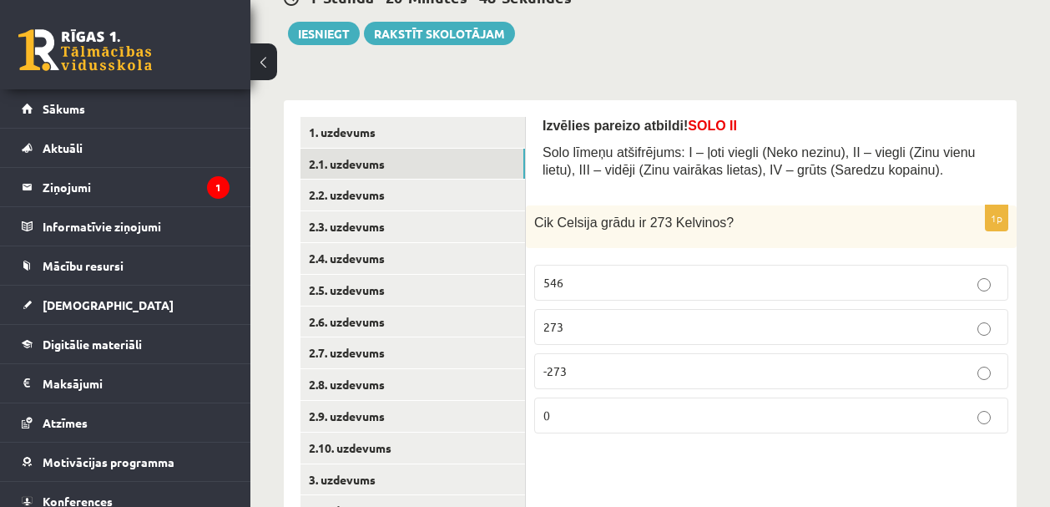
scroll to position [184, 0]
click at [395, 198] on link "2.2. uzdevums" at bounding box center [413, 194] width 225 height 31
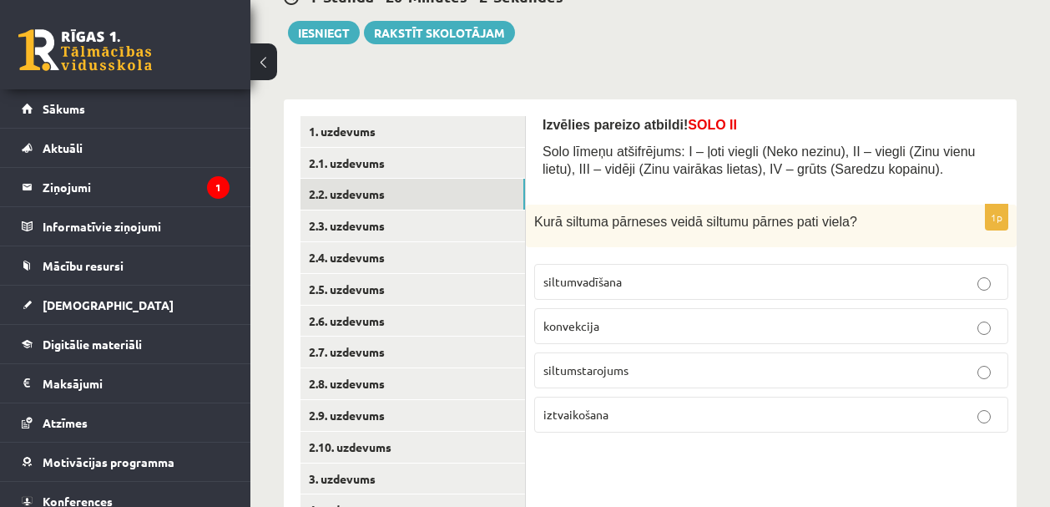
click at [670, 329] on p "konvekcija" at bounding box center [772, 326] width 456 height 18
click at [360, 222] on link "2.3. uzdevums" at bounding box center [413, 225] width 225 height 31
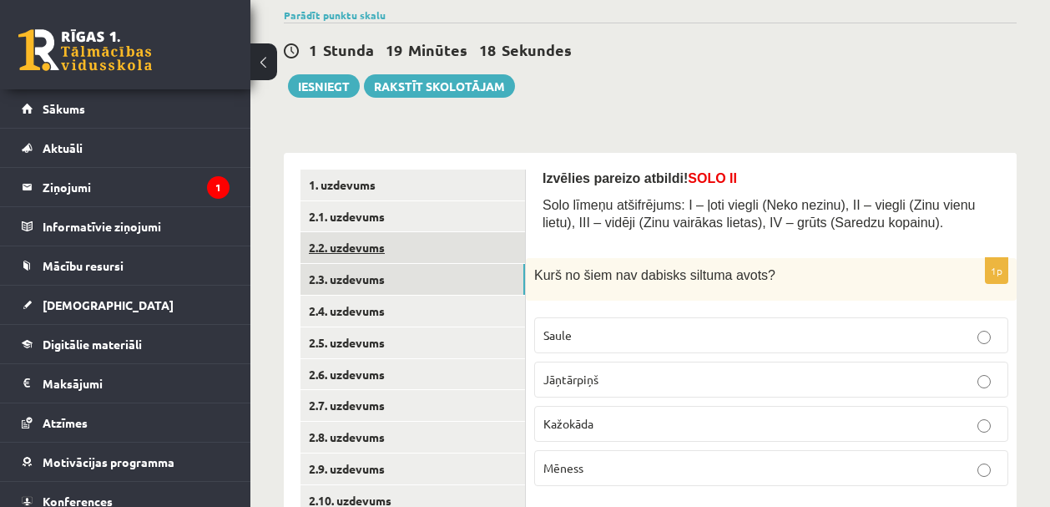
scroll to position [238, 0]
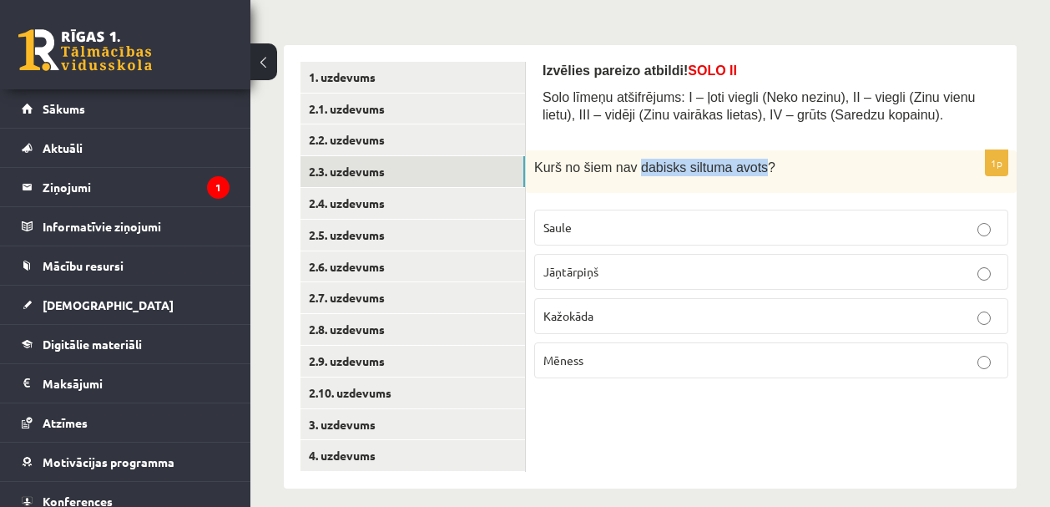
drag, startPoint x: 645, startPoint y: 166, endPoint x: 770, endPoint y: 165, distance: 125.2
click at [770, 165] on span "Kurš no šiem nav dabisks siltuma avots?" at bounding box center [654, 167] width 241 height 14
copy span "dabisks siltuma avots"
click at [640, 313] on p "Kažokāda" at bounding box center [772, 316] width 456 height 18
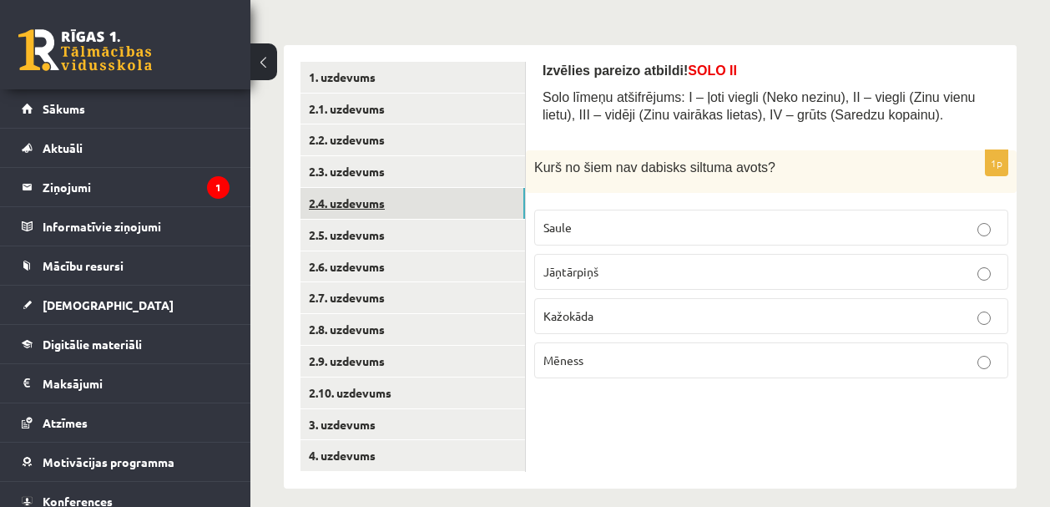
click at [410, 205] on link "2.4. uzdevums" at bounding box center [413, 203] width 225 height 31
click at [666, 278] on p "siltumstarojums" at bounding box center [772, 272] width 456 height 18
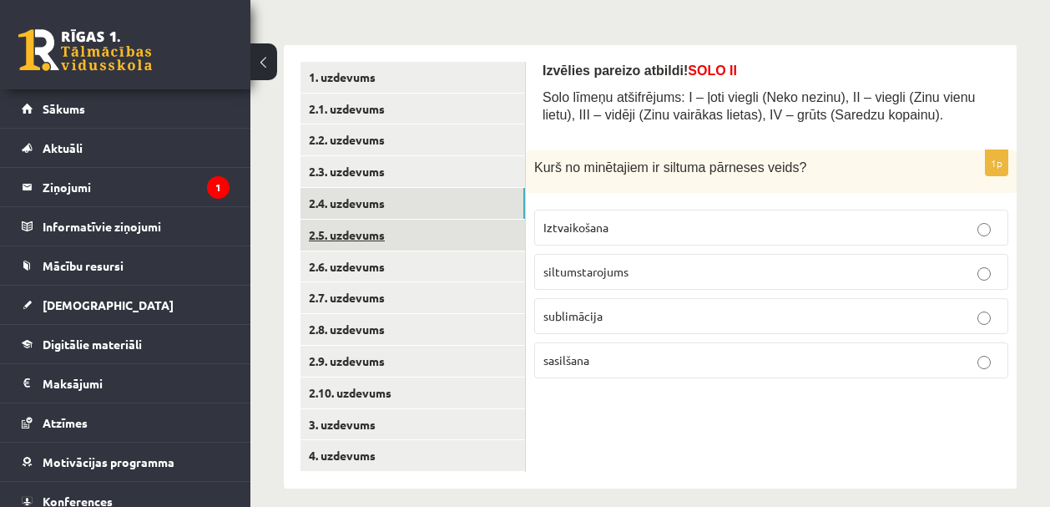
click at [401, 238] on link "2.5. uzdevums" at bounding box center [413, 235] width 225 height 31
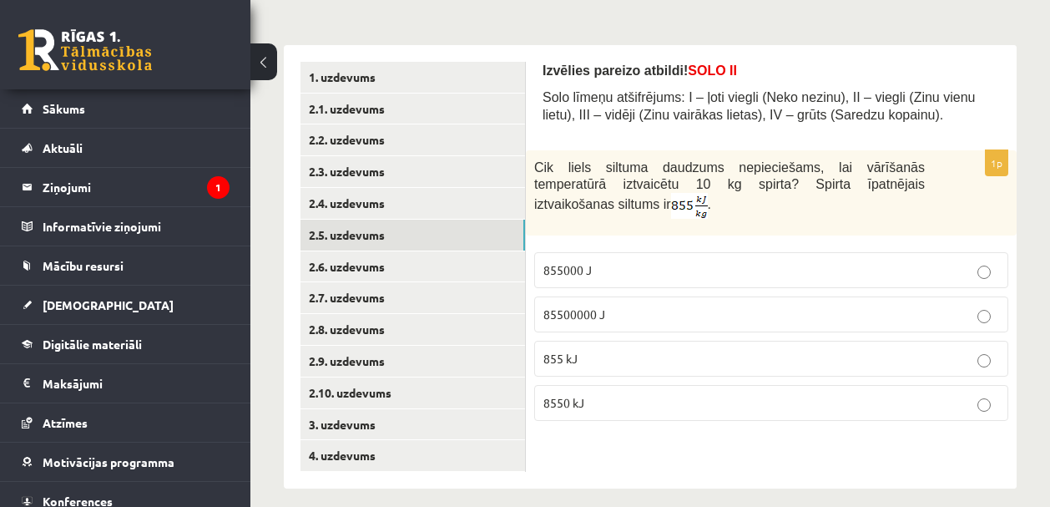
click at [605, 401] on p "8550 kJ" at bounding box center [772, 403] width 456 height 18
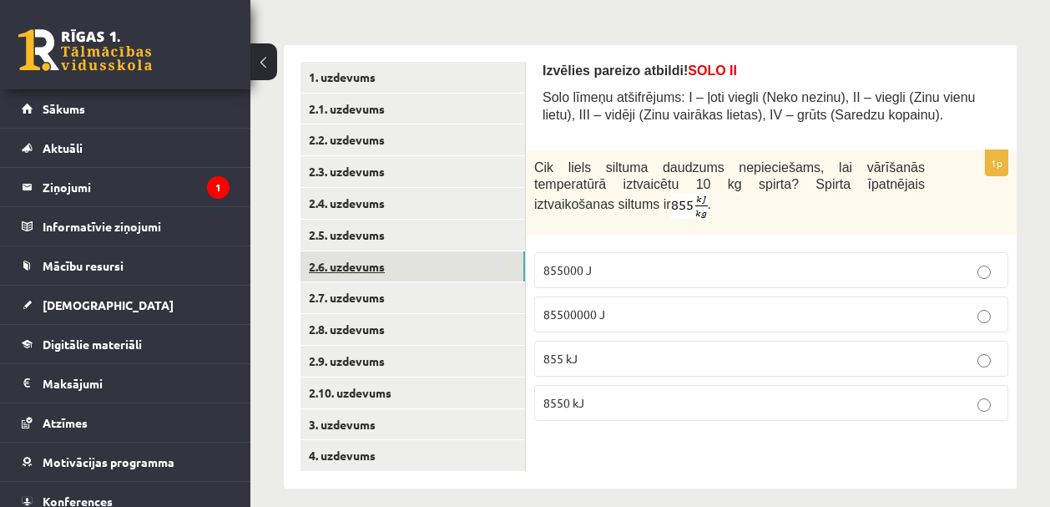
click at [381, 273] on link "2.6. uzdevums" at bounding box center [413, 266] width 225 height 31
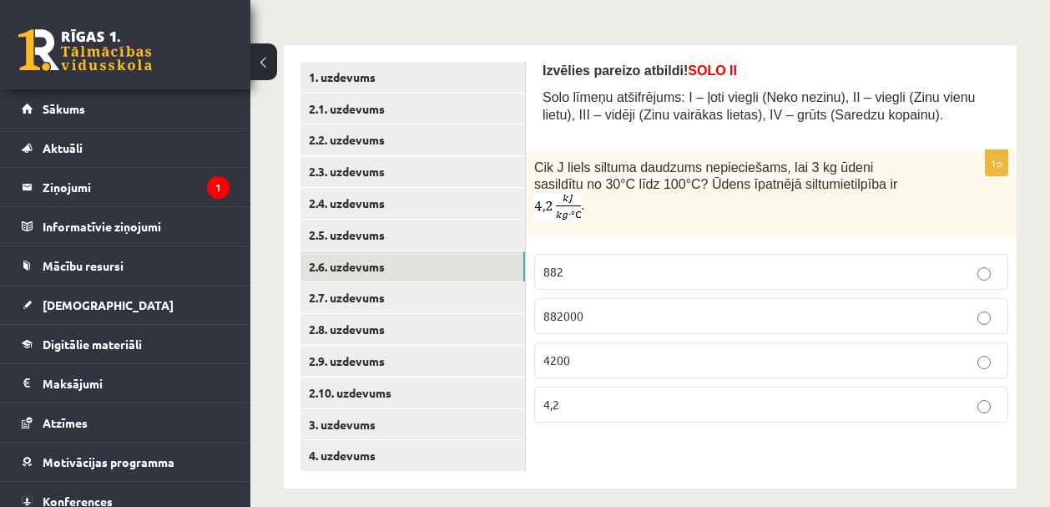
click at [853, 325] on p "882000" at bounding box center [772, 316] width 456 height 18
click at [327, 305] on link "2.7. uzdevums" at bounding box center [413, 297] width 225 height 31
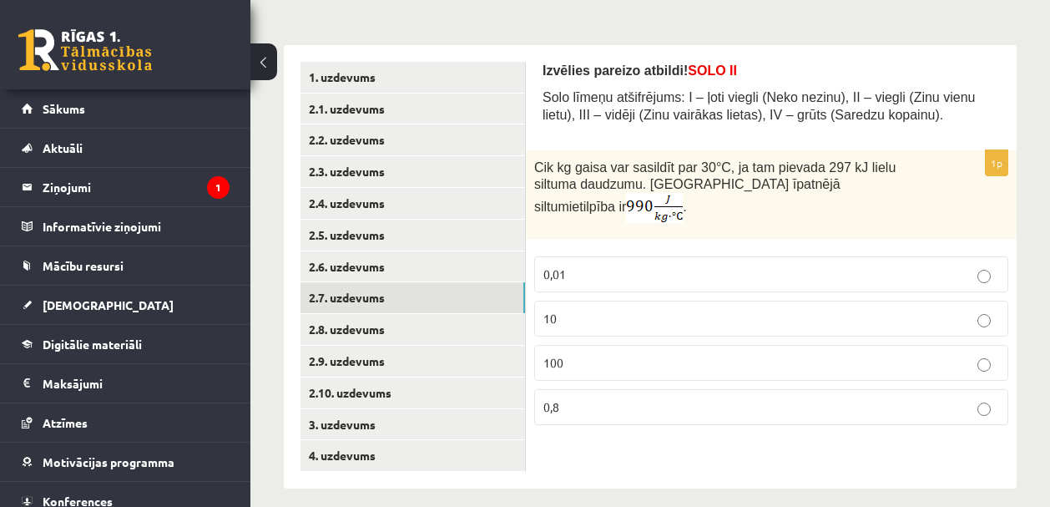
click at [641, 266] on p "0,01" at bounding box center [772, 275] width 456 height 18
click at [387, 319] on link "2.8. uzdevums" at bounding box center [413, 329] width 225 height 31
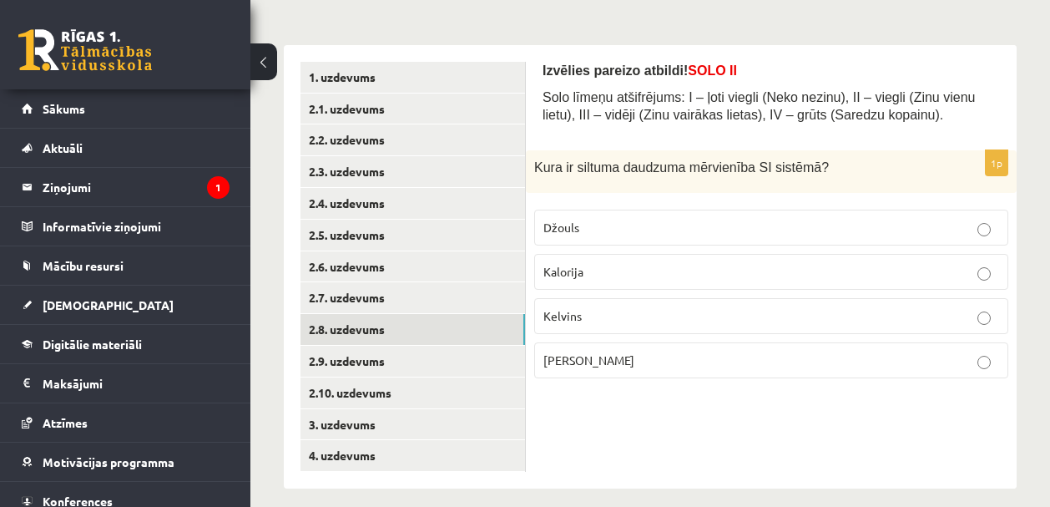
click at [573, 318] on span "Kelvins" at bounding box center [563, 315] width 38 height 15
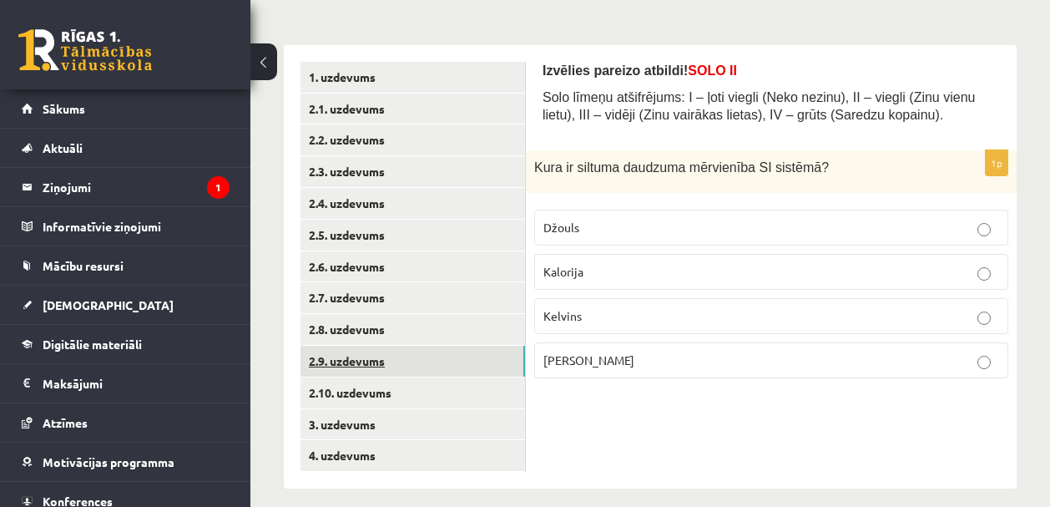
click at [406, 375] on link "2.9. uzdevums" at bounding box center [413, 361] width 225 height 31
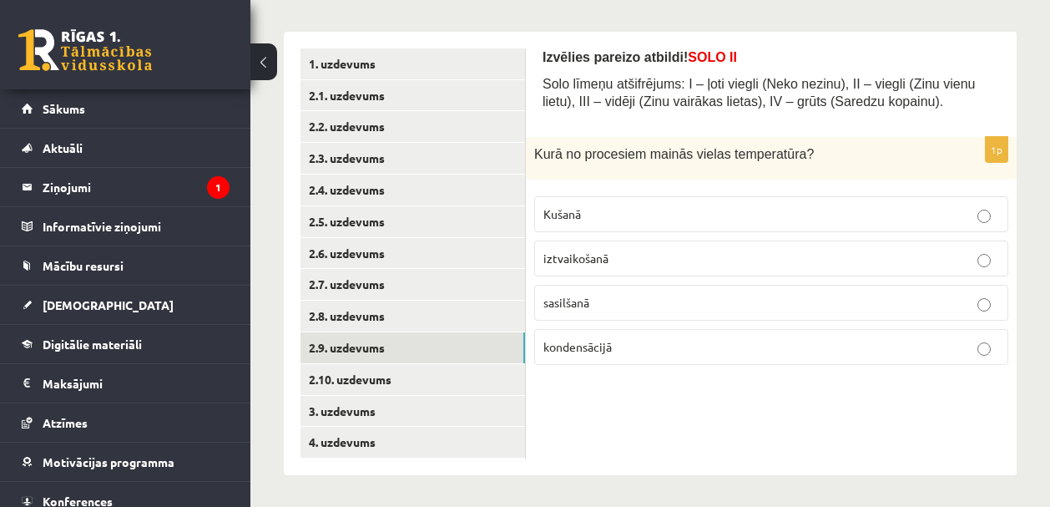
scroll to position [253, 0]
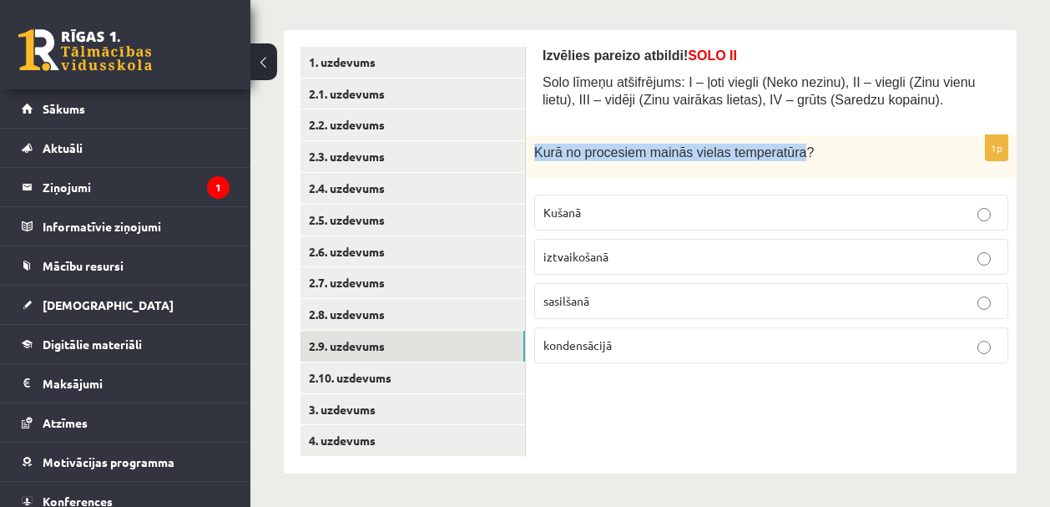
drag, startPoint x: 536, startPoint y: 149, endPoint x: 803, endPoint y: 157, distance: 267.3
click at [803, 157] on span "Kurā no procesiem mainās vielas temperatūra?" at bounding box center [674, 152] width 280 height 14
copy span "Kurā no procesiem mainās vielas temperatūra"
click at [571, 298] on span "sasilšanā" at bounding box center [567, 300] width 46 height 15
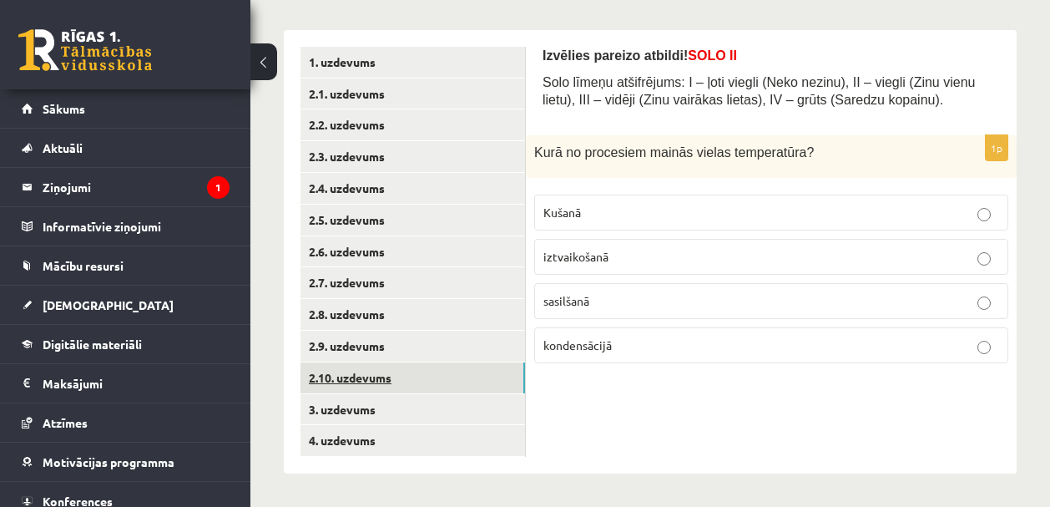
click at [336, 379] on link "2.10. uzdevums" at bounding box center [413, 377] width 225 height 31
click at [584, 300] on p "-273K" at bounding box center [772, 301] width 456 height 18
click at [579, 297] on p "-273K" at bounding box center [772, 301] width 456 height 18
click at [360, 411] on link "3. uzdevums" at bounding box center [413, 409] width 225 height 31
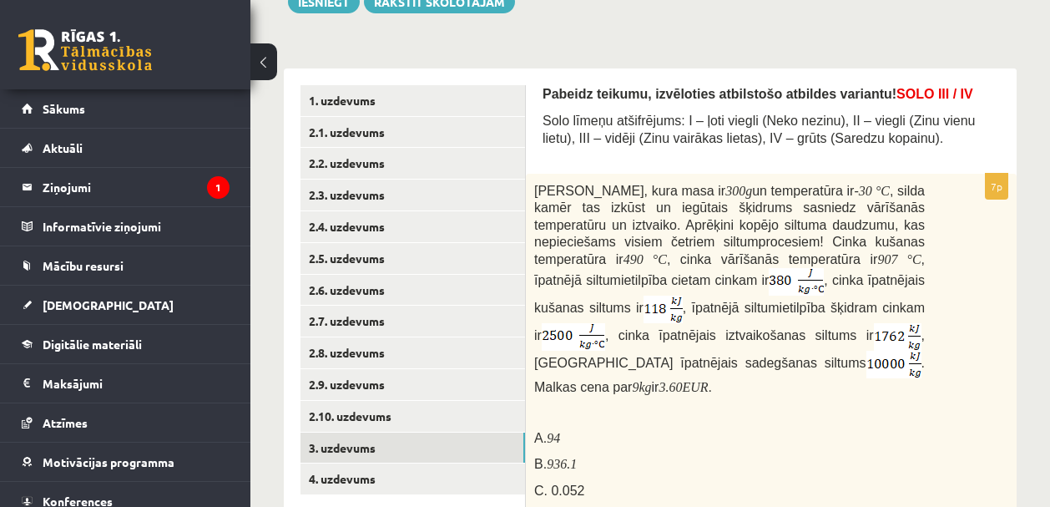
scroll to position [356, 0]
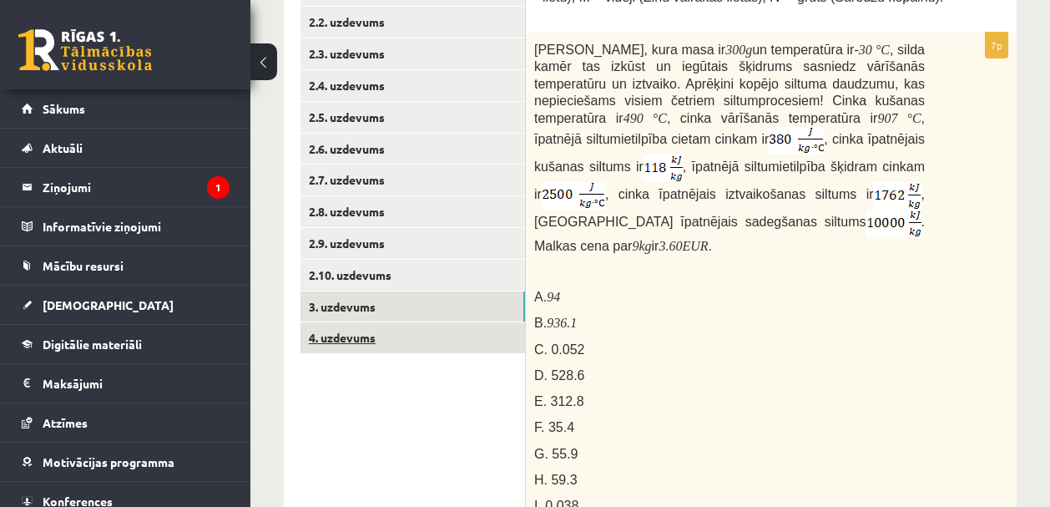
click at [418, 339] on link "4. uzdevums" at bounding box center [413, 337] width 225 height 31
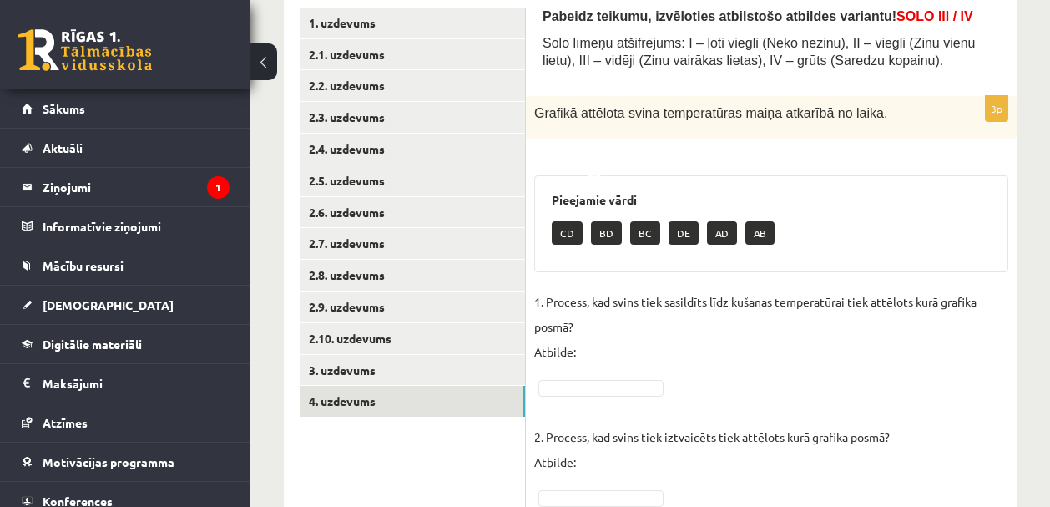
scroll to position [205, 0]
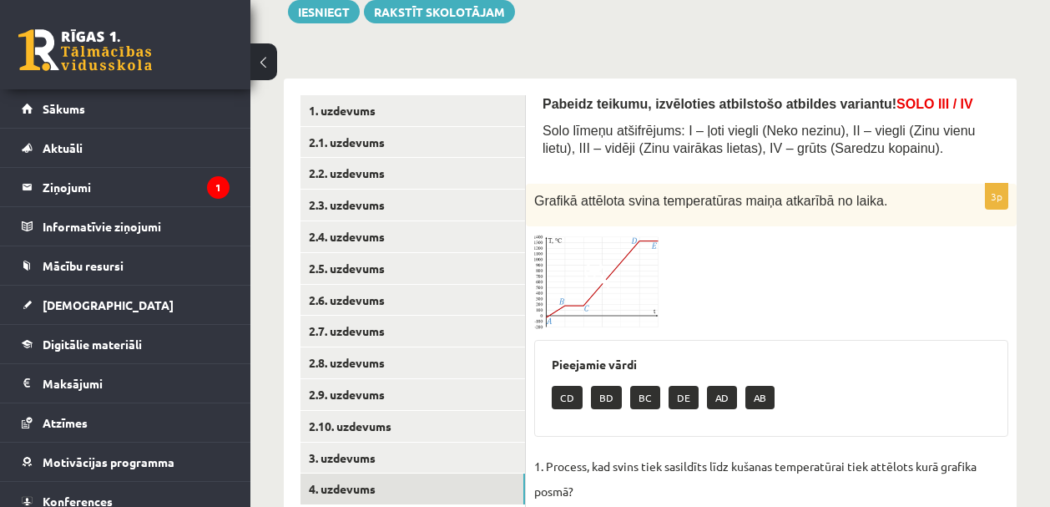
click at [635, 301] on img at bounding box center [596, 282] width 125 height 95
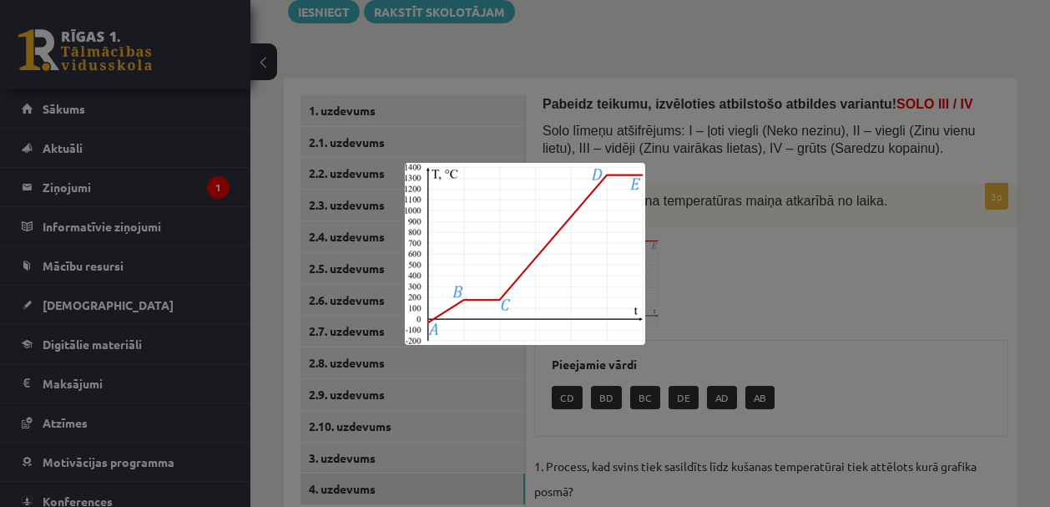
click at [738, 289] on div at bounding box center [525, 253] width 1050 height 507
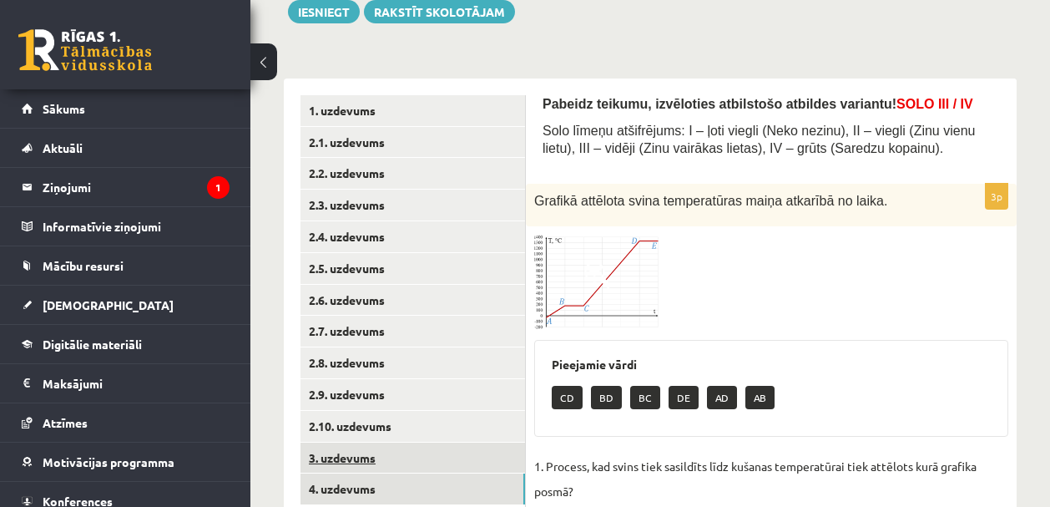
click at [383, 465] on link "3. uzdevums" at bounding box center [413, 458] width 225 height 31
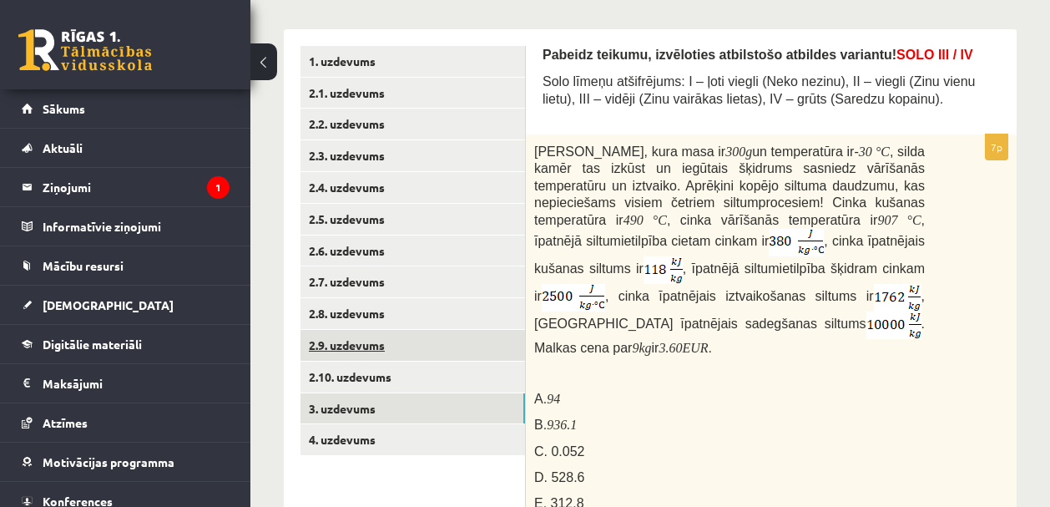
scroll to position [333, 0]
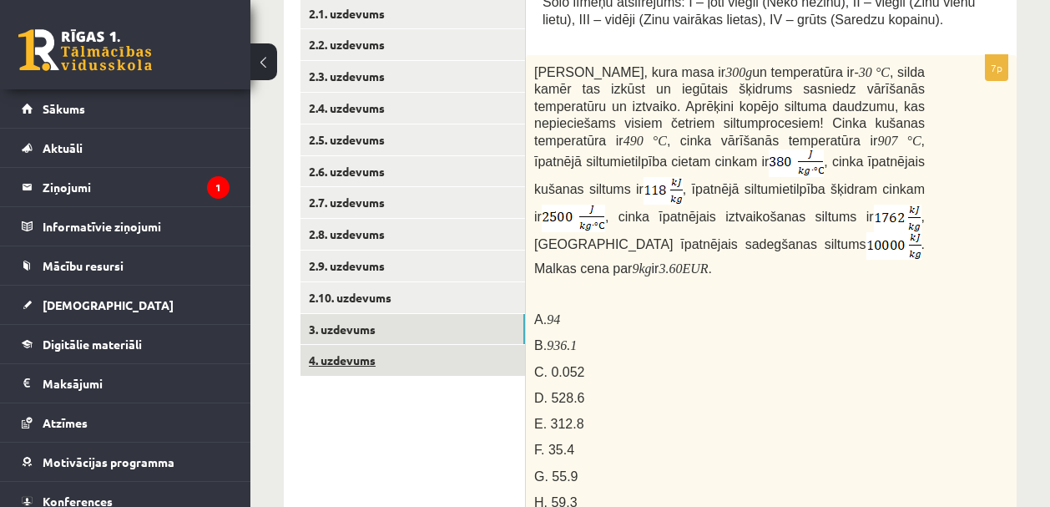
click at [374, 368] on link "4. uzdevums" at bounding box center [413, 360] width 225 height 31
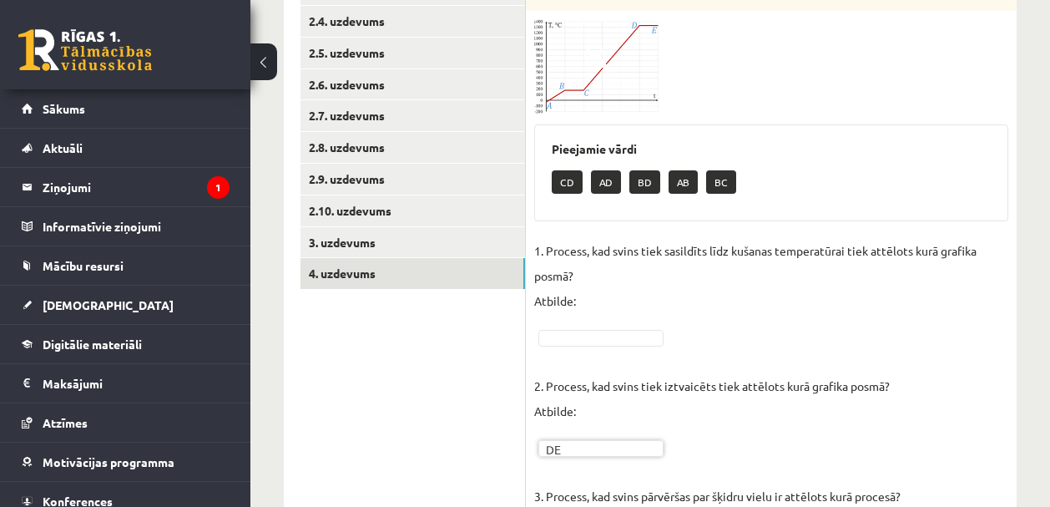
scroll to position [421, 0]
click at [798, 305] on p "1. Process, kad svins tiek sasildīts līdz kušanas temperatūrai tiek attēlots ku…" at bounding box center [771, 274] width 474 height 75
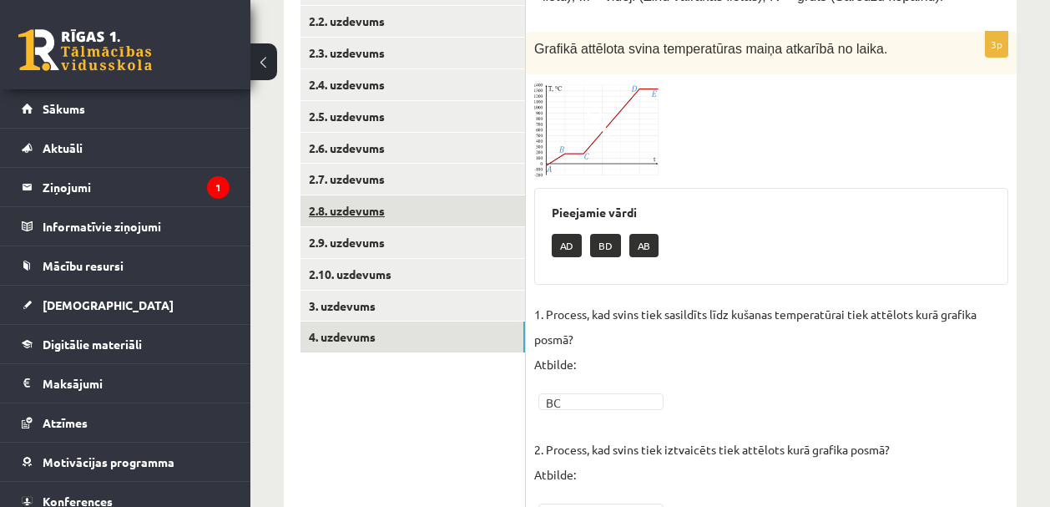
scroll to position [363, 0]
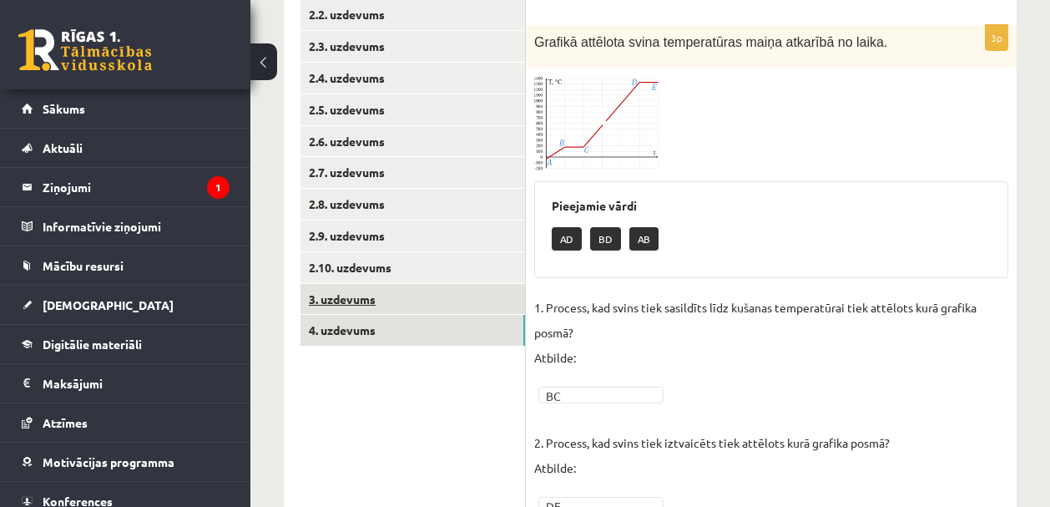
click at [372, 309] on link "3. uzdevums" at bounding box center [413, 299] width 225 height 31
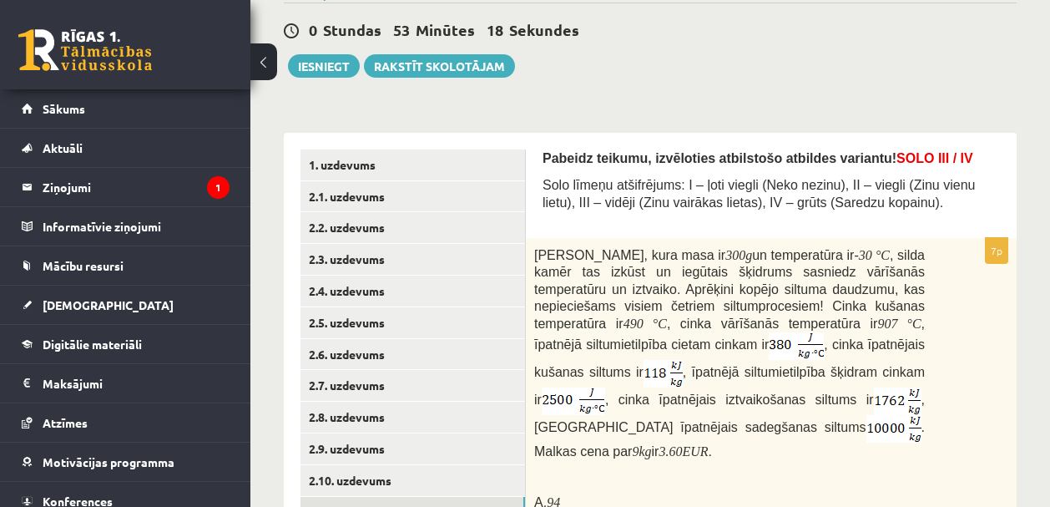
scroll to position [117, 0]
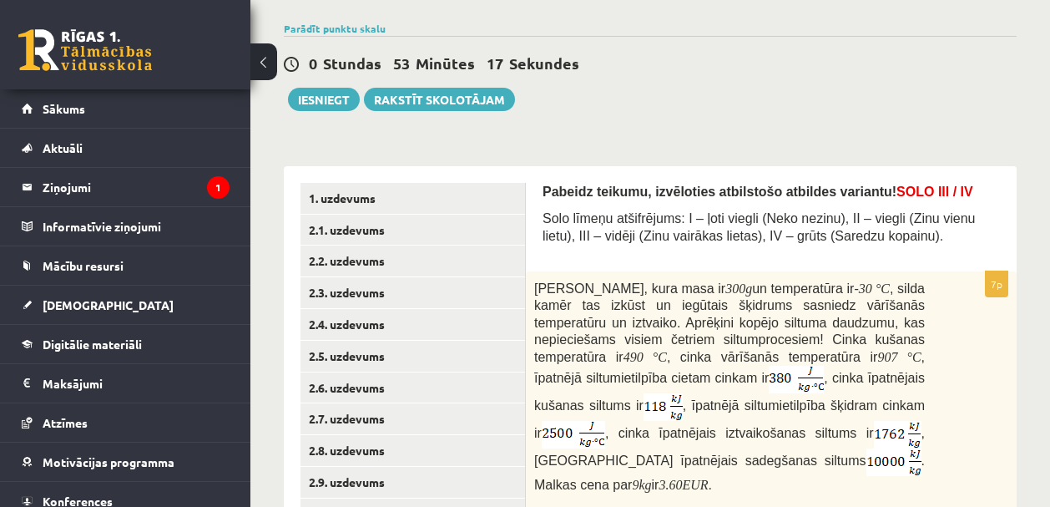
click at [327, 33] on div "Parādīt punktu skalu Atzīme No Līdz 1 0 5 2 6 8 3 9 11 4 12 14 5 15 17 6 18 20 …" at bounding box center [650, 28] width 733 height 15
click at [327, 32] on link "Parādīt punktu skalu" at bounding box center [335, 28] width 102 height 13
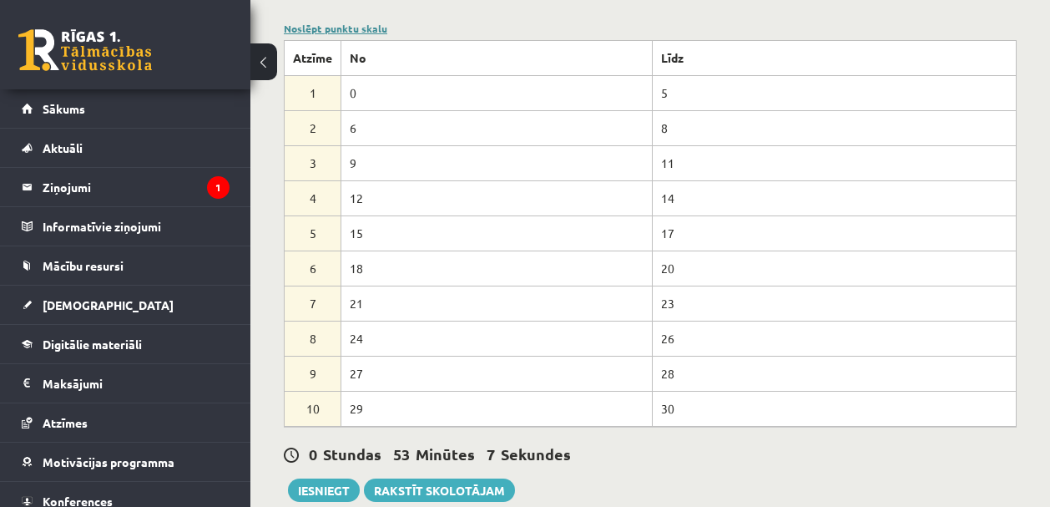
click at [308, 28] on link "Noslēpt punktu skalu" at bounding box center [336, 28] width 104 height 13
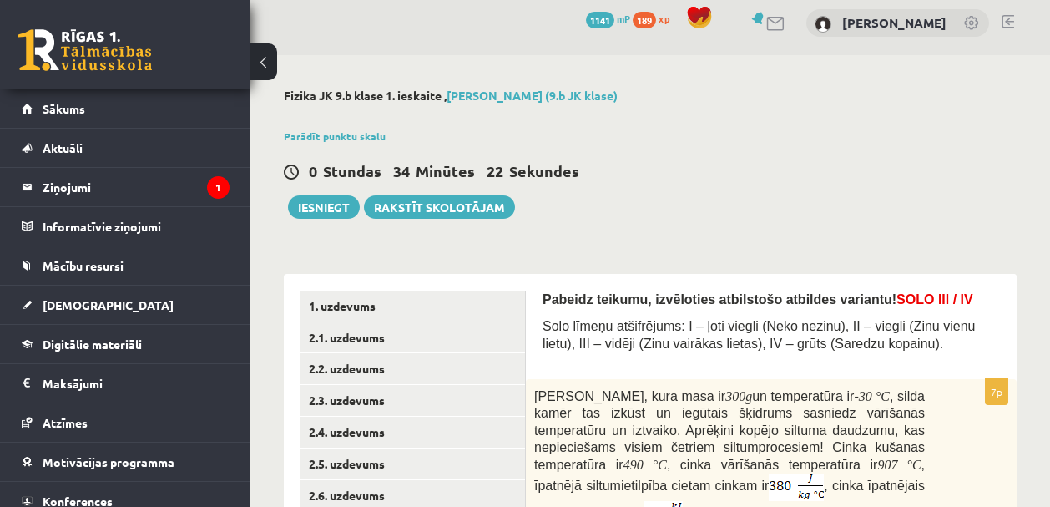
scroll to position [0, 0]
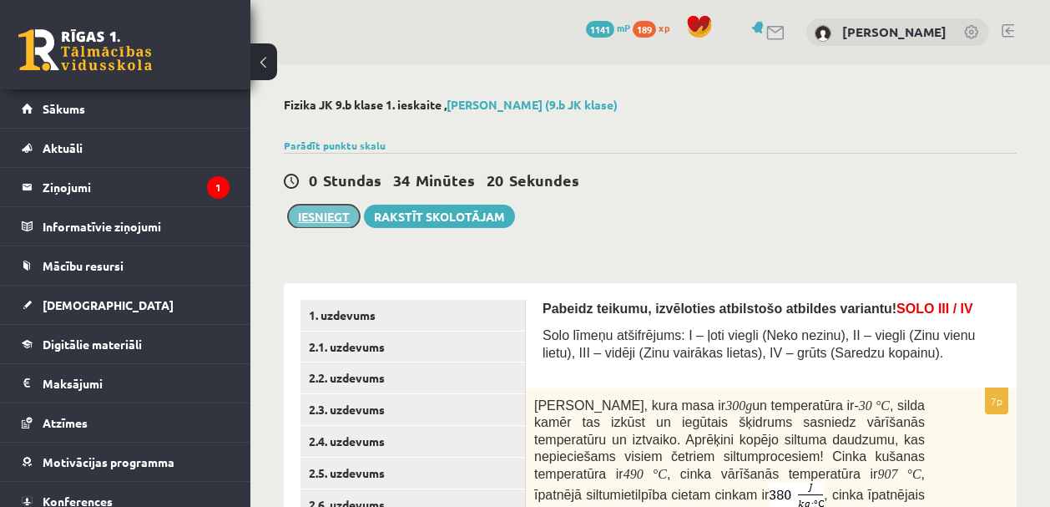
click at [326, 220] on button "Iesniegt" at bounding box center [324, 216] width 72 height 23
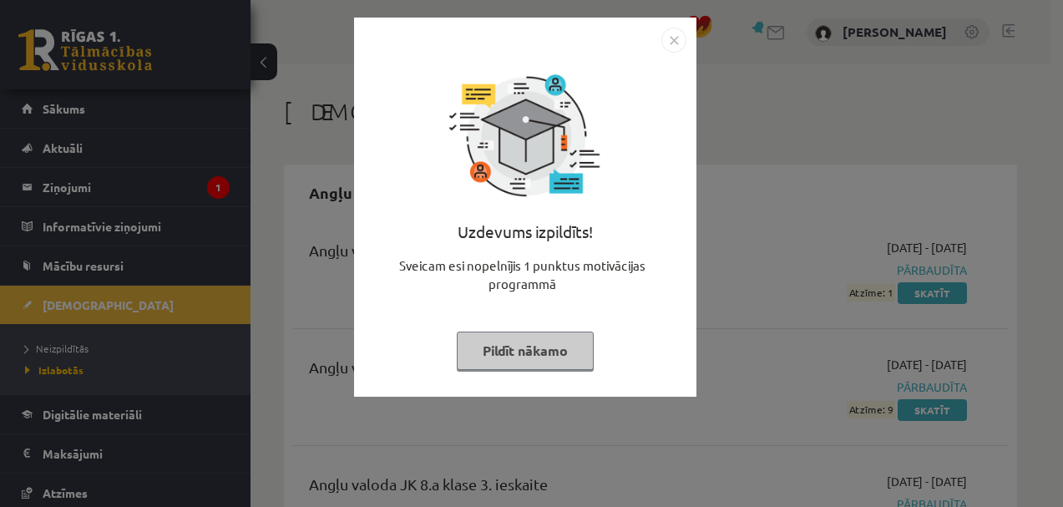
click at [750, 175] on div "Uzdevums izpildīts! Sveicam esi nopelnījis 1 punktus motivācijas programmā Pild…" at bounding box center [531, 253] width 1063 height 507
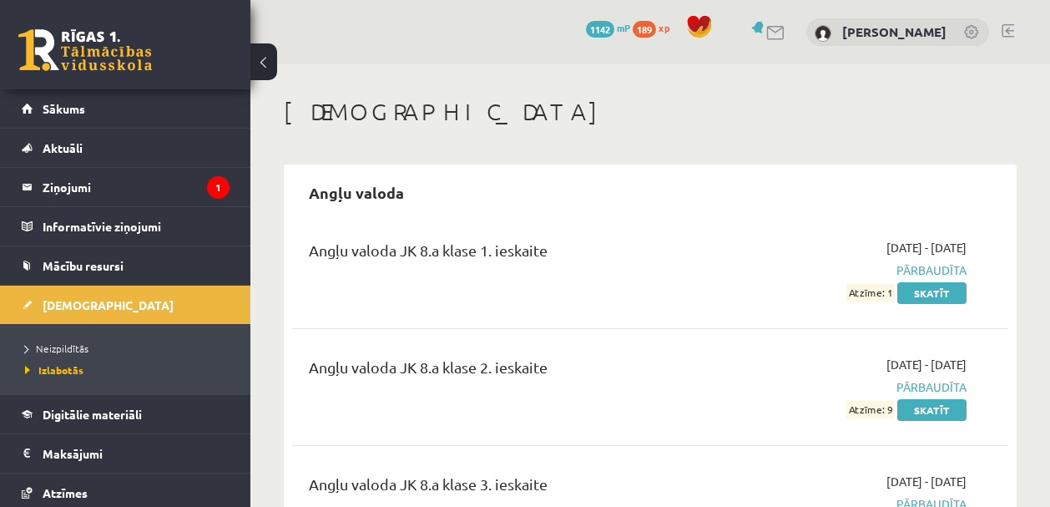
click at [732, 99] on h1 "[DEMOGRAPHIC_DATA]" at bounding box center [650, 112] width 733 height 28
click at [69, 298] on span "[DEMOGRAPHIC_DATA]" at bounding box center [108, 304] width 131 height 15
